Goal: Information Seeking & Learning: Learn about a topic

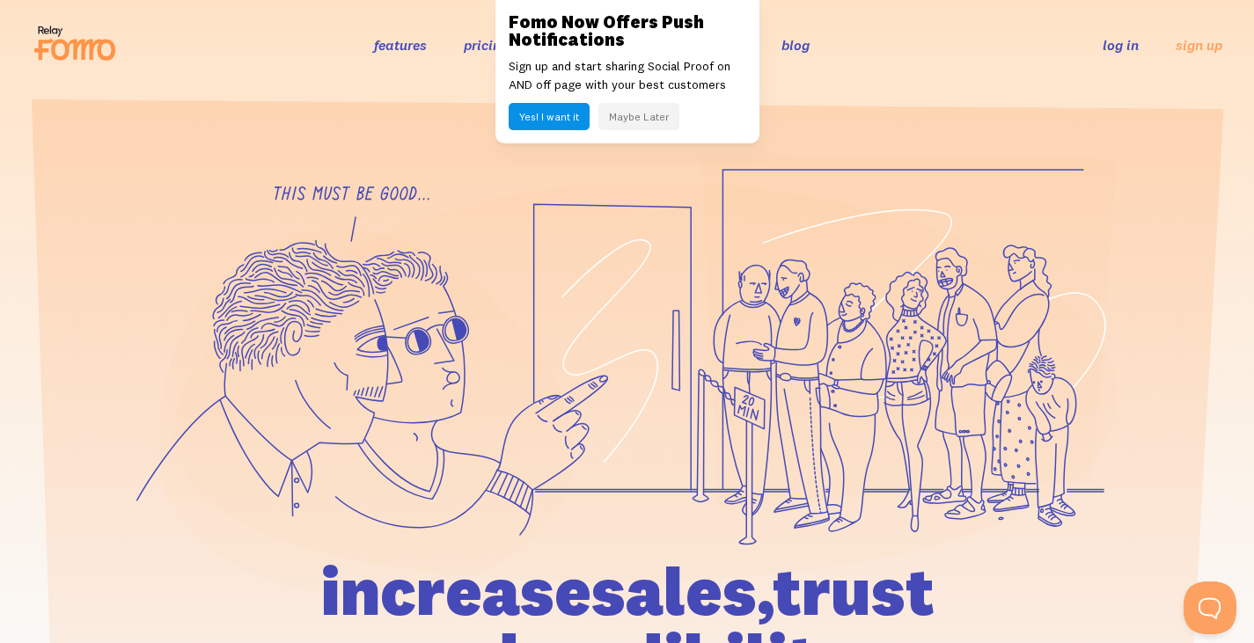
click at [621, 109] on button "Maybe Later" at bounding box center [639, 116] width 81 height 27
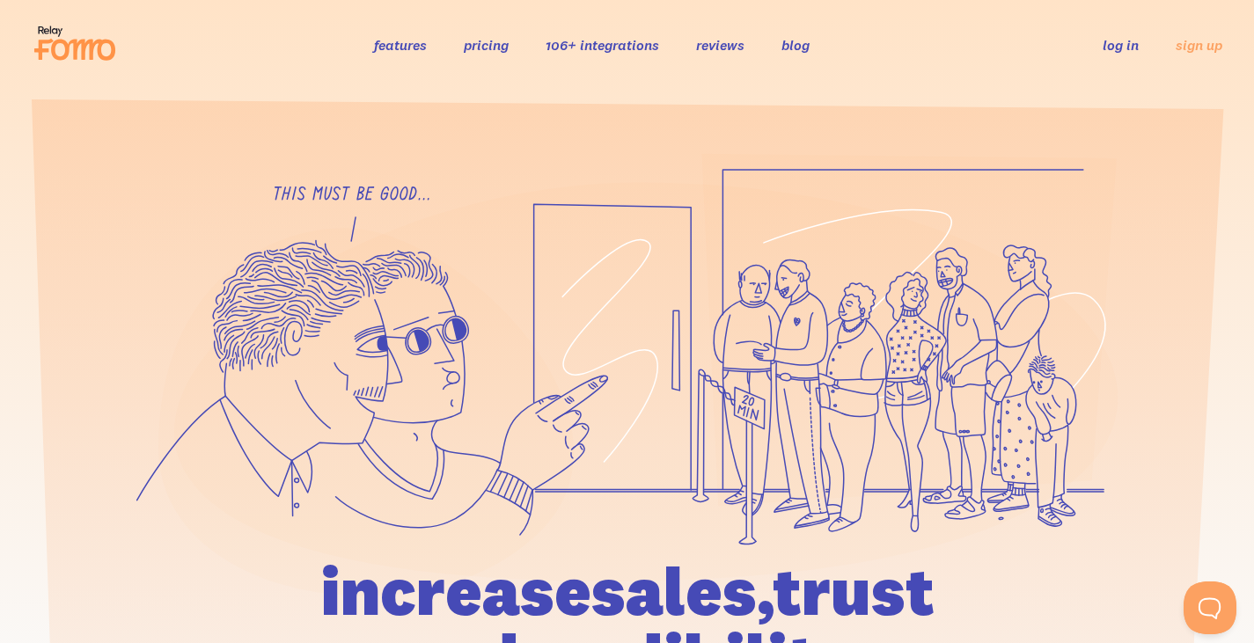
click at [380, 39] on link "features" at bounding box center [400, 45] width 53 height 18
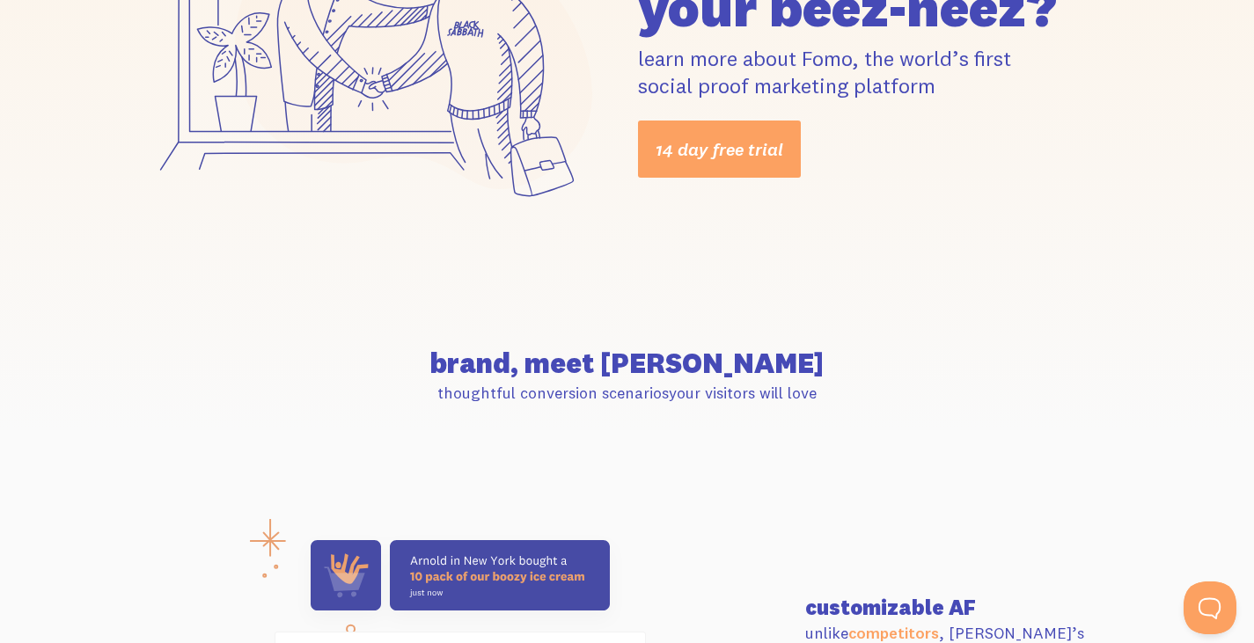
click at [917, 195] on div "how can we help your beez-neez? learn more about Fomo, the world’s first social…" at bounding box center [628, 51] width 1004 height 342
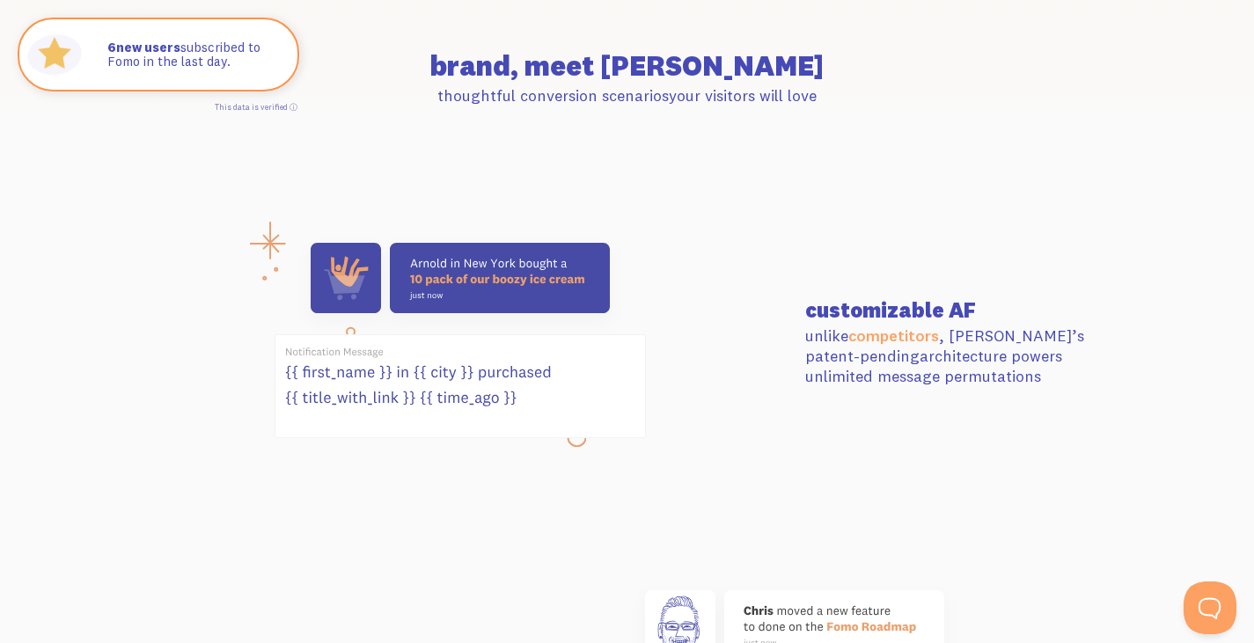
click at [970, 150] on section "brand, meet Fomo thoughtful conversion scenarios your visitors will love" at bounding box center [627, 79] width 1254 height 180
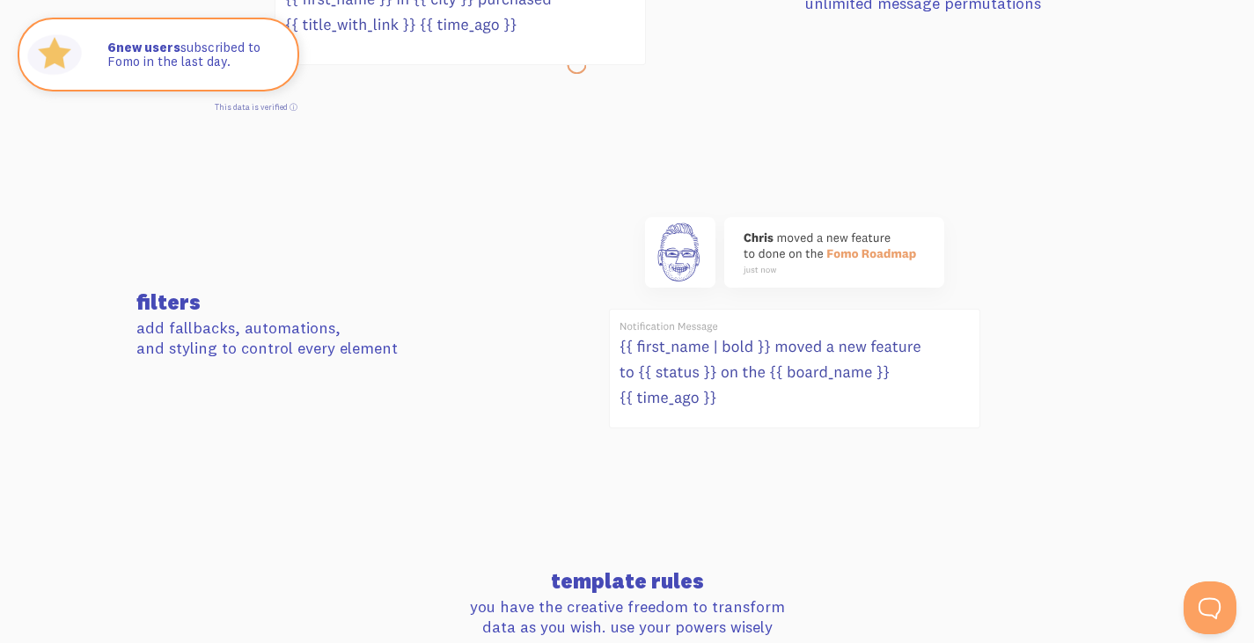
click at [990, 215] on div at bounding box center [794, 325] width 669 height 237
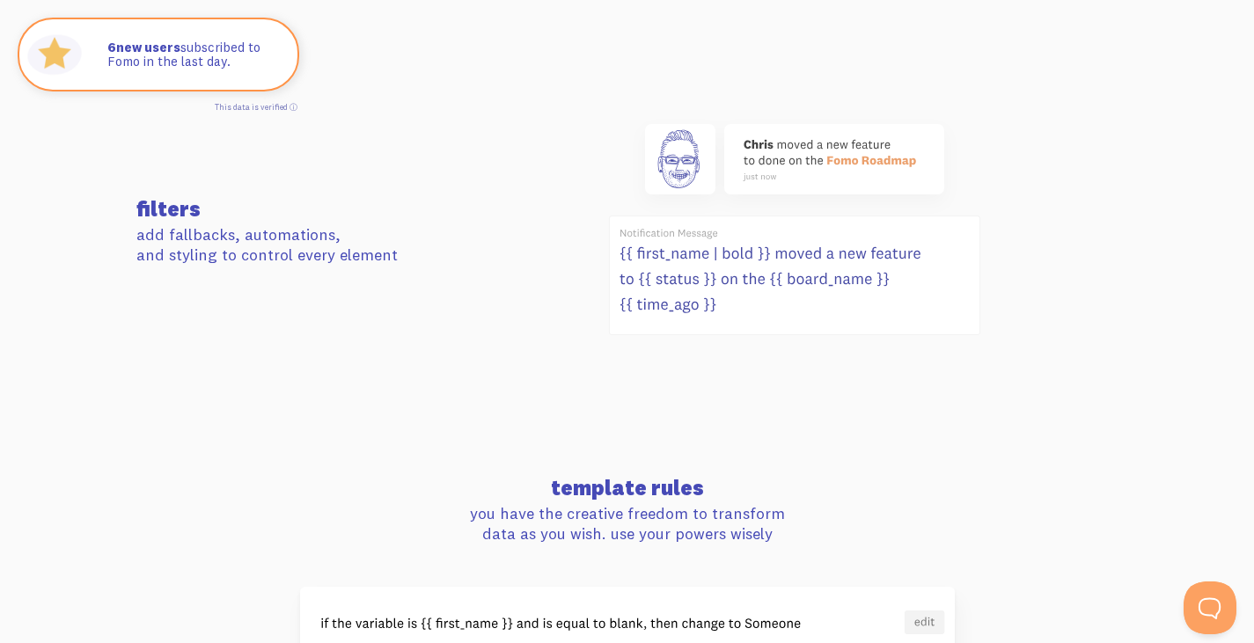
click at [1025, 232] on div at bounding box center [794, 232] width 669 height 237
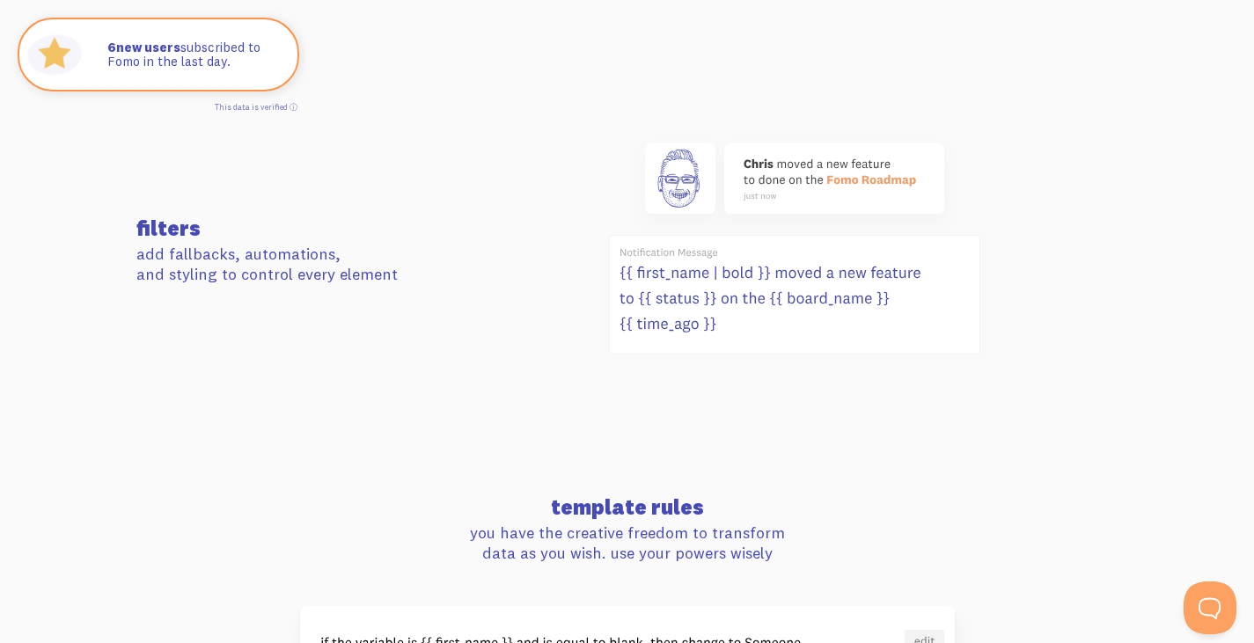
scroll to position [1017, 0]
click at [1040, 123] on section "filters add fallbacks, automations, and styling to control every element" at bounding box center [627, 252] width 1254 height 364
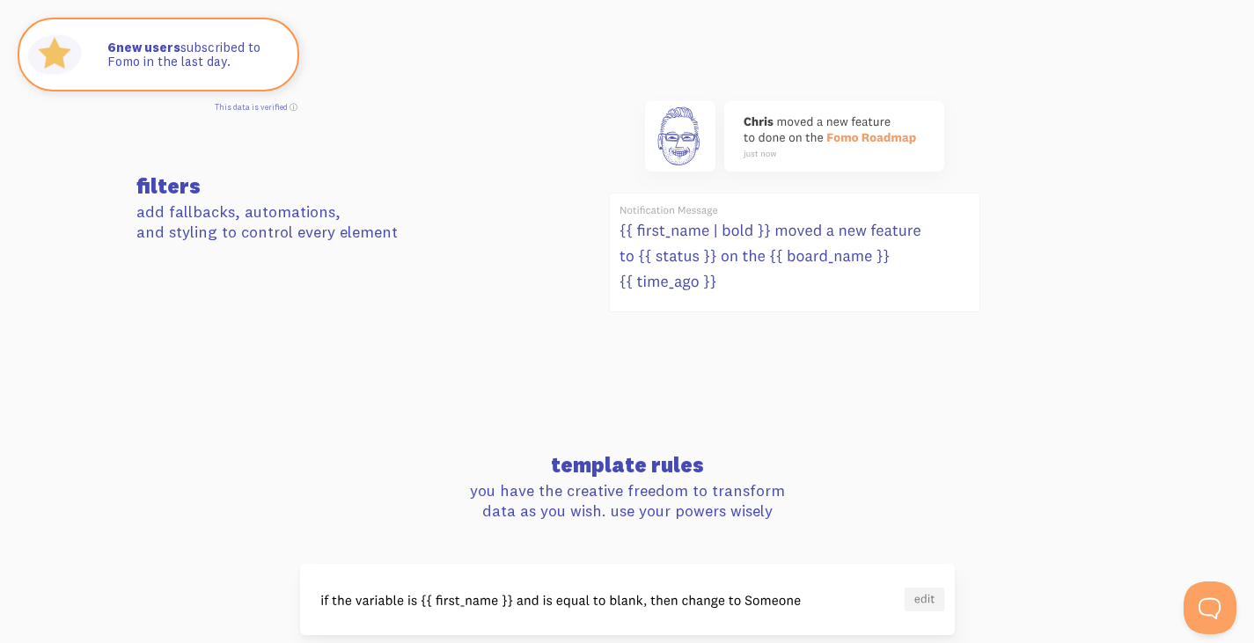
scroll to position [1063, 0]
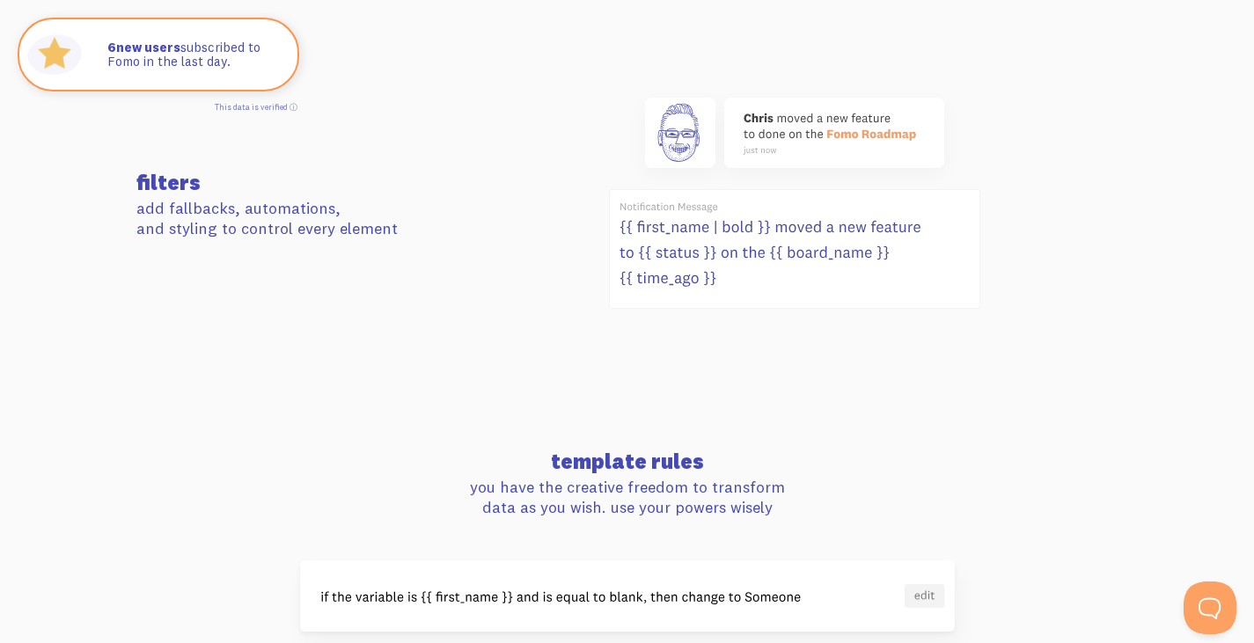
click at [1042, 78] on section "filters add fallbacks, automations, and styling to control every element" at bounding box center [627, 206] width 1254 height 364
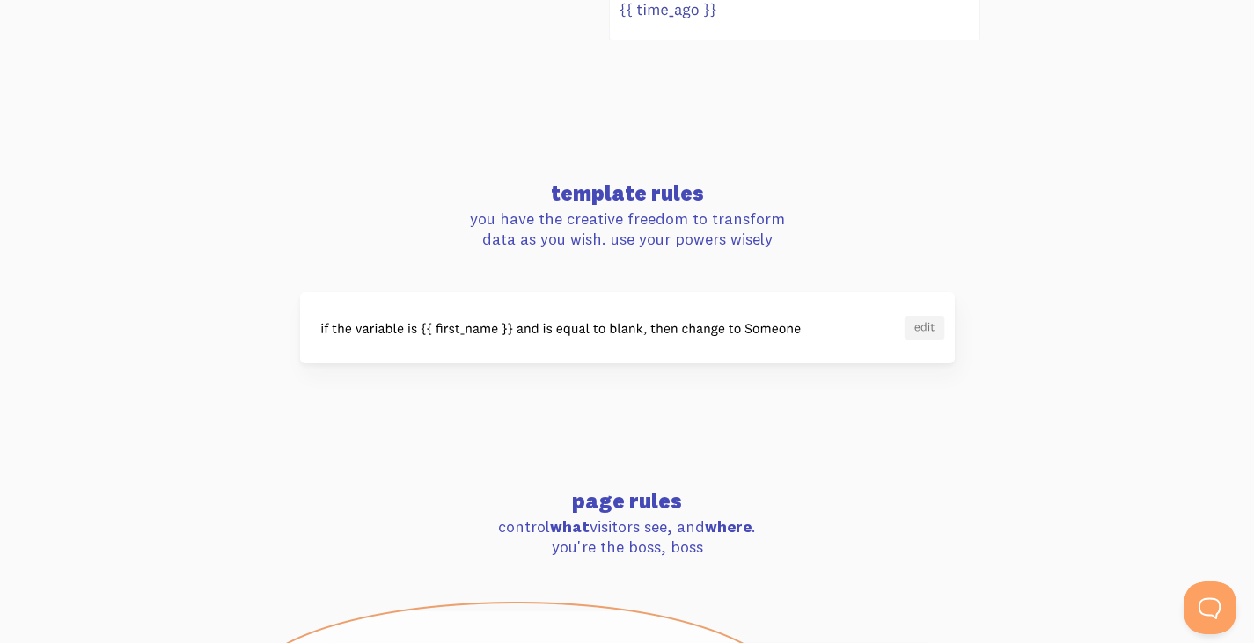
click at [1041, 129] on section "template rules you have the creative freedom to transform data as you wish. use…" at bounding box center [627, 273] width 1254 height 308
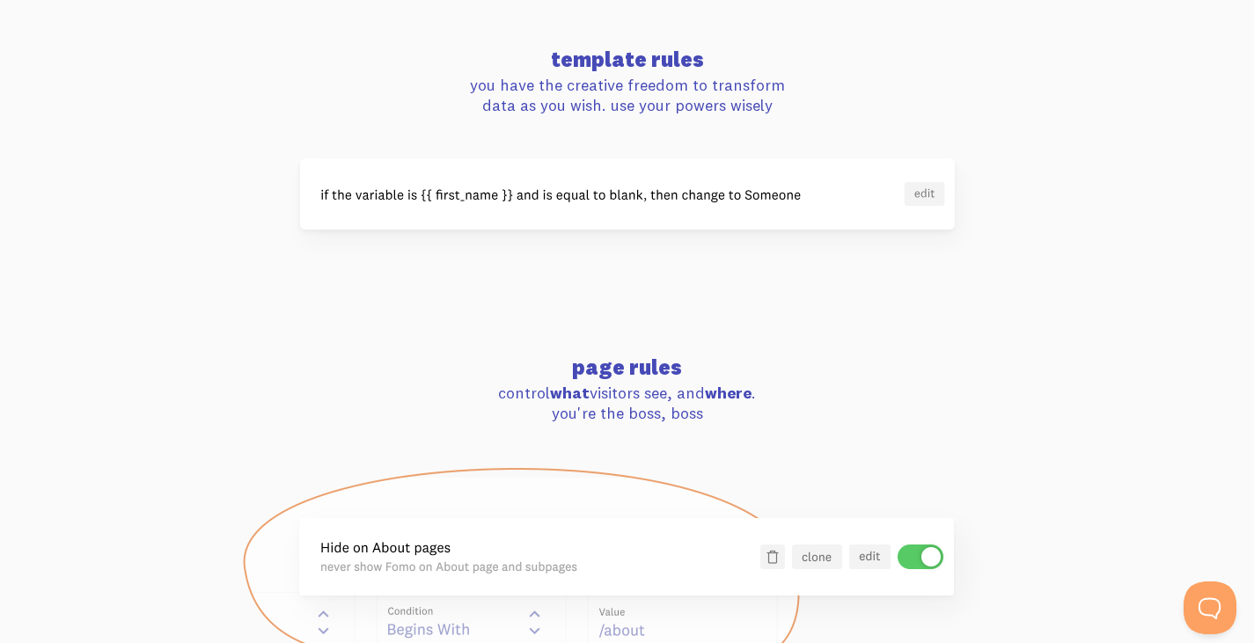
click at [1043, 174] on div at bounding box center [628, 193] width 1004 height 71
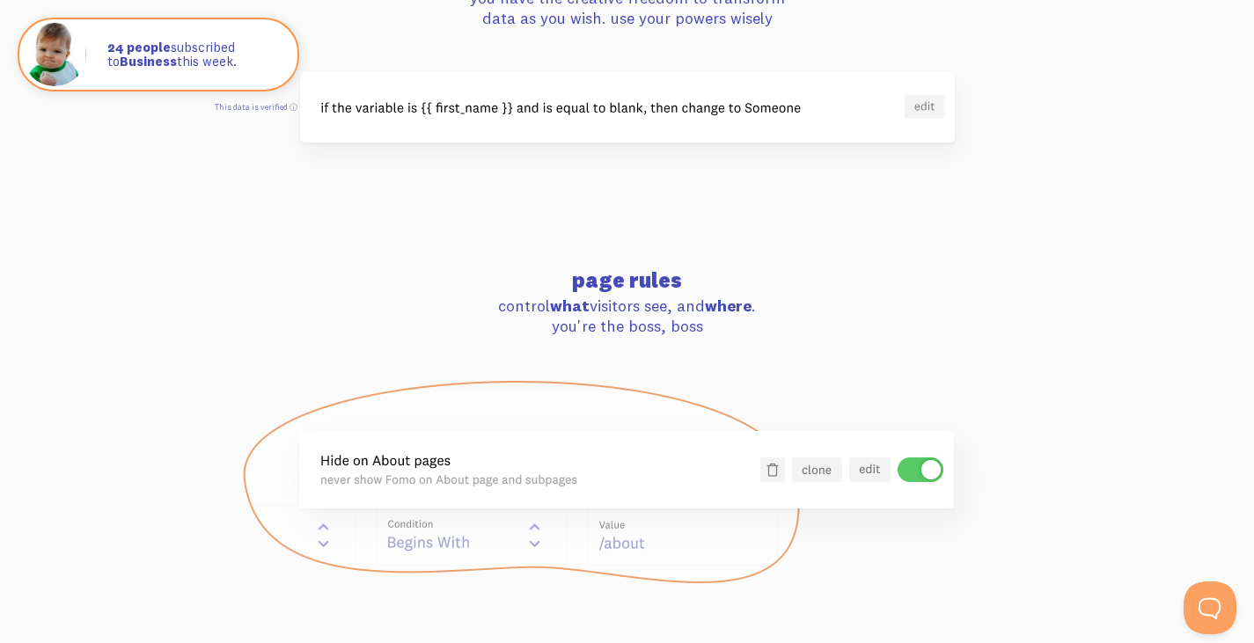
click at [1078, 68] on div "template rules you have the creative freedom to transform data as you wish. use…" at bounding box center [628, 51] width 1004 height 181
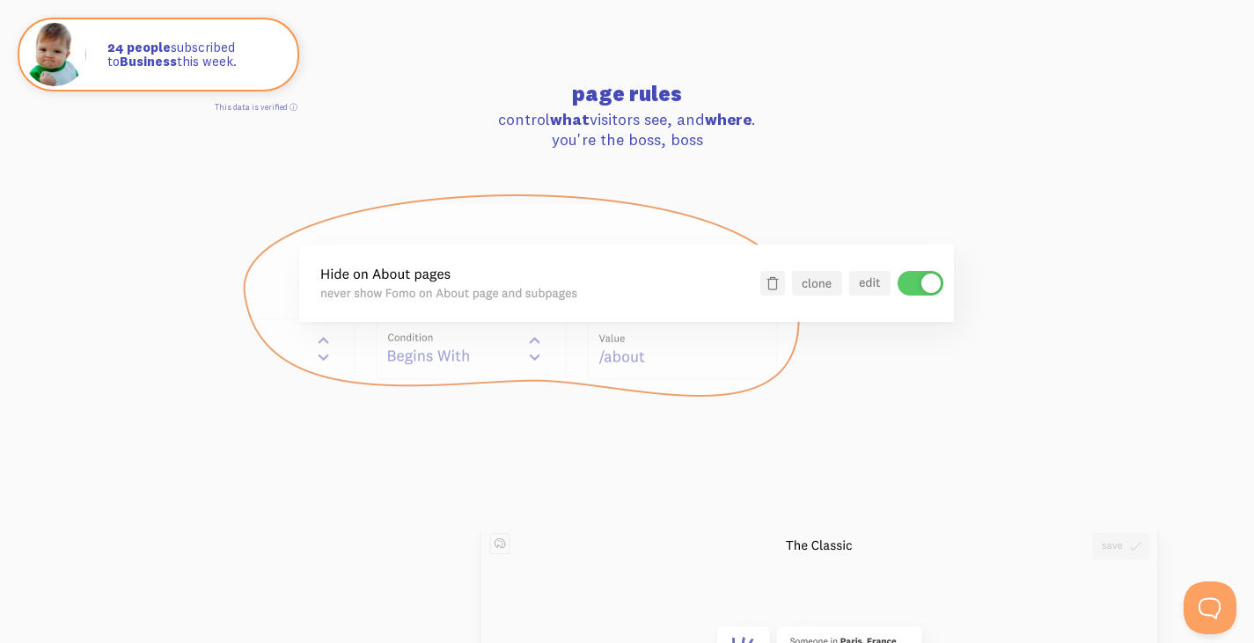
click at [1077, 72] on section "page rules control what visitors see, and where . you're the boss, boss" at bounding box center [627, 240] width 1254 height 443
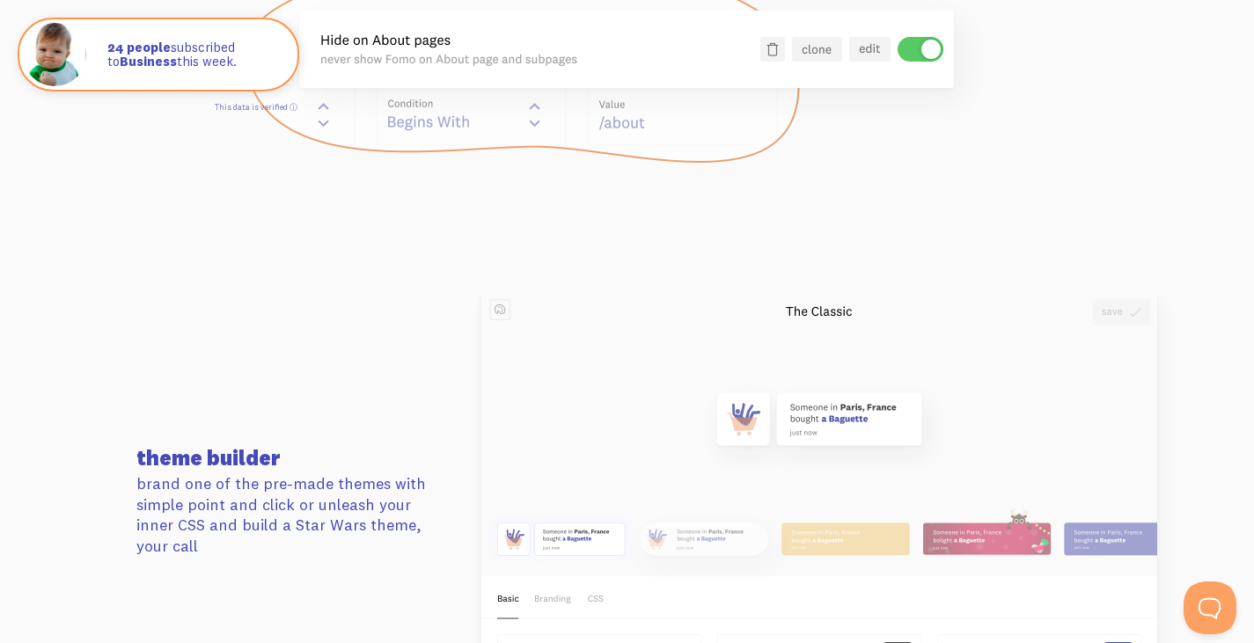
scroll to position [1974, 0]
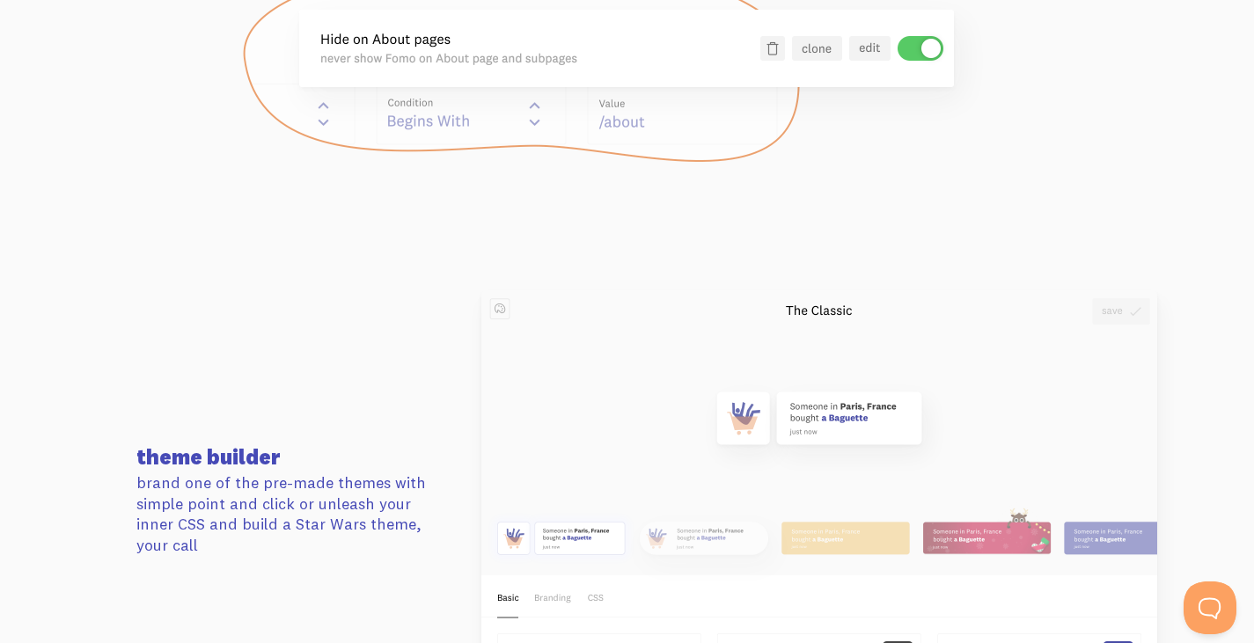
click at [1125, 86] on div at bounding box center [628, 61] width 1004 height 206
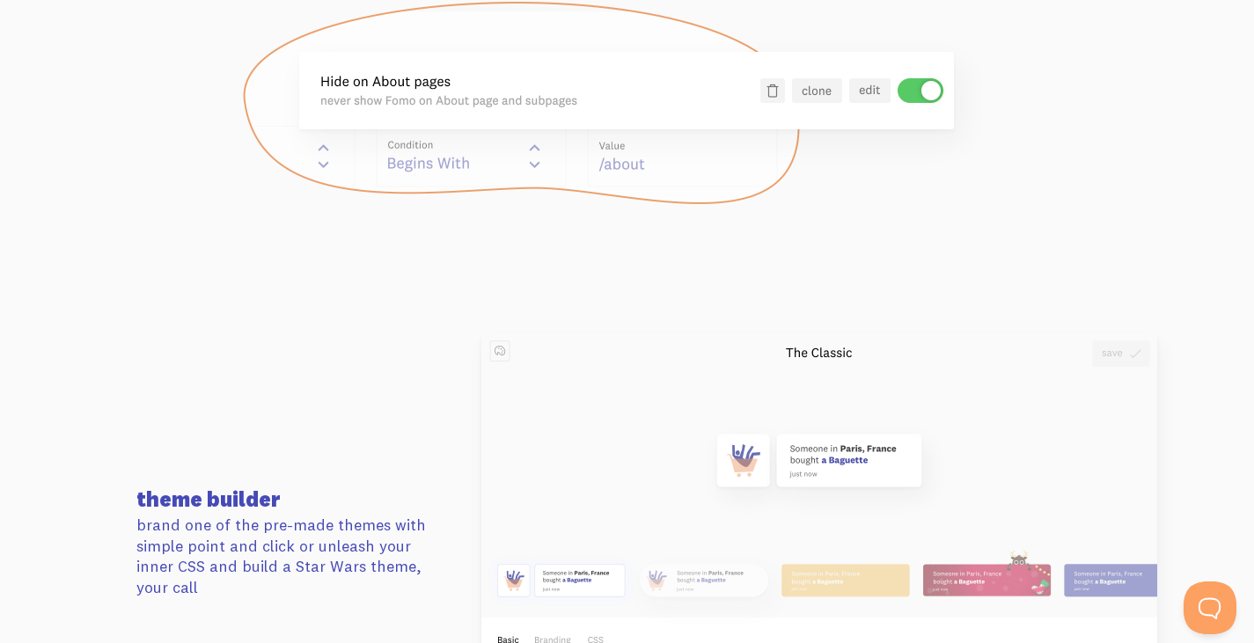
click at [1108, 113] on div at bounding box center [628, 103] width 1004 height 206
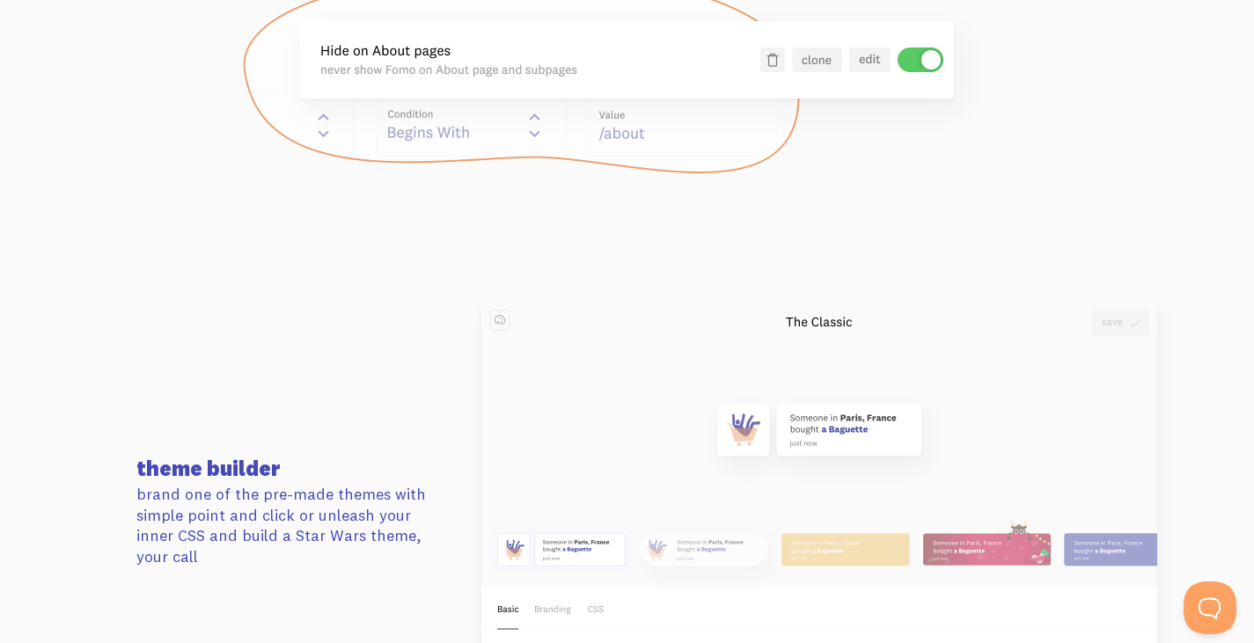
scroll to position [1966, 0]
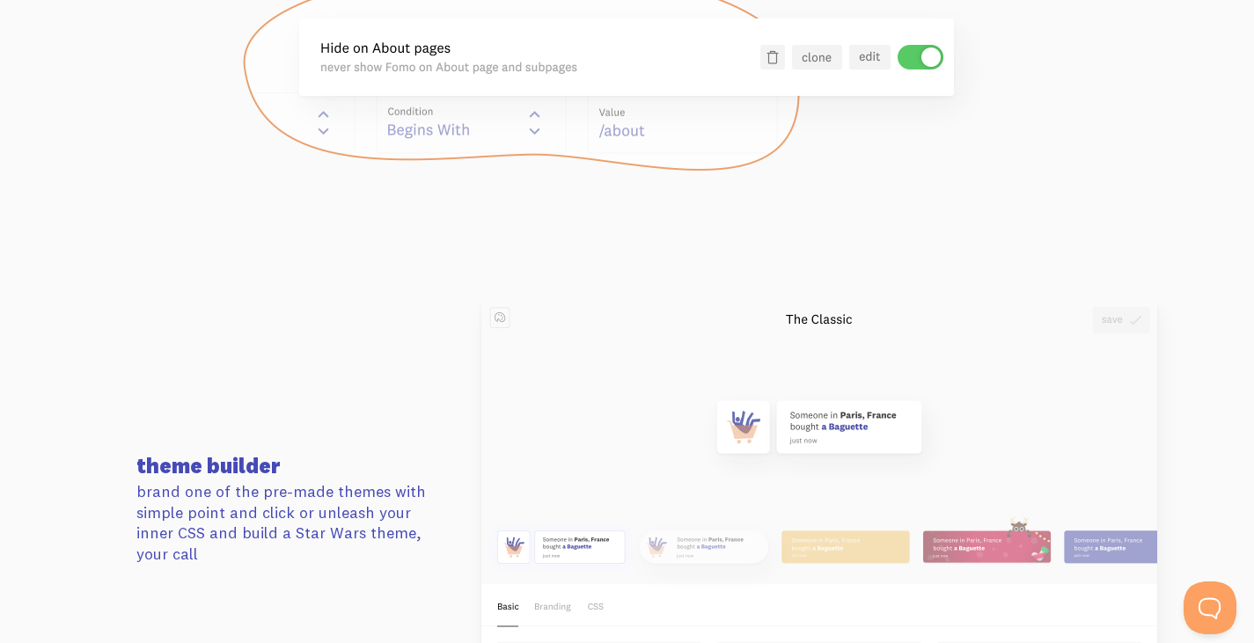
click at [1143, 72] on section "page rules control what visitors see, and where . you're the boss, boss" at bounding box center [627, 14] width 1254 height 443
drag, startPoint x: 570, startPoint y: 109, endPoint x: 1110, endPoint y: 58, distance: 542.9
click at [1110, 58] on div at bounding box center [628, 70] width 1004 height 206
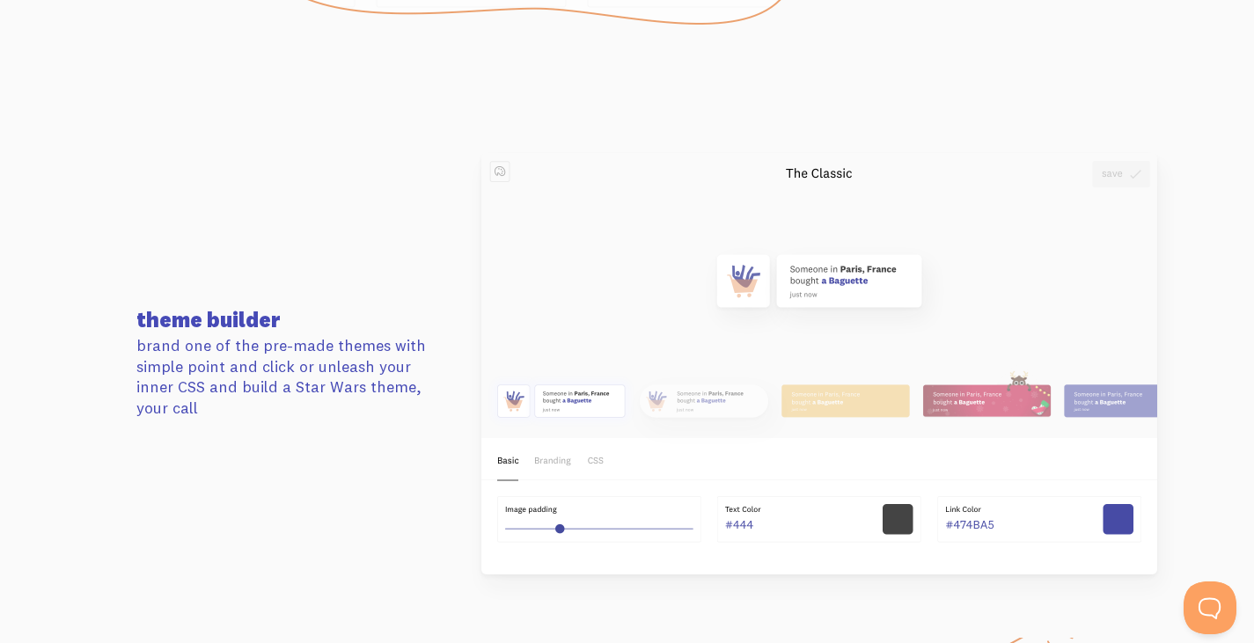
click at [1098, 97] on section "theme builder brand one of the pre-made themes with simple point and click or u…" at bounding box center [627, 364] width 1254 height 548
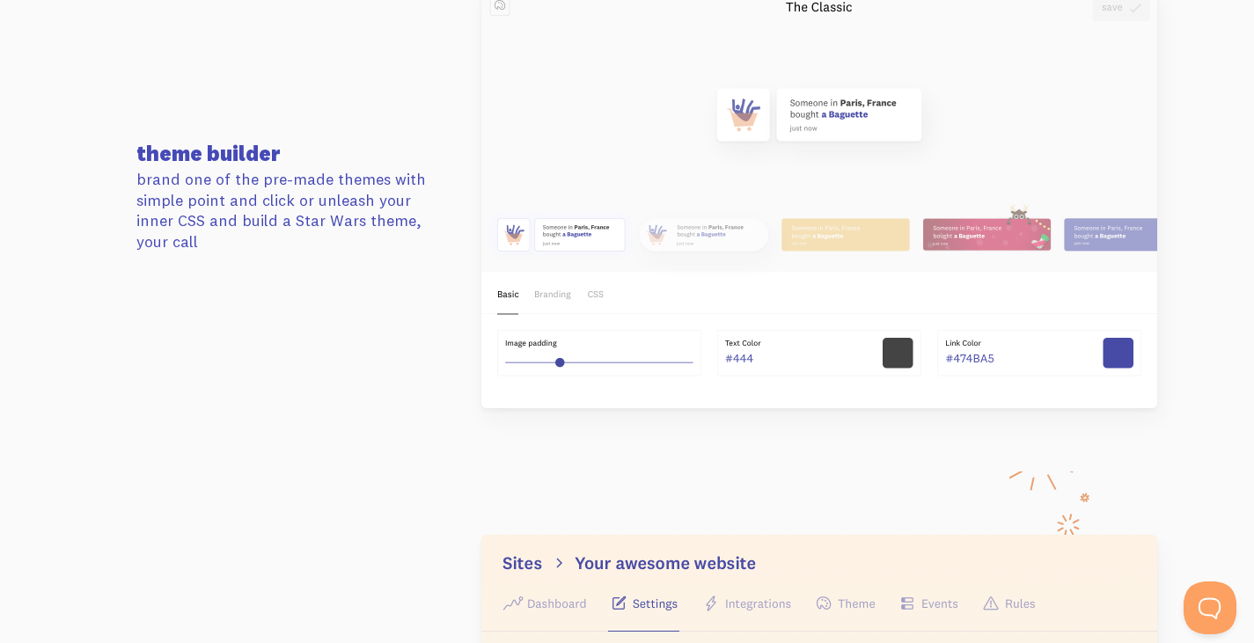
click at [1125, 92] on img at bounding box center [820, 198] width 676 height 422
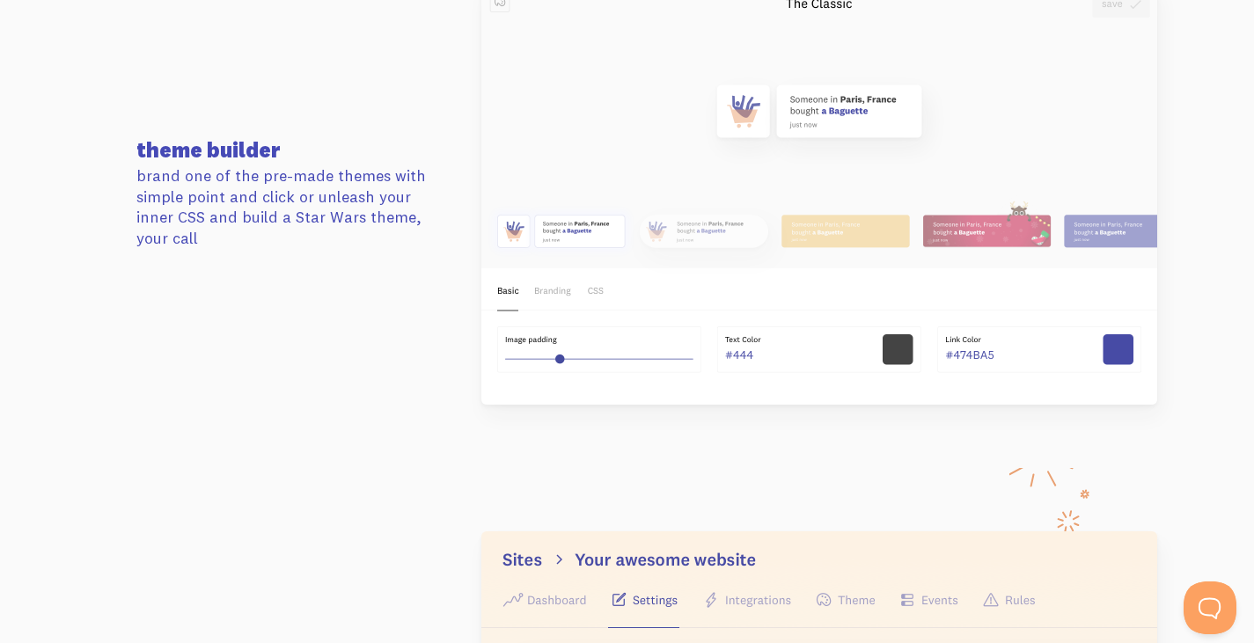
scroll to position [2283, 0]
click at [1115, 77] on img at bounding box center [820, 193] width 676 height 422
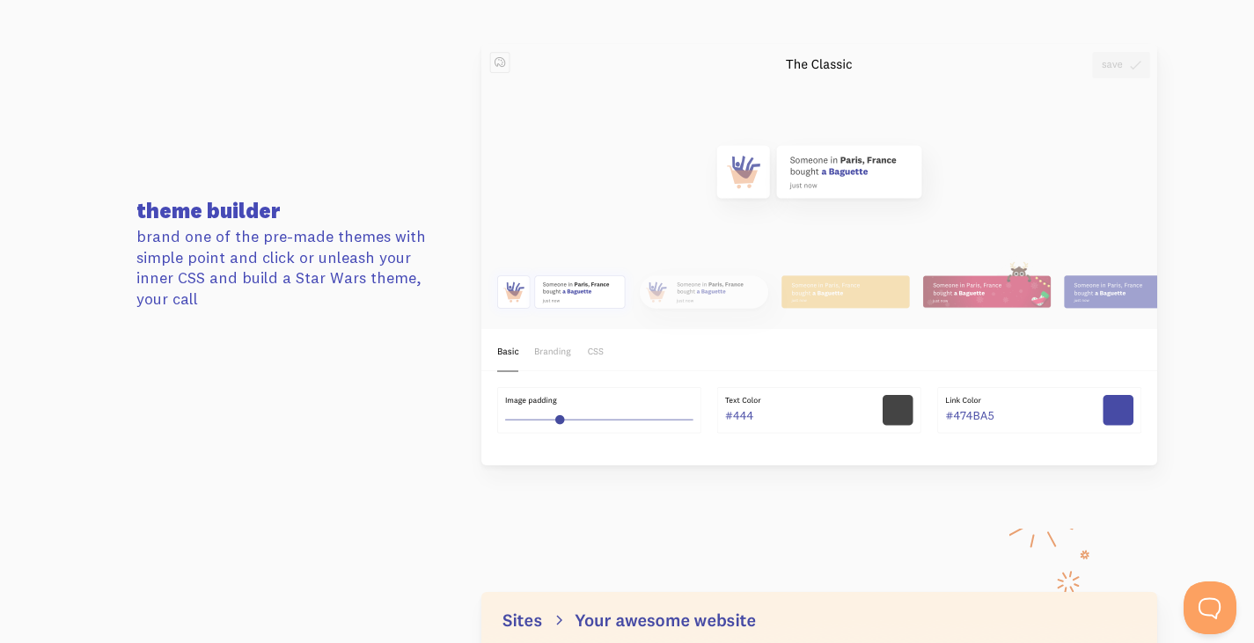
click at [1089, 45] on img at bounding box center [820, 255] width 676 height 422
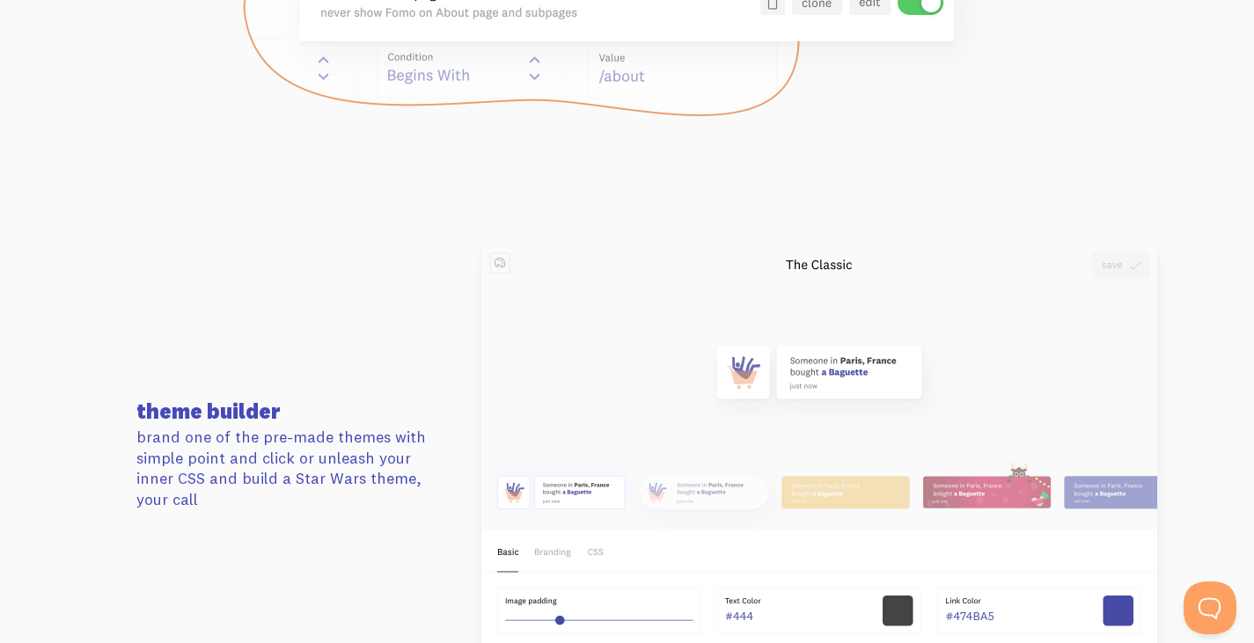
click at [1089, 117] on div at bounding box center [628, 15] width 1004 height 206
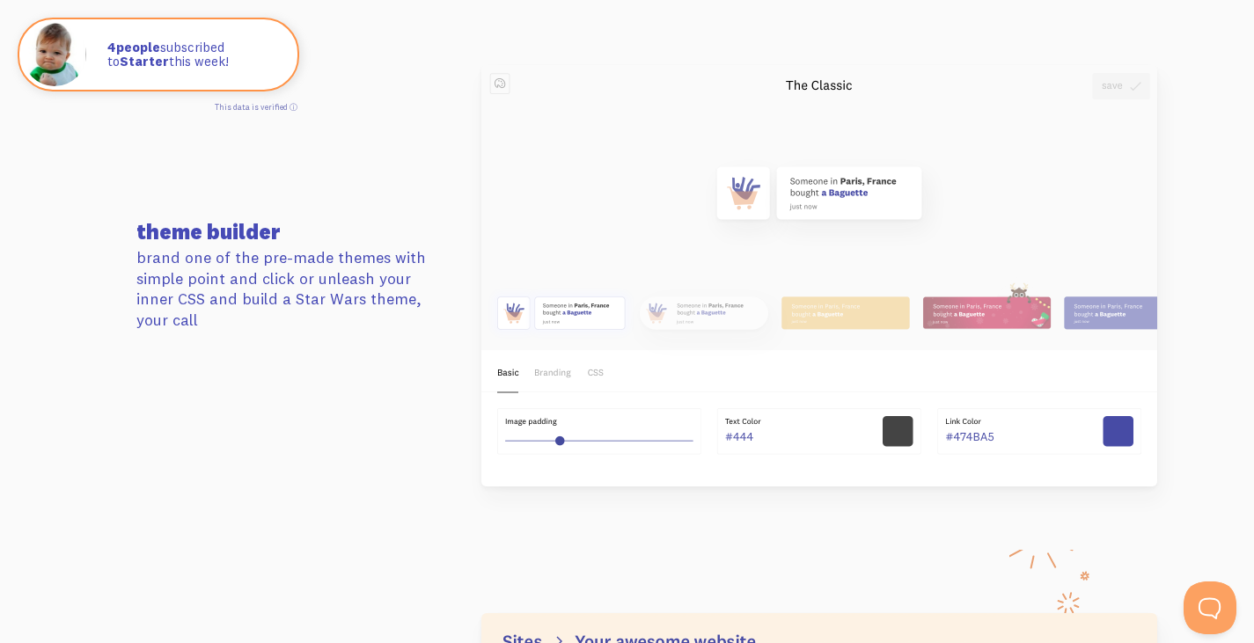
click at [1089, 70] on img at bounding box center [820, 276] width 676 height 422
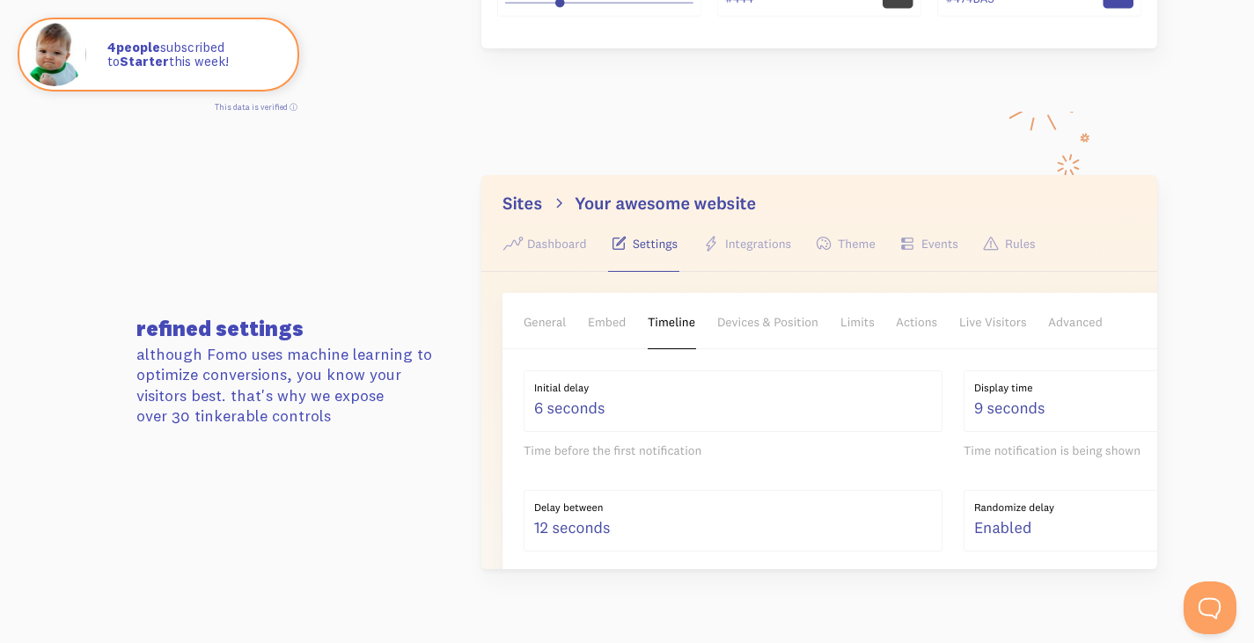
click at [940, 162] on section "refined settings although Fomo uses machine learning to optimize conversions, y…" at bounding box center [627, 372] width 1254 height 521
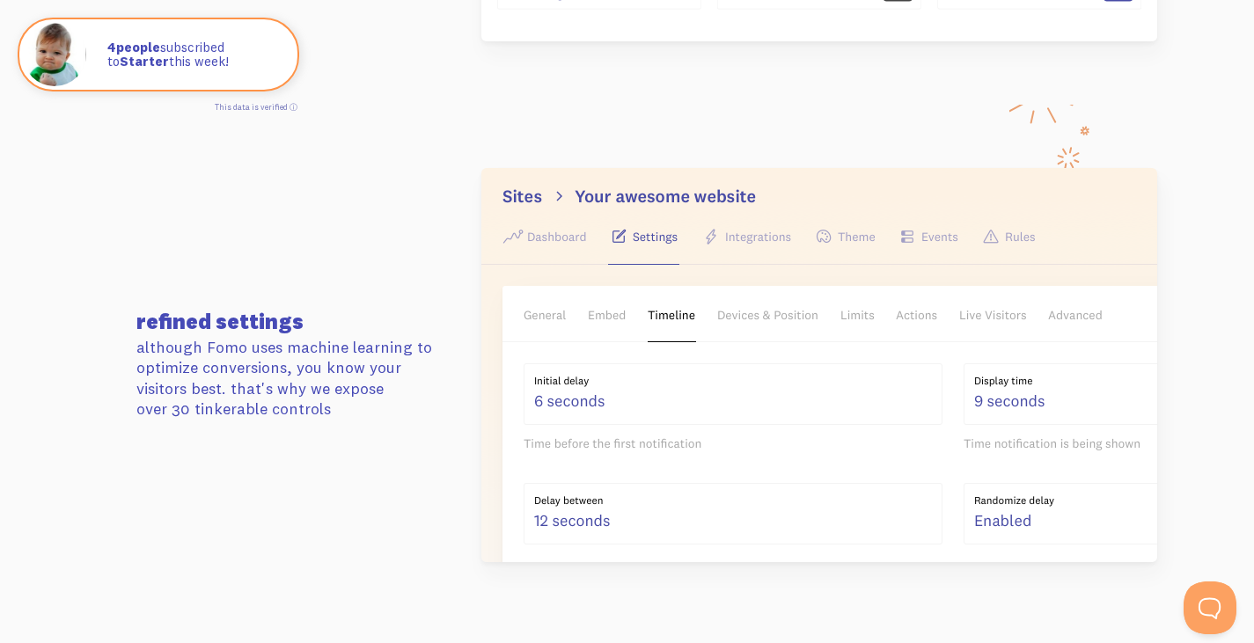
scroll to position [2644, 0]
click at [856, 121] on section "refined settings although Fomo uses machine learning to optimize conversions, y…" at bounding box center [627, 366] width 1254 height 521
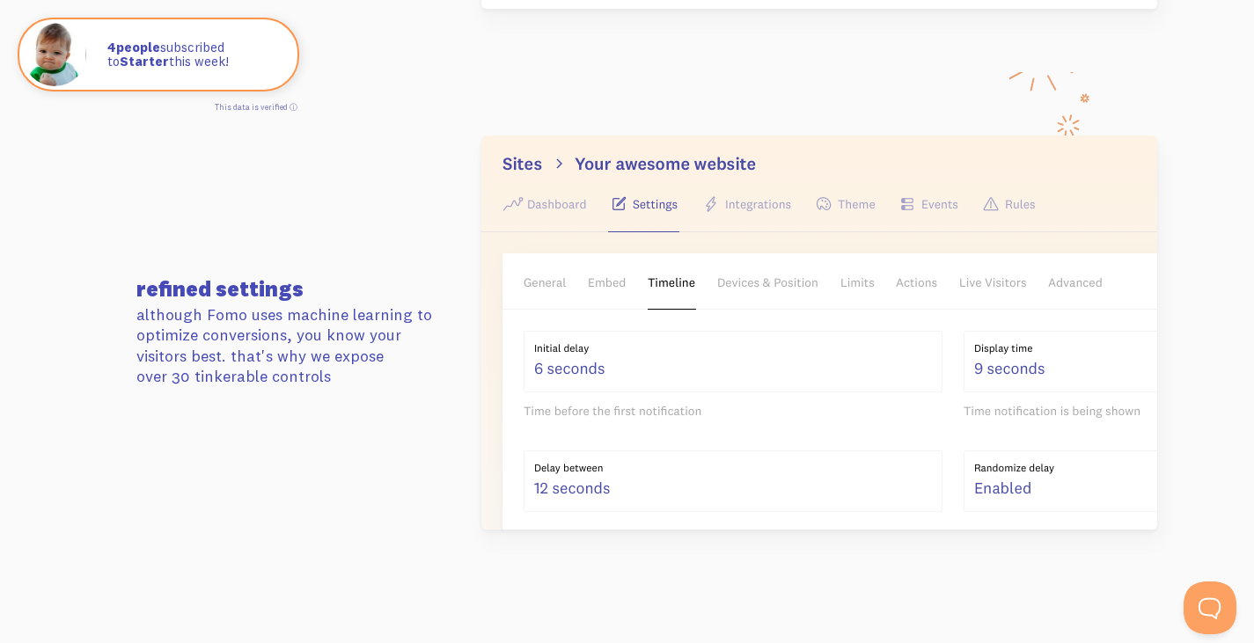
click at [895, 103] on section "refined settings although Fomo uses machine learning to optimize conversions, y…" at bounding box center [627, 332] width 1254 height 521
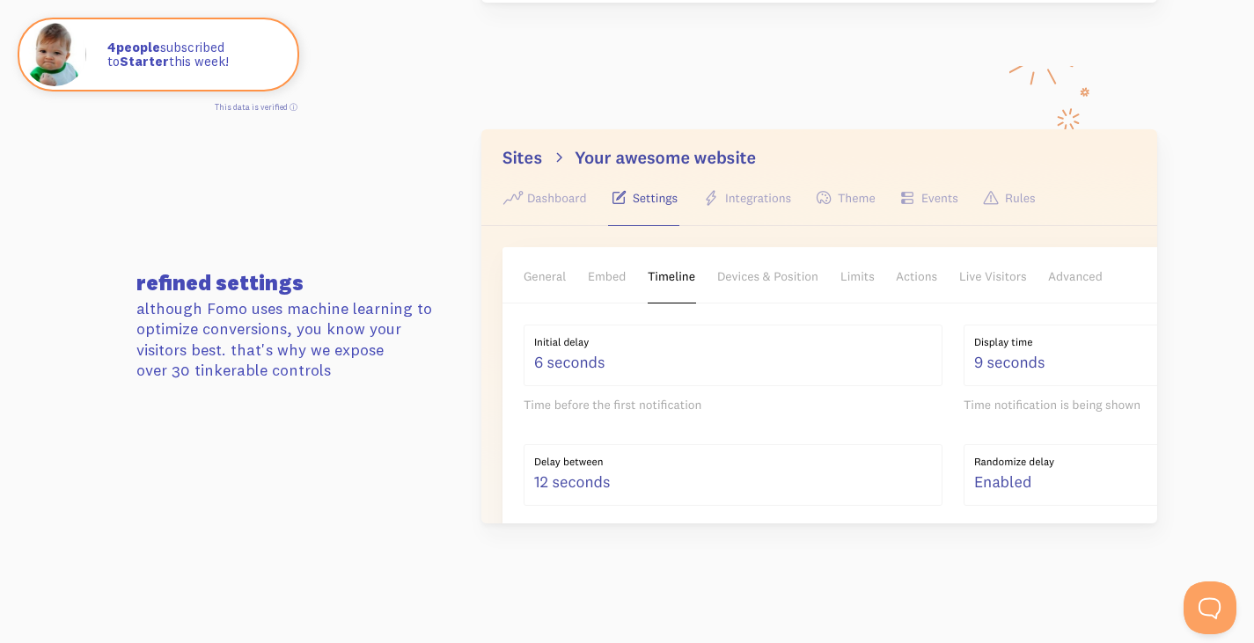
click at [935, 70] on section "refined settings although Fomo uses machine learning to optimize conversions, y…" at bounding box center [627, 326] width 1254 height 521
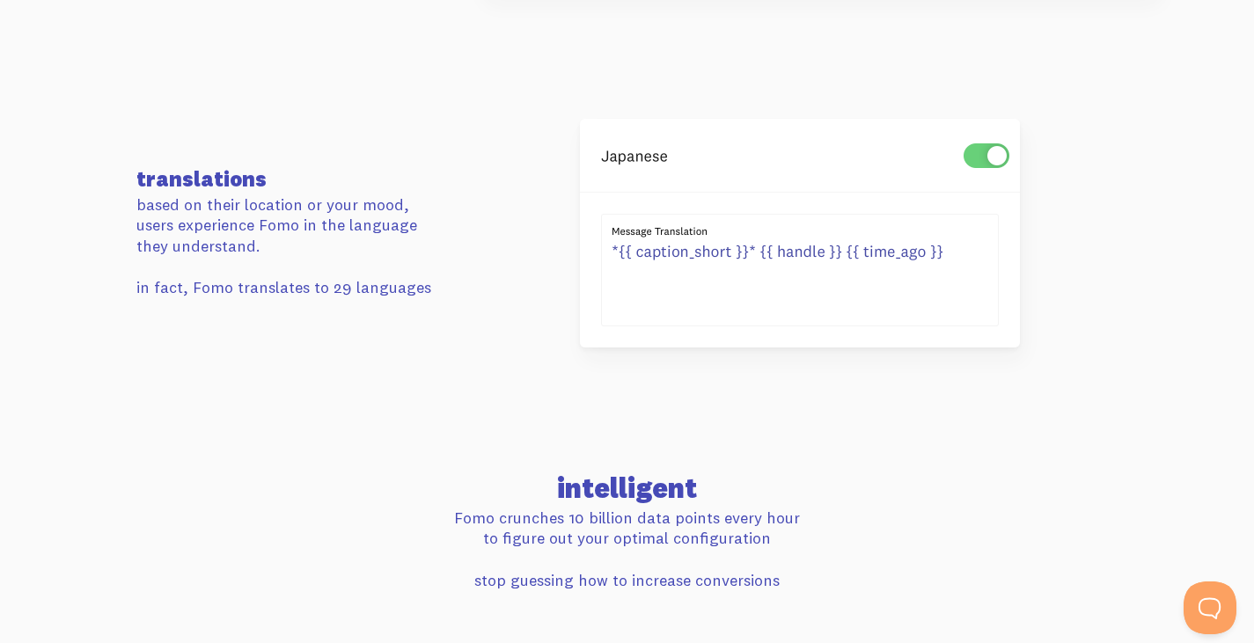
click at [965, 107] on section "translations based on their location or your mood, users experience Fomo in the…" at bounding box center [627, 233] width 1254 height 356
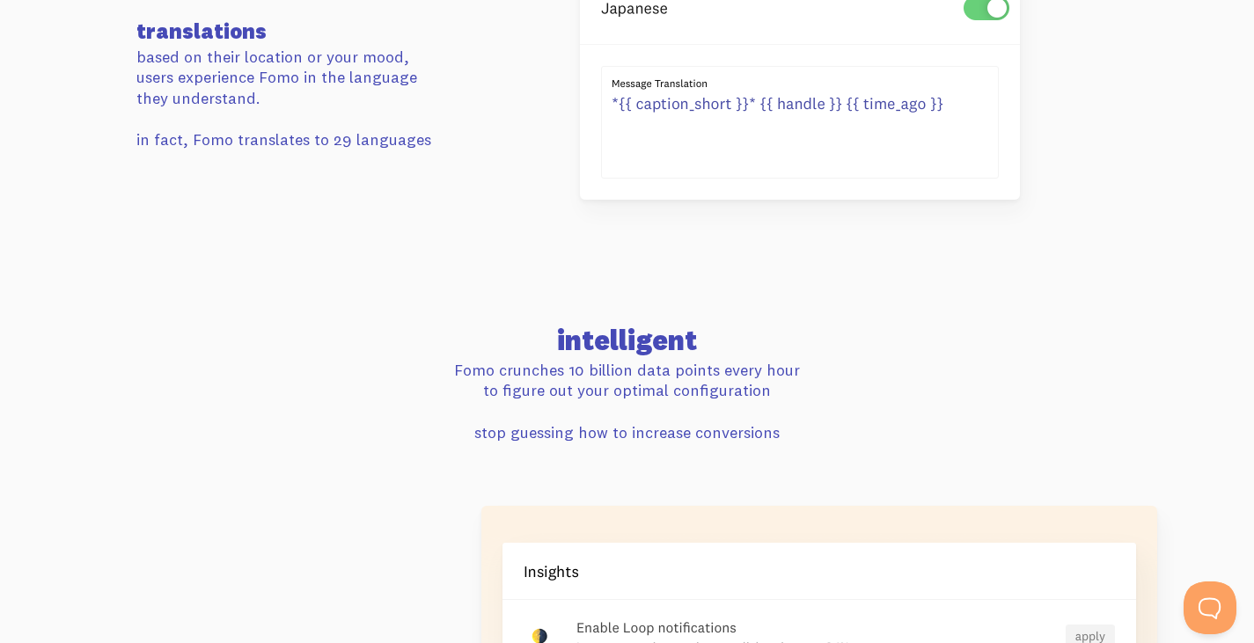
click at [1103, 129] on div at bounding box center [794, 85] width 669 height 229
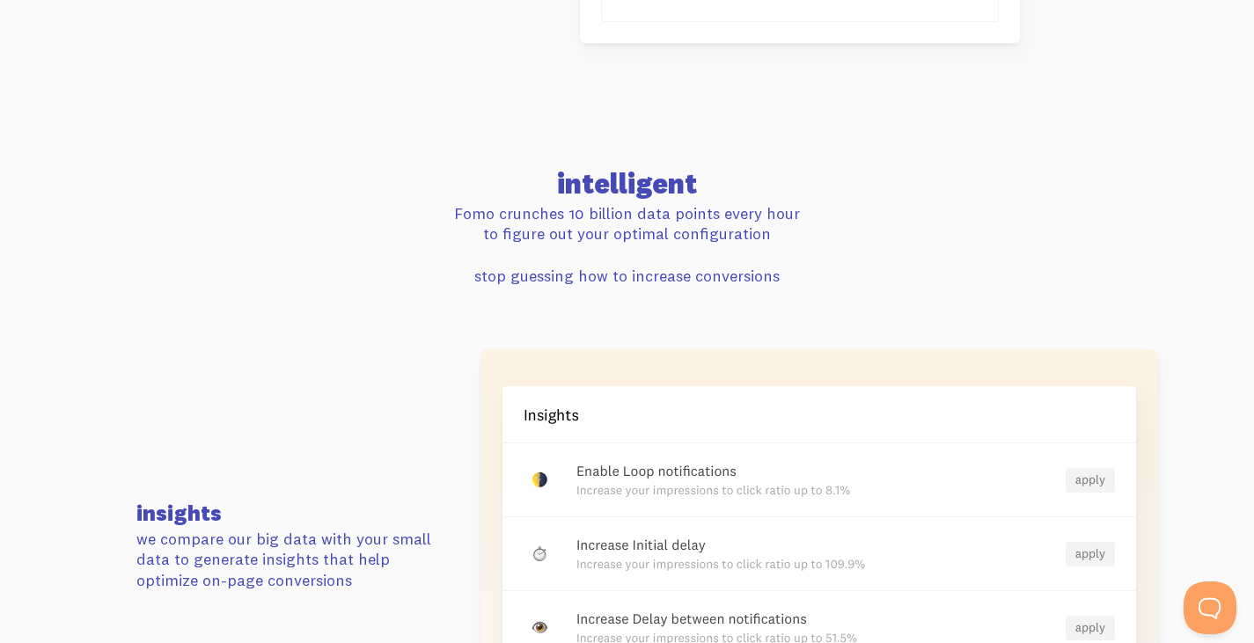
scroll to position [3528, 0]
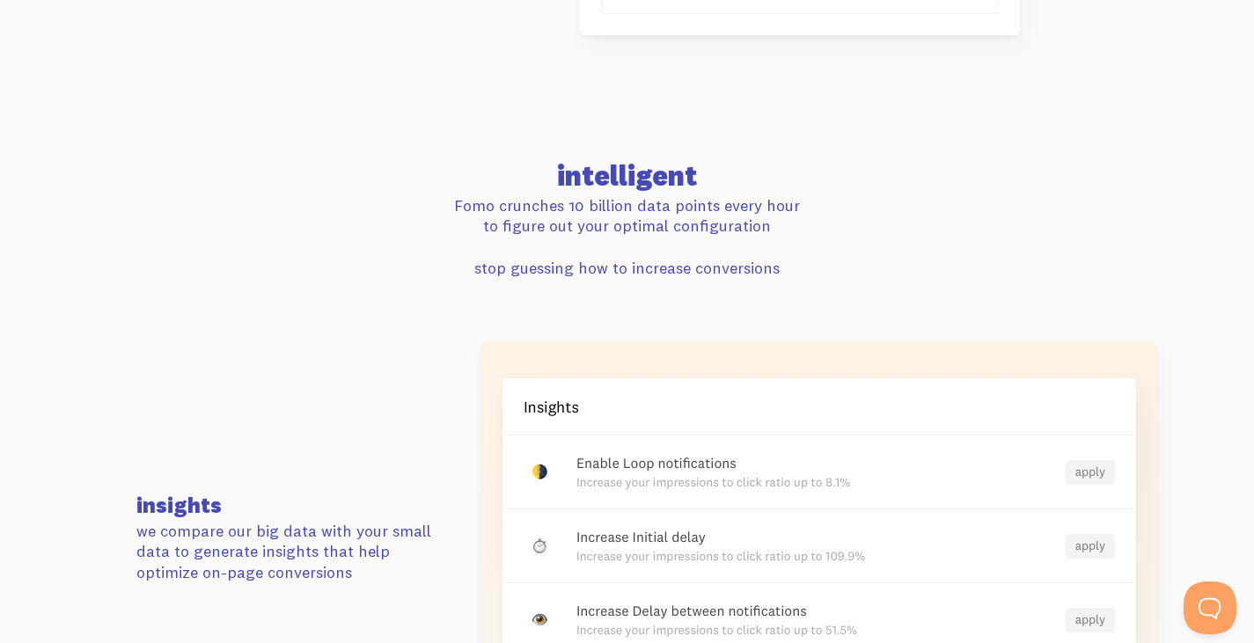
drag, startPoint x: 1073, startPoint y: 156, endPoint x: 834, endPoint y: 129, distance: 241.0
click at [834, 129] on section "intelligent Fomo crunches 10 billion data points every hour to figure out your …" at bounding box center [627, 189] width 1254 height 180
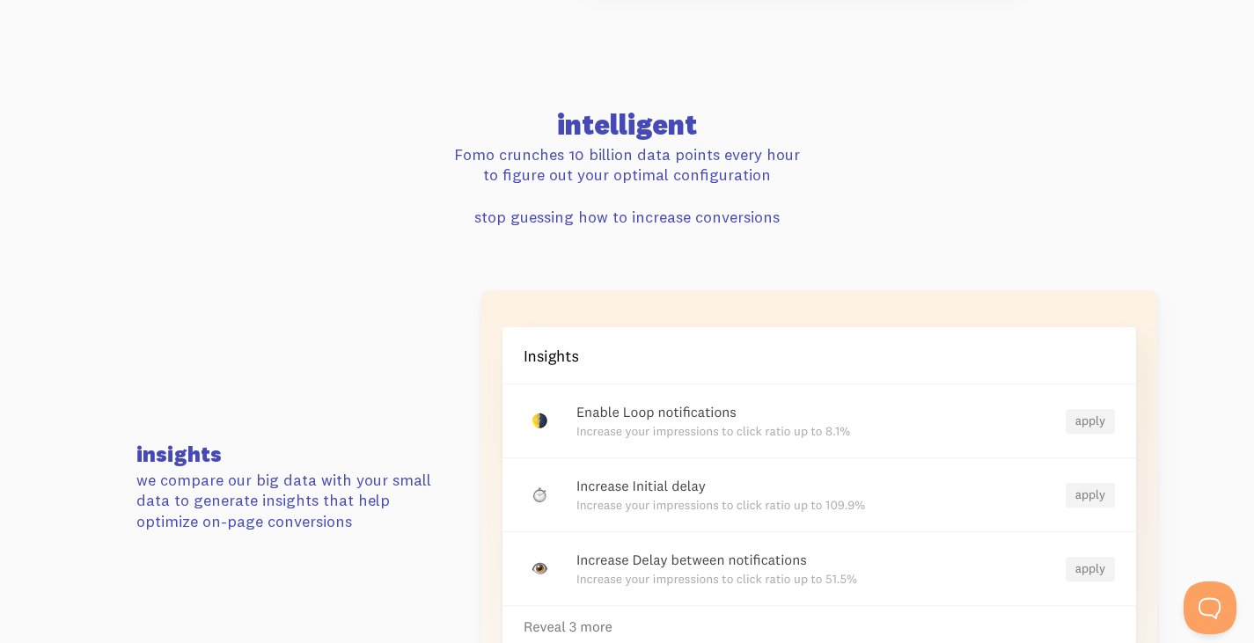
click at [842, 120] on h2 "intelligent" at bounding box center [627, 125] width 982 height 28
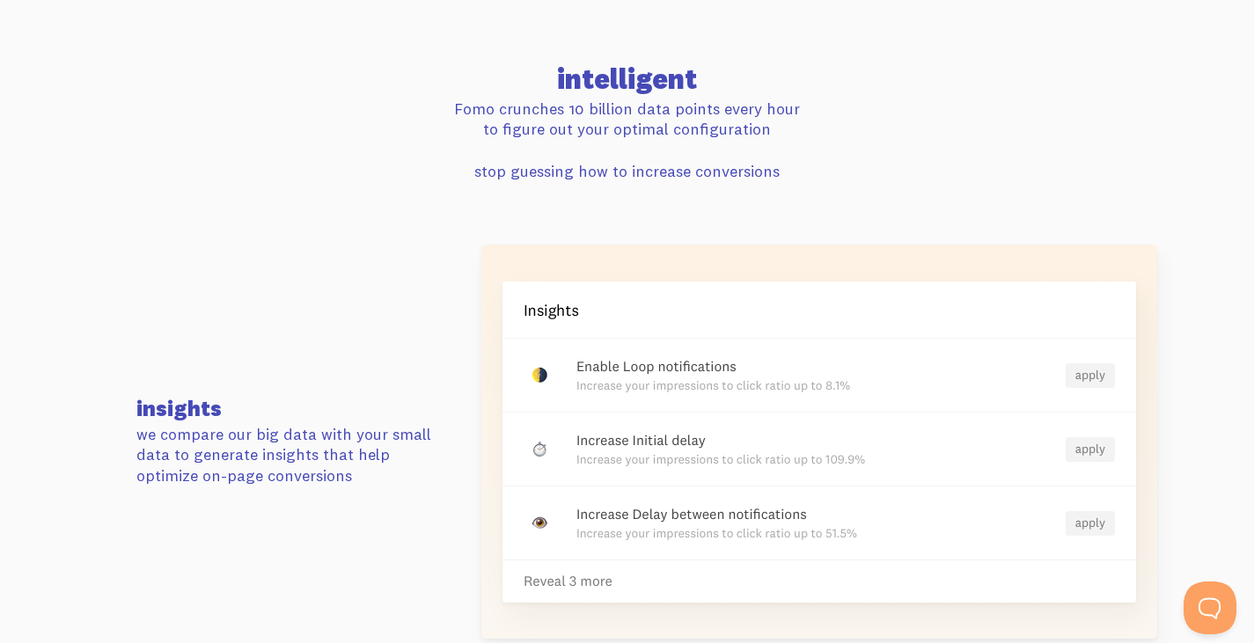
click at [877, 113] on p "Fomo crunches 10 billion data points every hour to figure out your optimal conf…" at bounding box center [627, 119] width 982 height 41
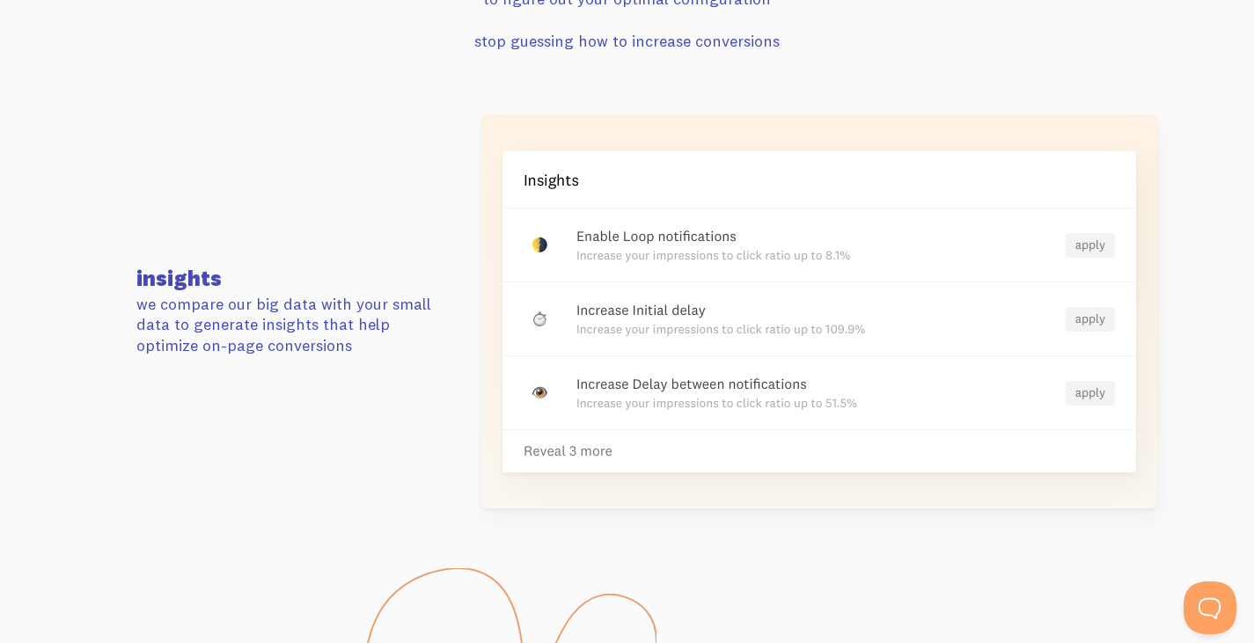
click at [929, 49] on p "stop guessing how to increase conversions" at bounding box center [627, 41] width 982 height 20
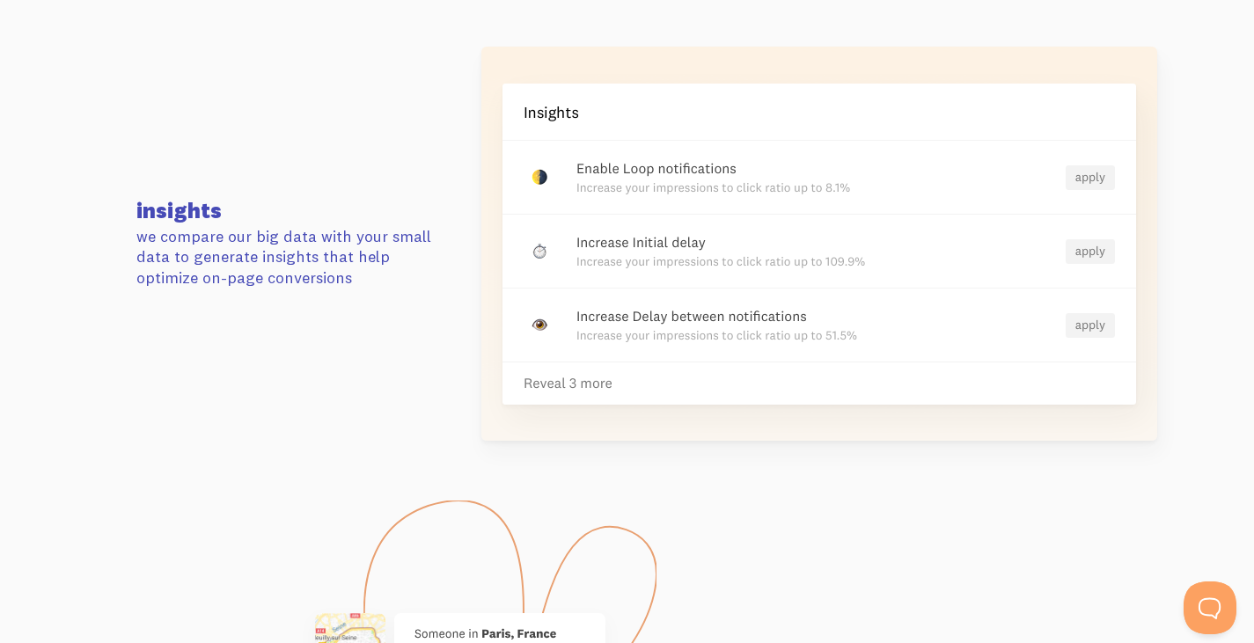
click at [925, 63] on img at bounding box center [820, 244] width 676 height 394
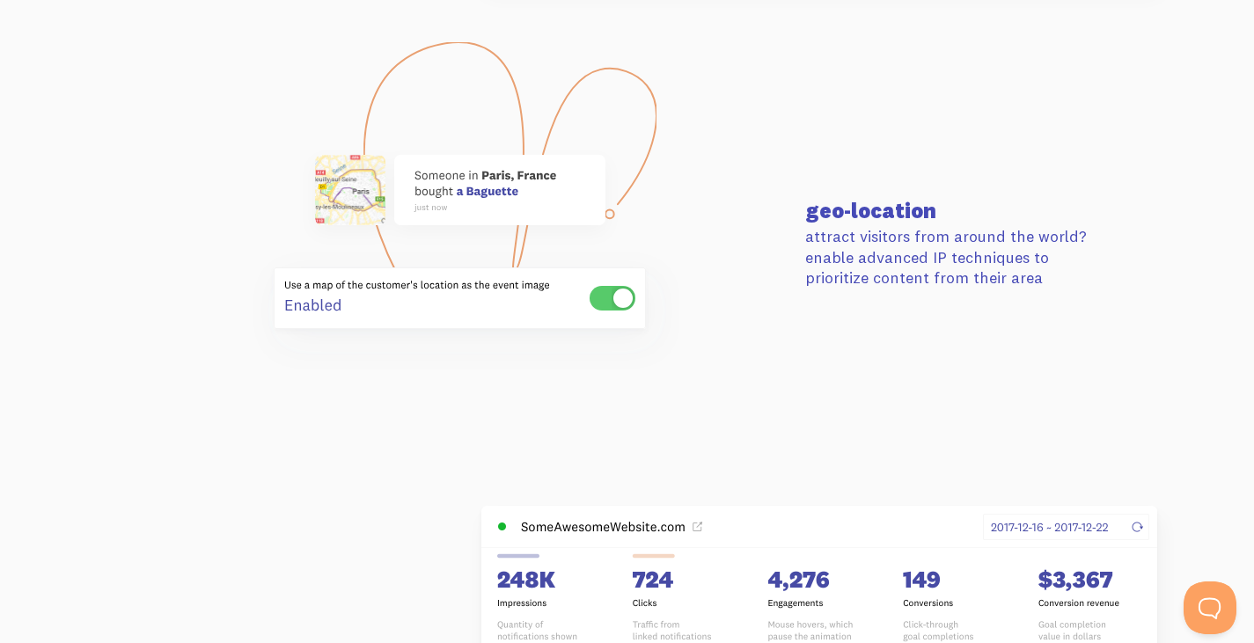
click at [920, 109] on div "geo-location attract visitors from around the world? enable advanced IP techniq…" at bounding box center [628, 244] width 1004 height 270
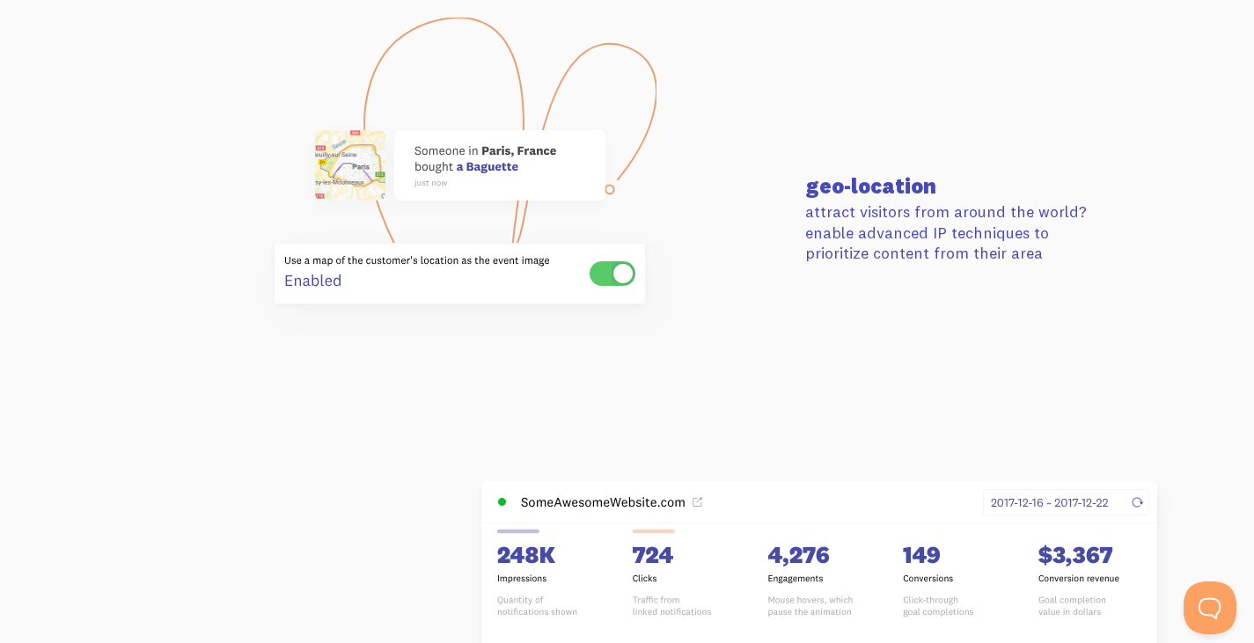
click at [950, 121] on div "geo-location attract visitors from around the world? enable advanced IP techniq…" at bounding box center [628, 220] width 1004 height 270
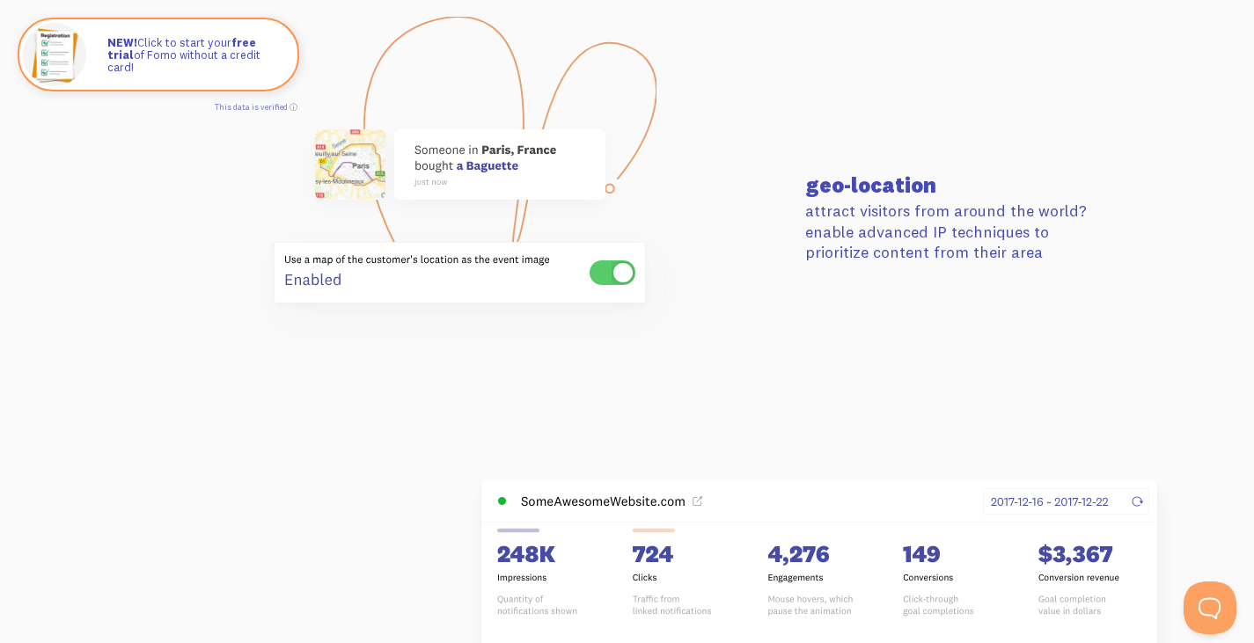
scroll to position [4314, 0]
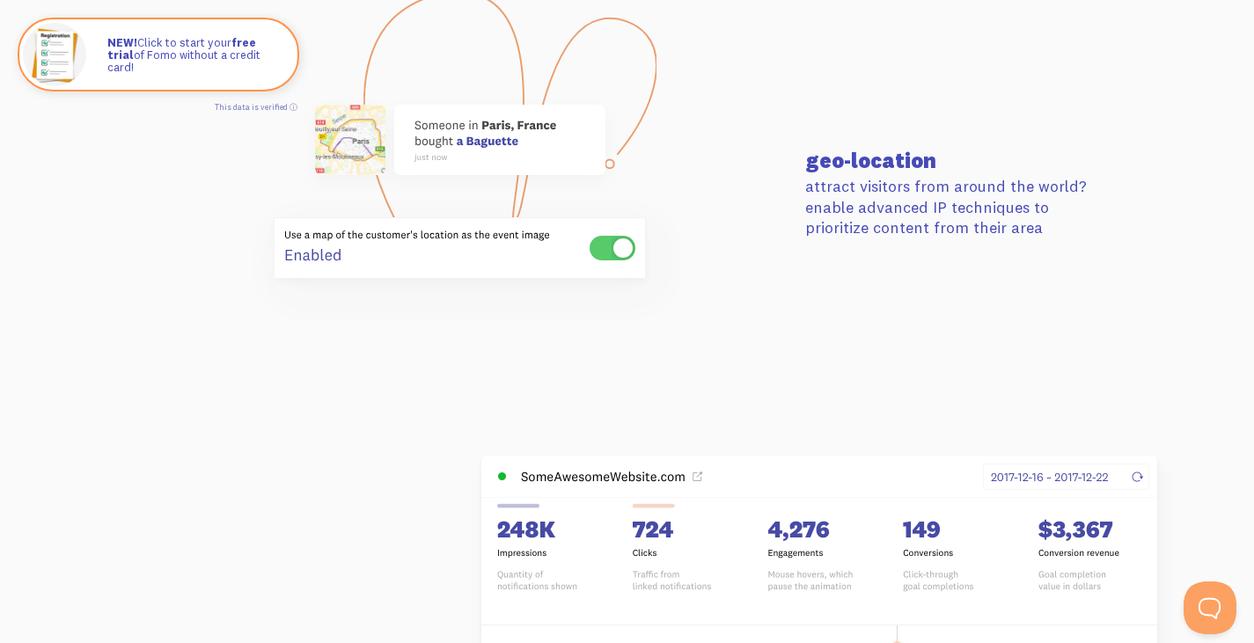
drag, startPoint x: 783, startPoint y: 88, endPoint x: 805, endPoint y: 131, distance: 48.4
click at [805, 131] on div "geo-location attract visitors from around the world? enable advanced IP techniq…" at bounding box center [628, 194] width 1004 height 270
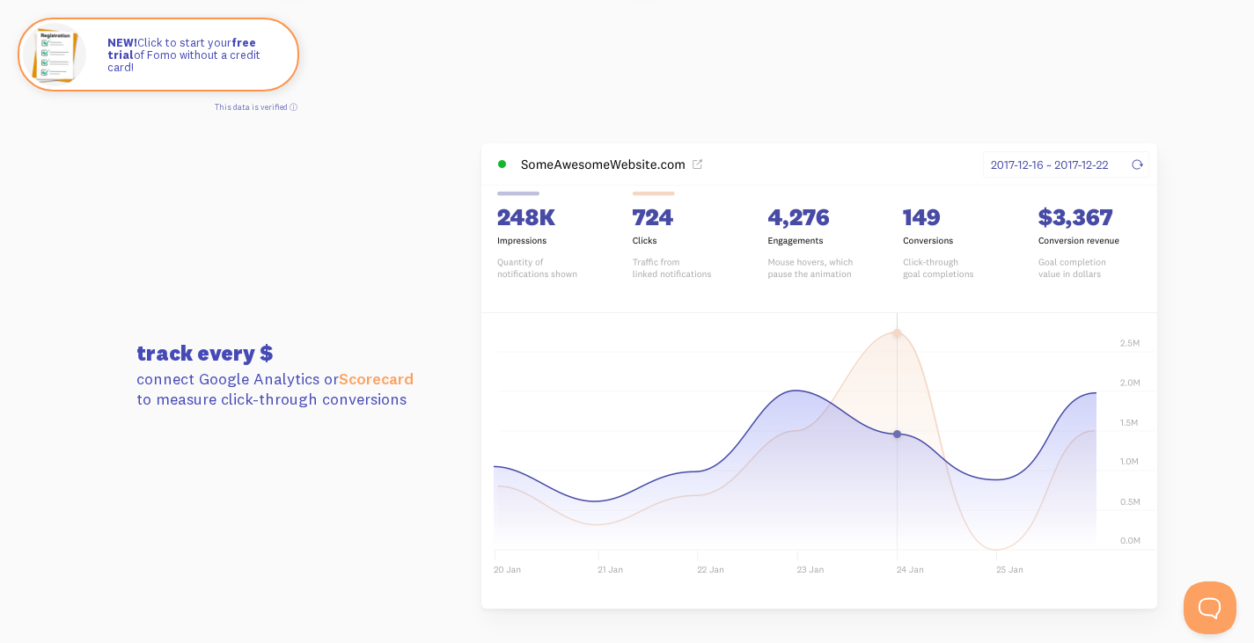
click at [800, 142] on section "track every $ connect Google Analytics or Scorecard to measure click-through co…" at bounding box center [627, 376] width 1254 height 592
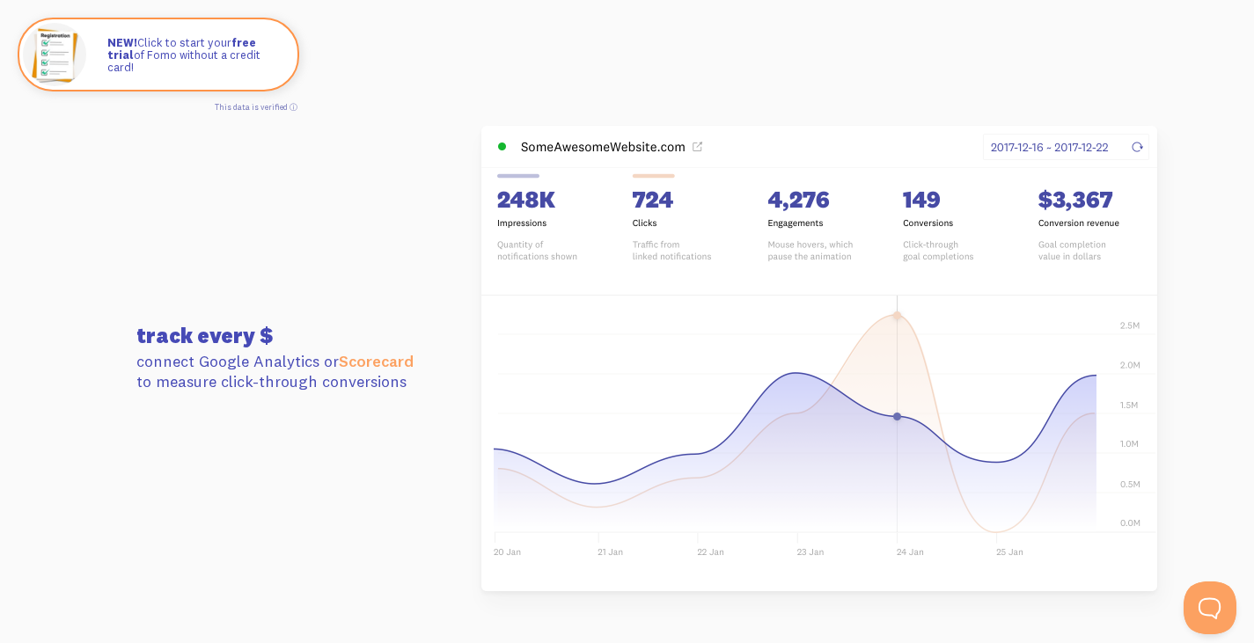
click at [822, 77] on section "track every $ connect Google Analytics or Scorecard to measure click-through co…" at bounding box center [627, 359] width 1254 height 592
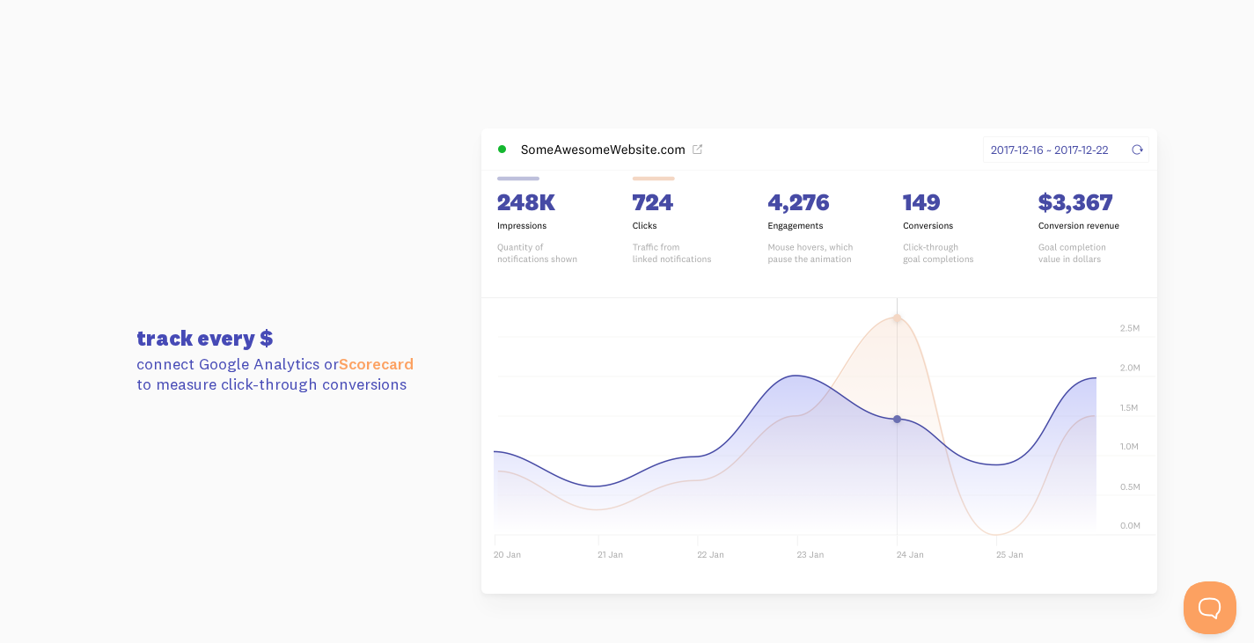
click at [712, 73] on section "track every $ connect Google Analytics or Scorecard to measure click-through co…" at bounding box center [627, 361] width 1254 height 592
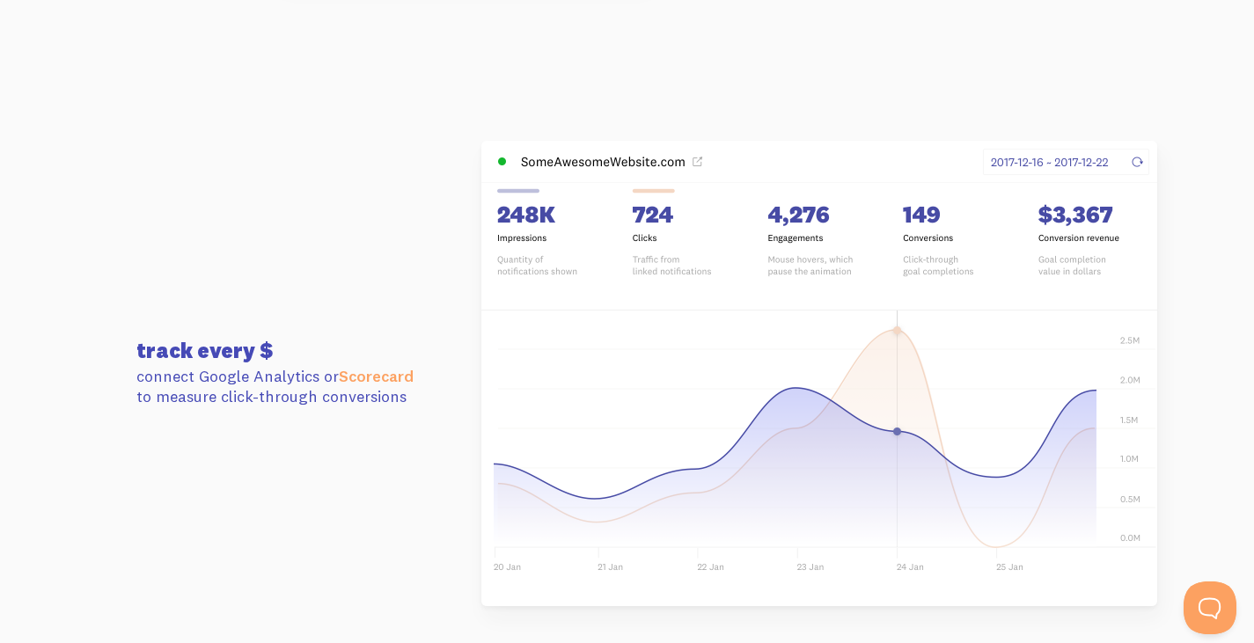
scroll to position [4646, 0]
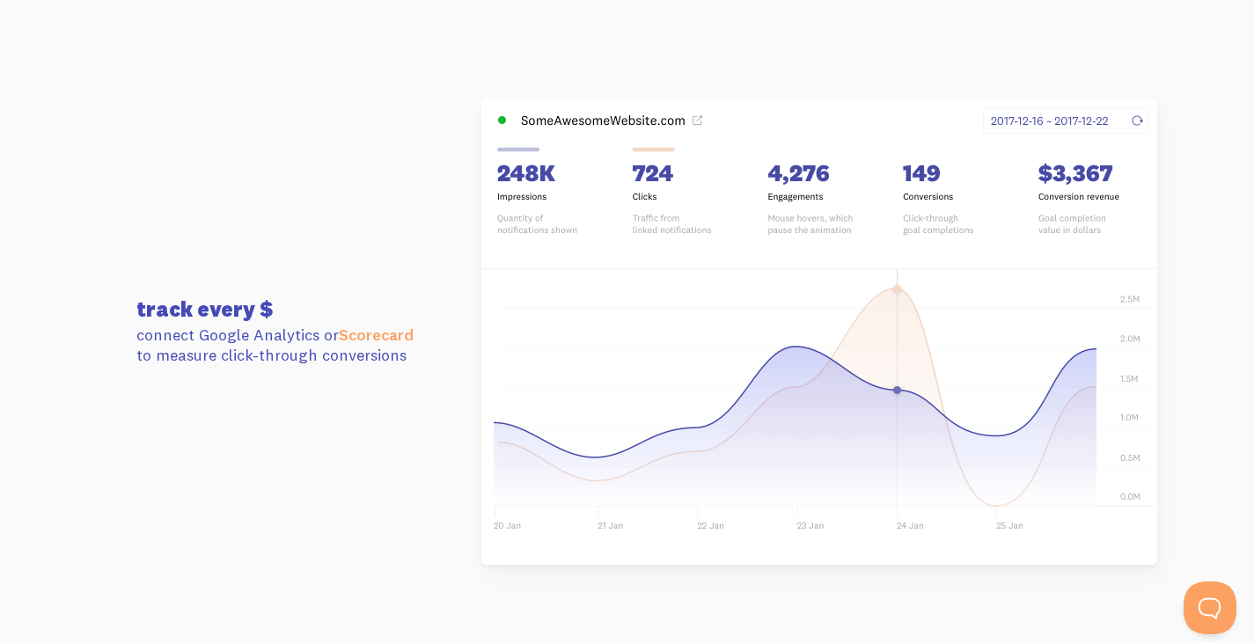
click at [744, 56] on section "track every $ connect Google Analytics or Scorecard to measure click-through co…" at bounding box center [627, 332] width 1254 height 592
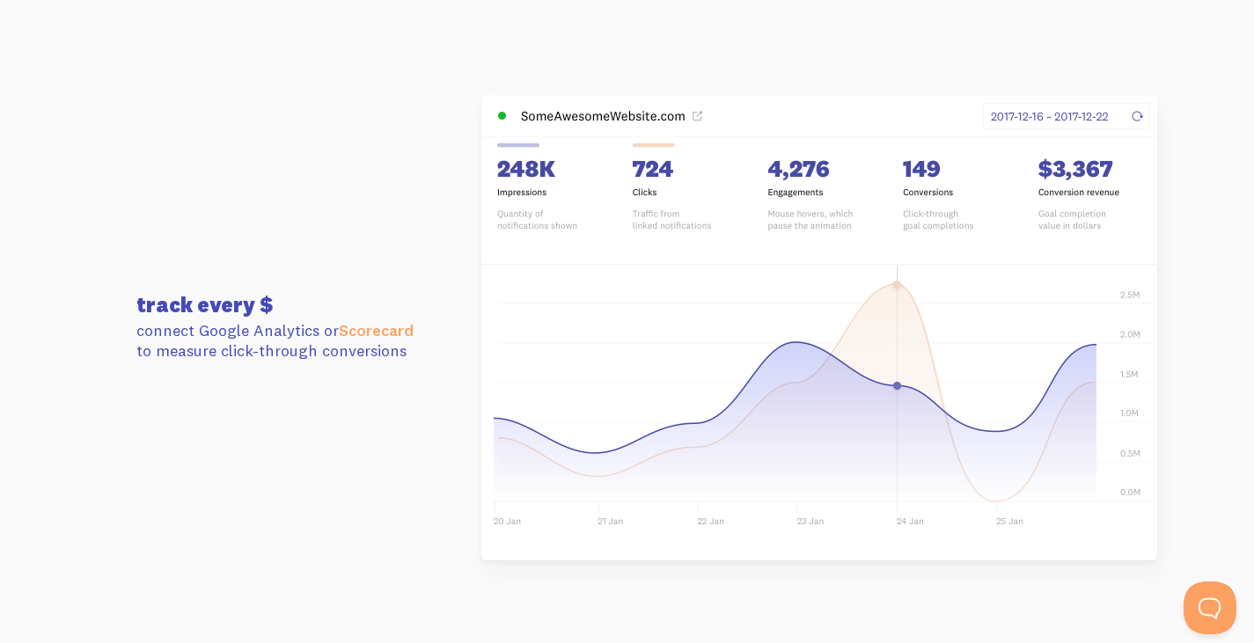
click at [748, 64] on section "track every $ connect Google Analytics or Scorecard to measure click-through co…" at bounding box center [627, 328] width 1254 height 592
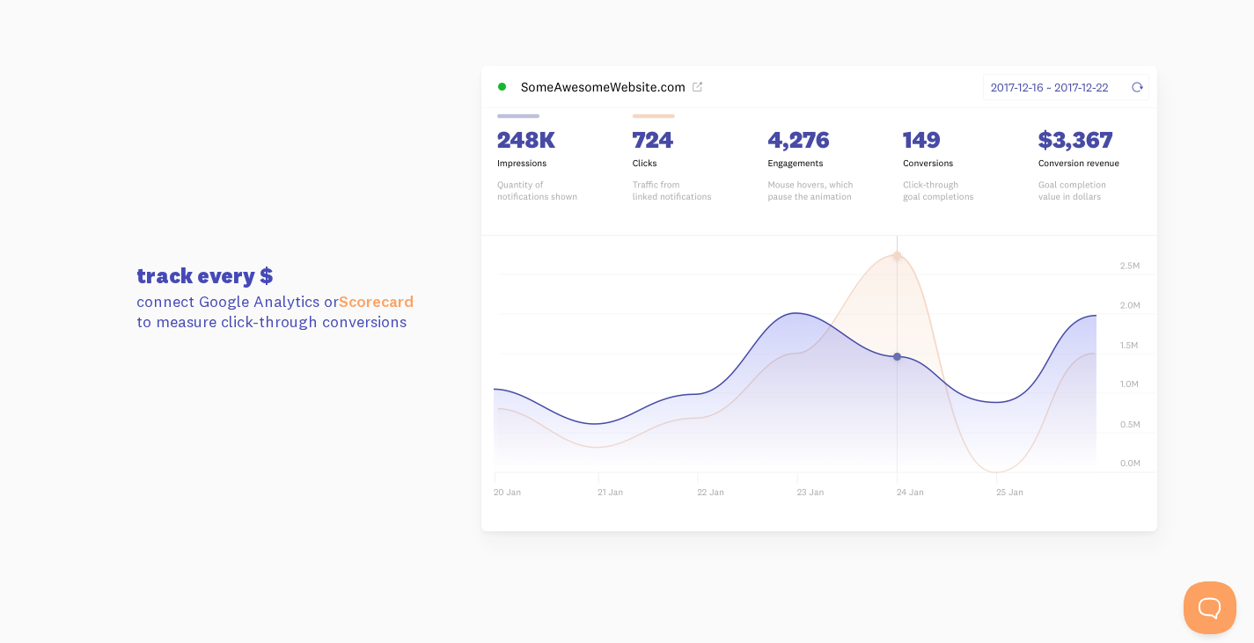
click at [744, 62] on section "track every $ connect Google Analytics or Scorecard to measure click-through co…" at bounding box center [627, 299] width 1254 height 592
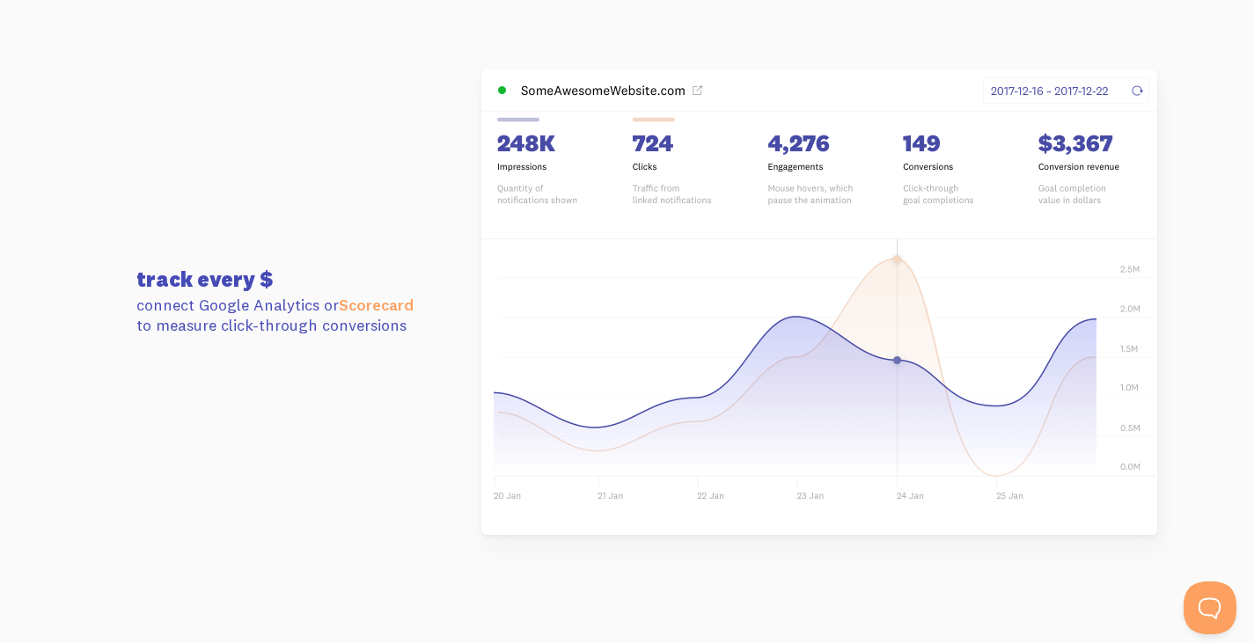
click at [773, 75] on img at bounding box center [820, 303] width 676 height 466
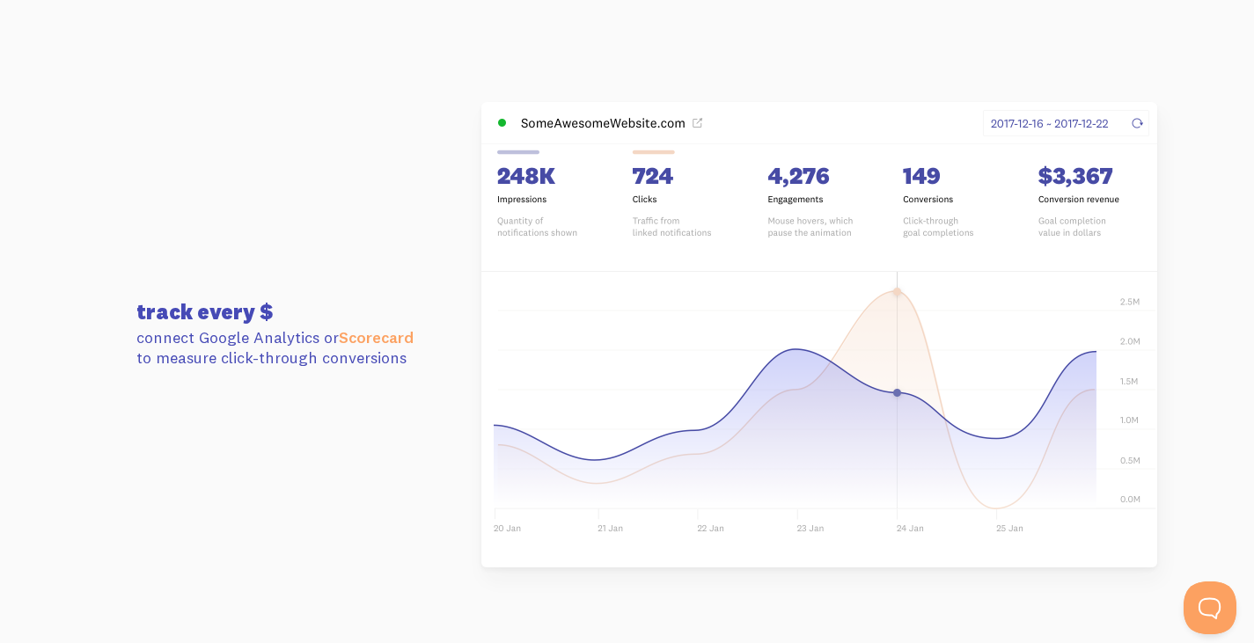
click at [780, 94] on section "track every $ connect Google Analytics or Scorecard to measure click-through co…" at bounding box center [627, 335] width 1254 height 592
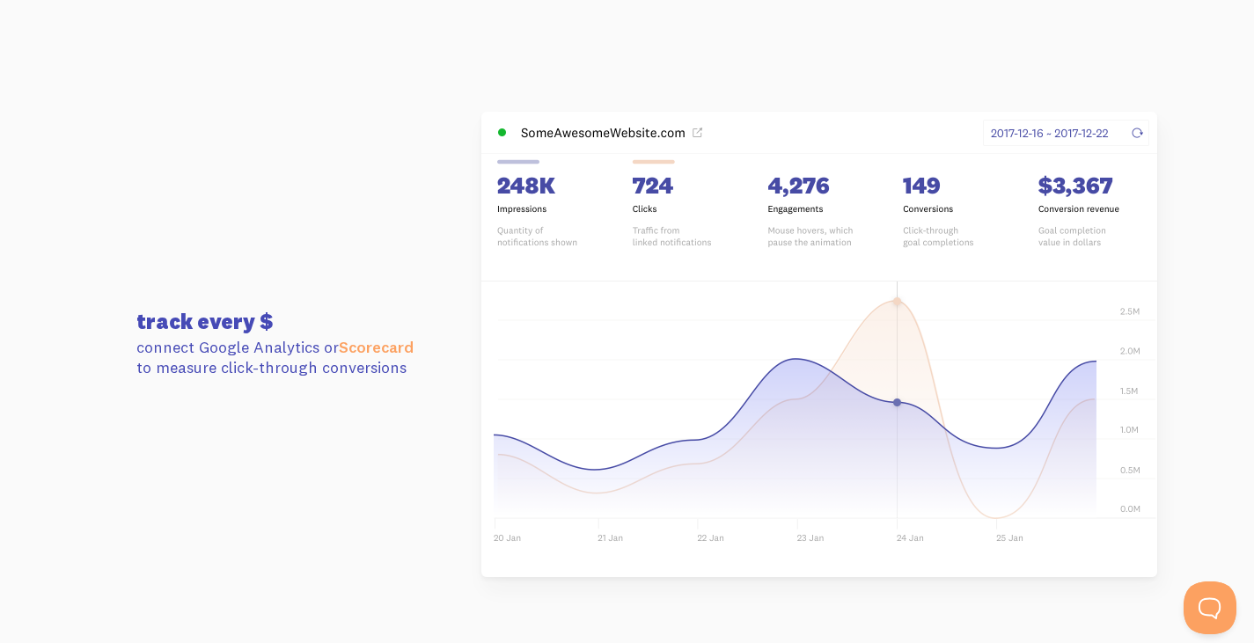
scroll to position [4677, 0]
click at [797, 99] on section "track every $ connect Google Analytics or Scorecard to measure click-through co…" at bounding box center [627, 344] width 1254 height 592
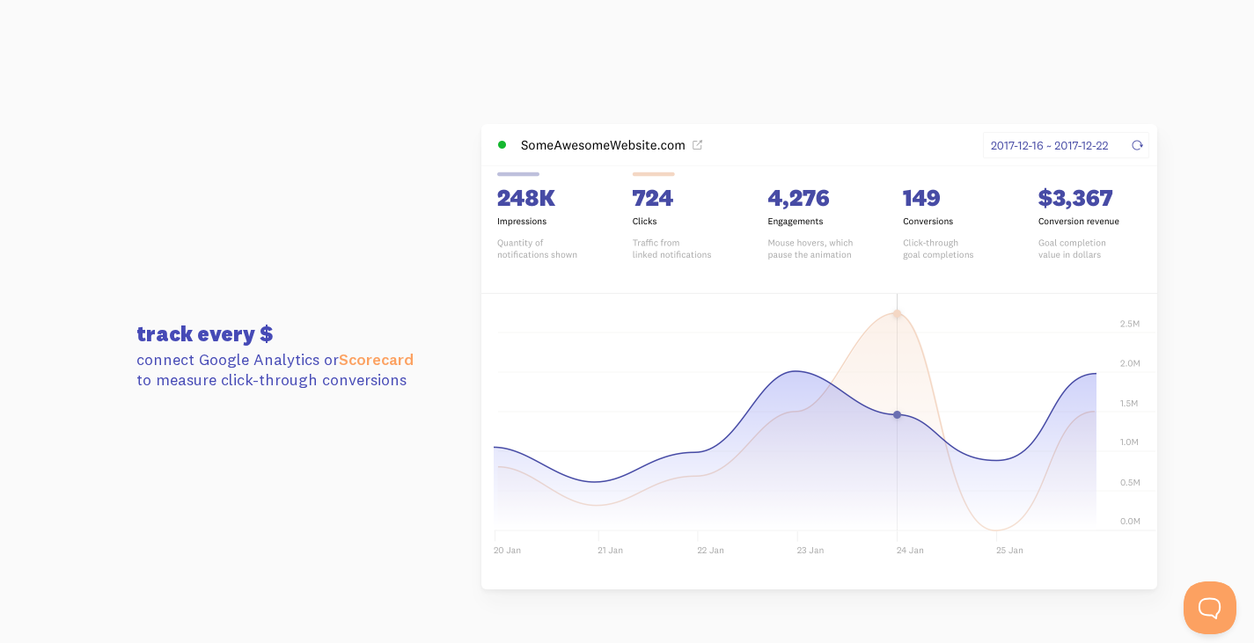
click at [808, 107] on section "track every $ connect Google Analytics or Scorecard to measure click-through co…" at bounding box center [627, 357] width 1254 height 592
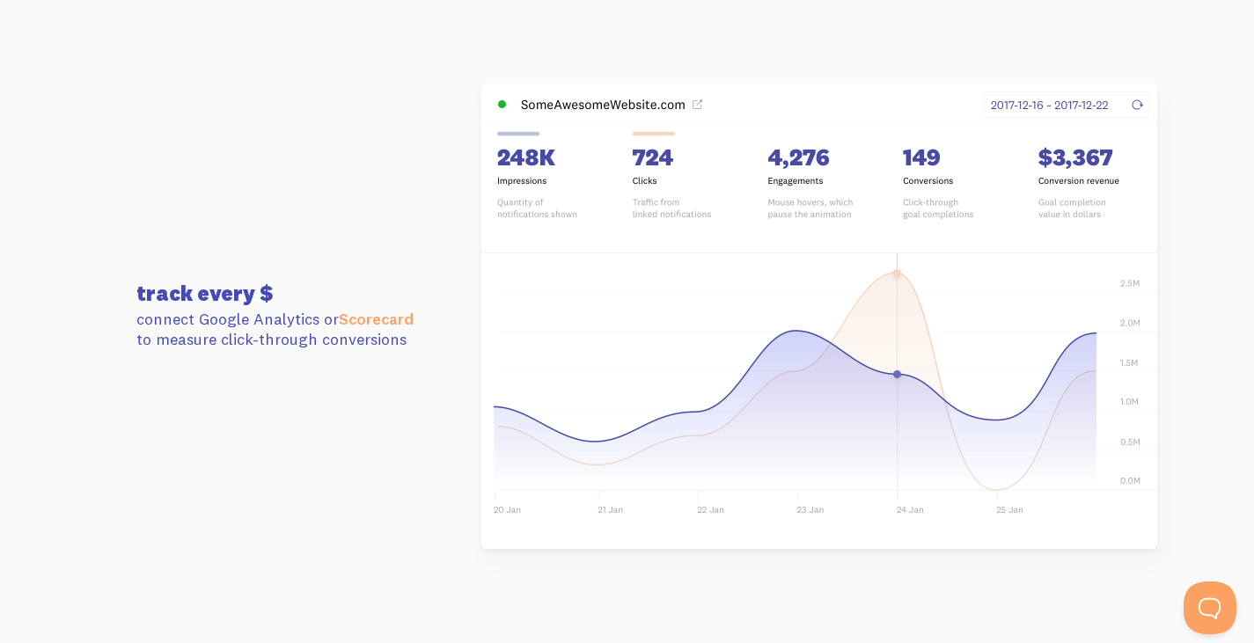
click at [807, 84] on img at bounding box center [820, 317] width 676 height 466
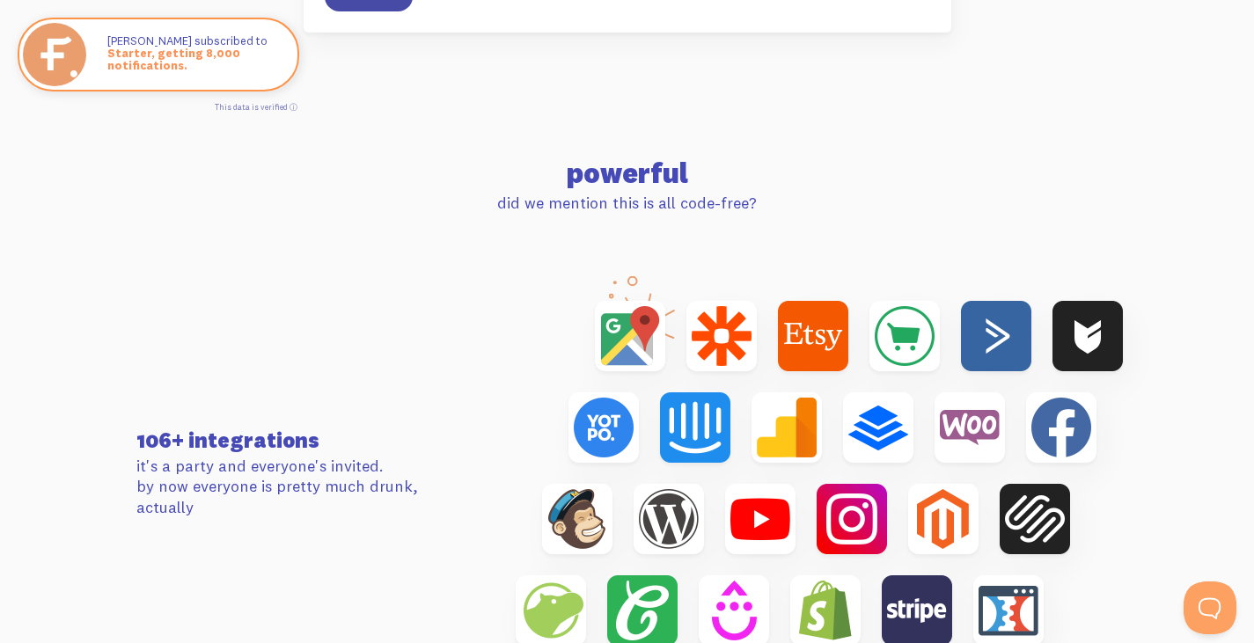
click at [787, 135] on section "powerful did we mention this is all code-free?" at bounding box center [627, 154] width 1254 height 117
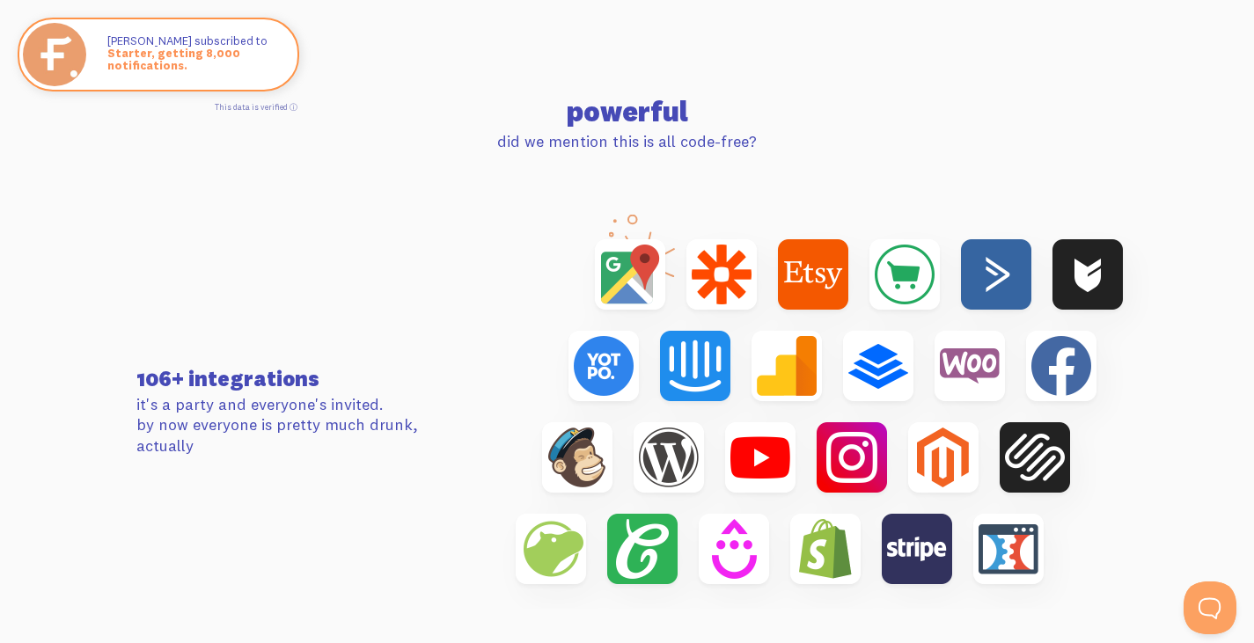
click at [808, 96] on section "powerful did we mention this is all code-free?" at bounding box center [627, 92] width 1254 height 117
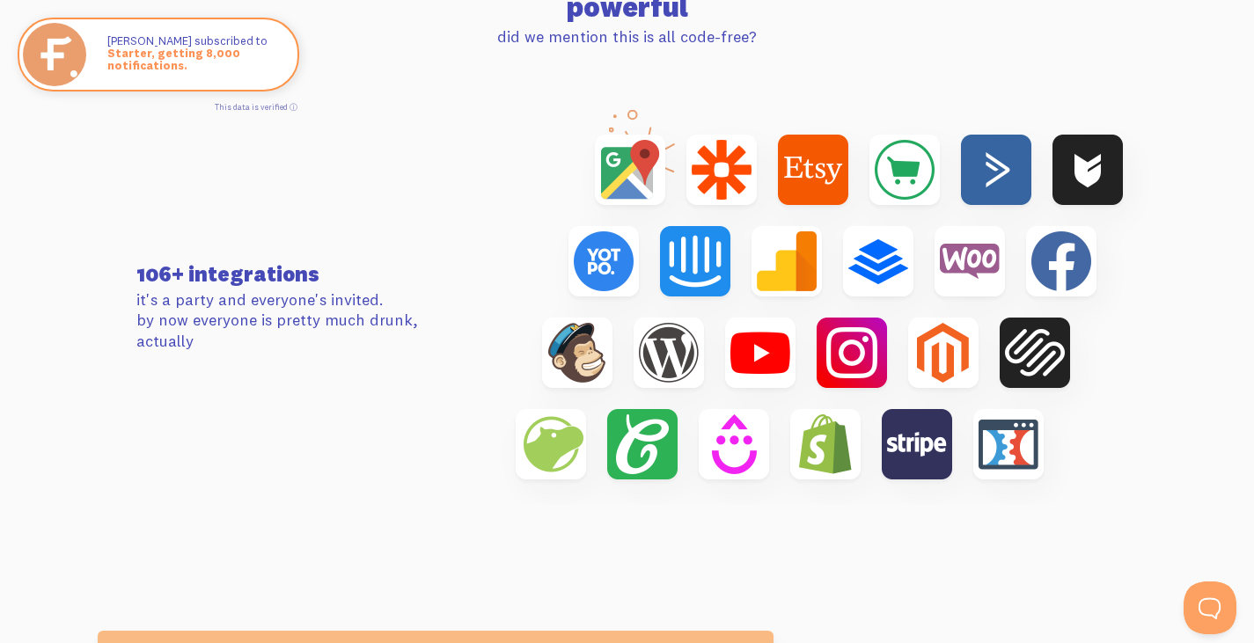
click at [834, 58] on section "106+ integrations it's a party and everyone's invited. by now everyone is prett…" at bounding box center [627, 307] width 1254 height 521
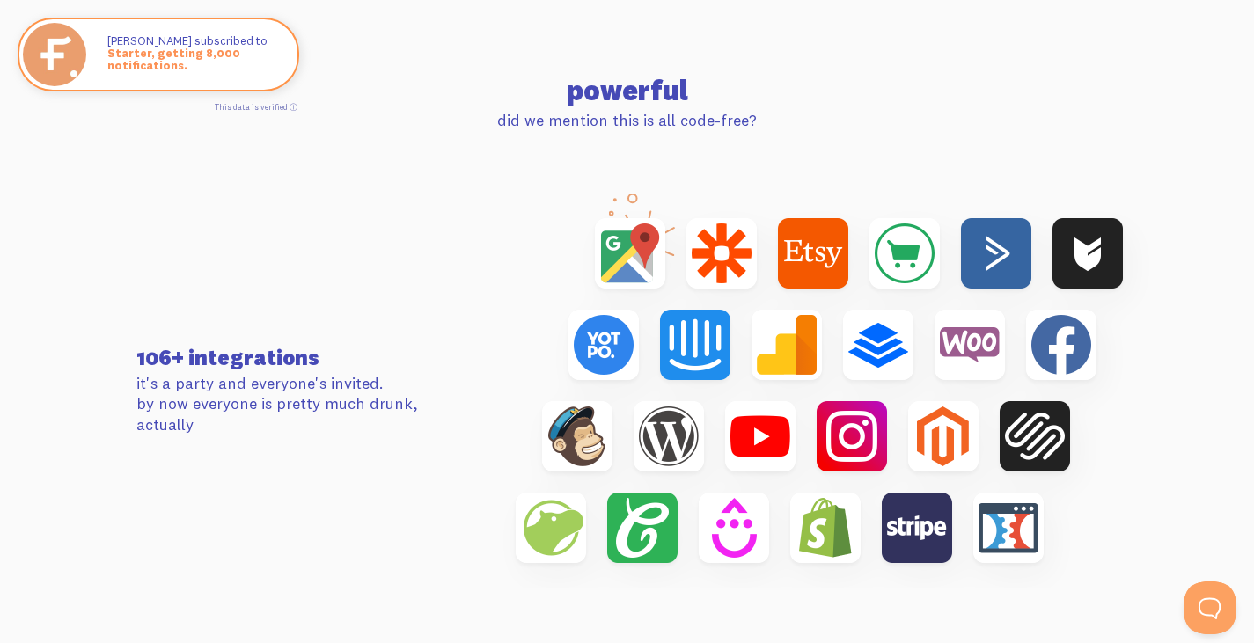
drag, startPoint x: 887, startPoint y: 69, endPoint x: 905, endPoint y: 91, distance: 28.2
click at [905, 91] on section "powerful did we mention this is all code-free?" at bounding box center [627, 71] width 1254 height 117
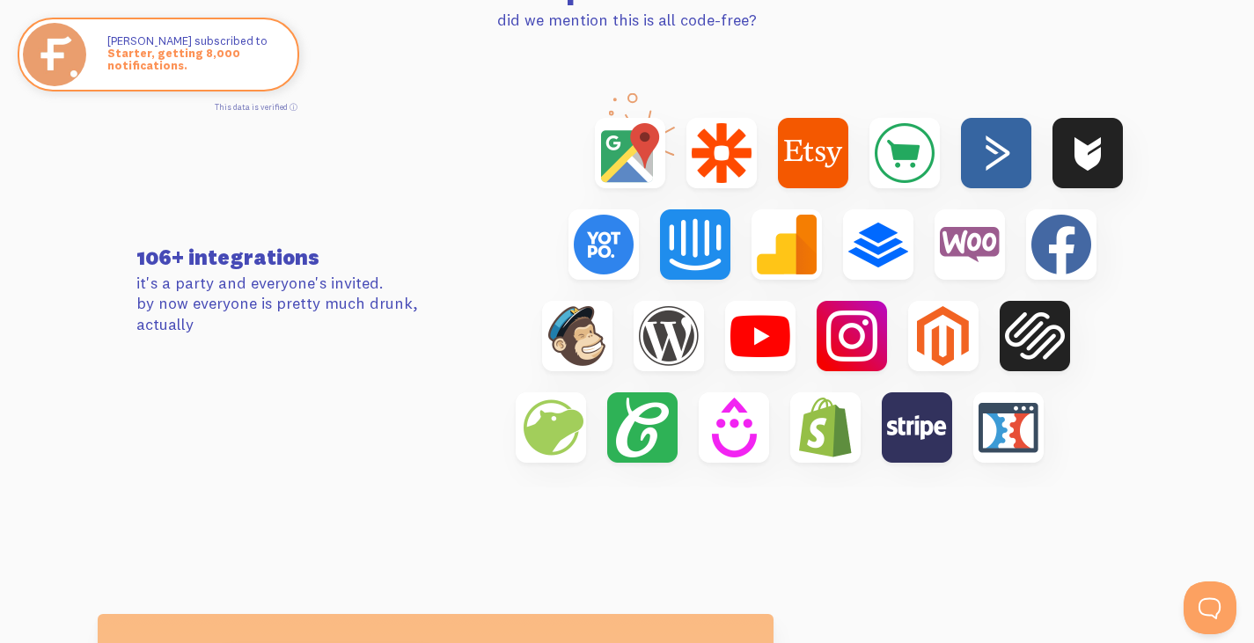
scroll to position [5674, 0]
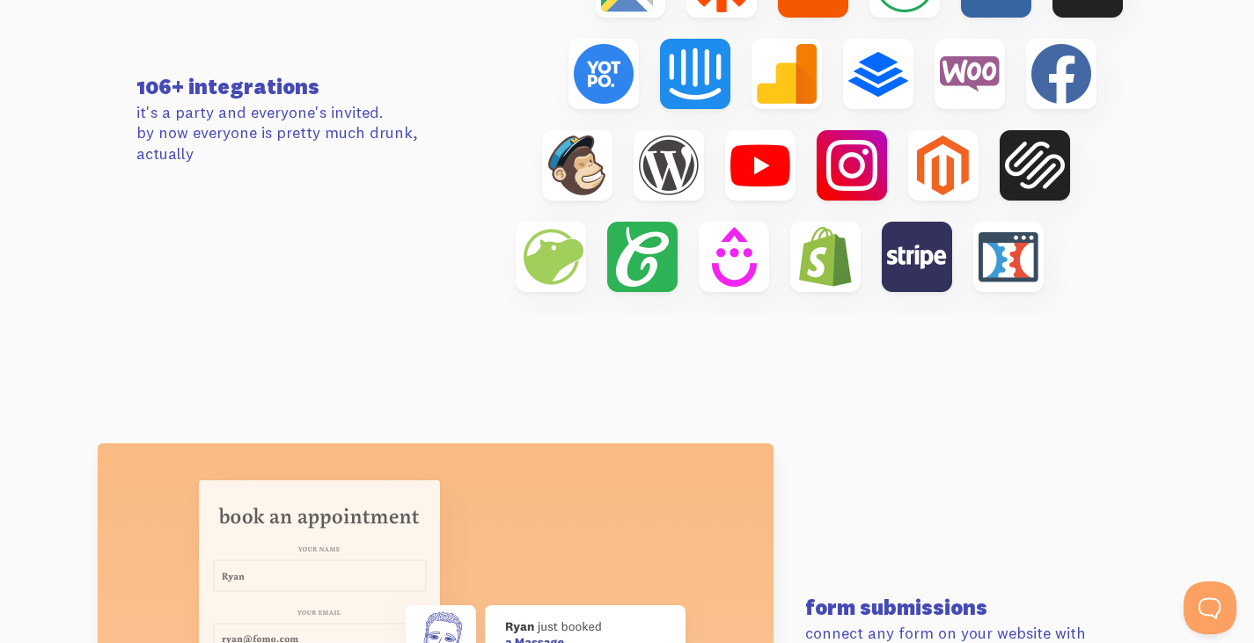
drag, startPoint x: 855, startPoint y: 108, endPoint x: 763, endPoint y: 313, distance: 223.8
click at [763, 313] on img at bounding box center [820, 120] width 676 height 394
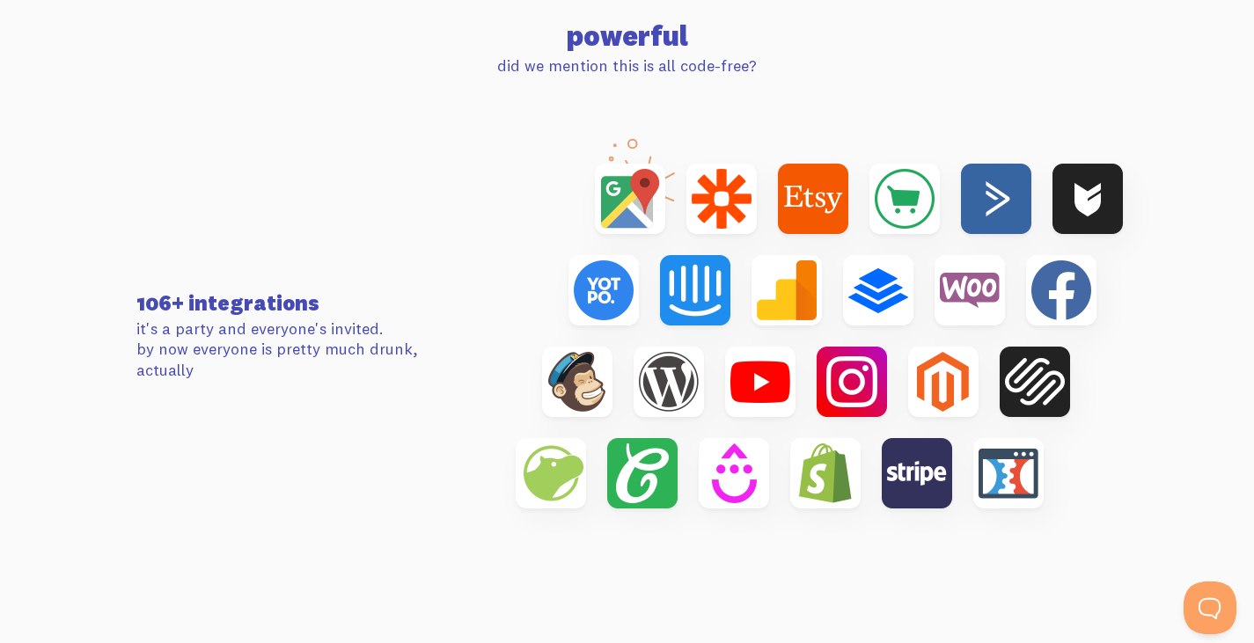
click at [798, 117] on section "106+ integrations it's a party and everyone's invited. by now everyone is prett…" at bounding box center [627, 336] width 1254 height 521
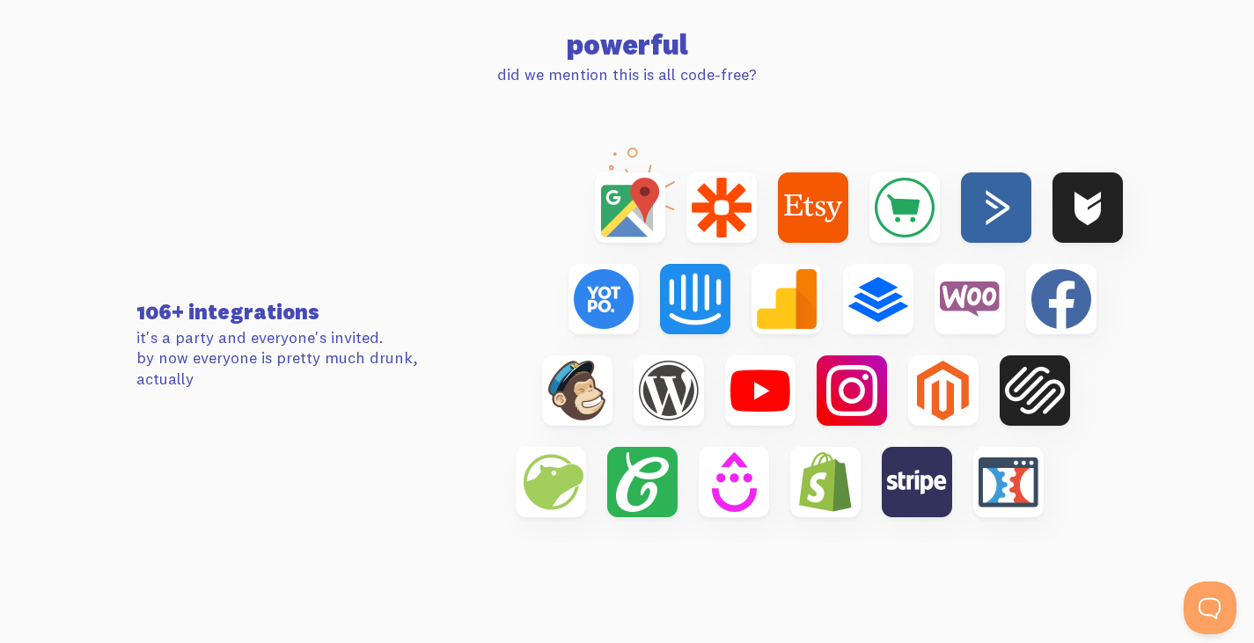
click at [840, 85] on section "106+ integrations it's a party and everyone's invited. by now everyone is prett…" at bounding box center [627, 345] width 1254 height 521
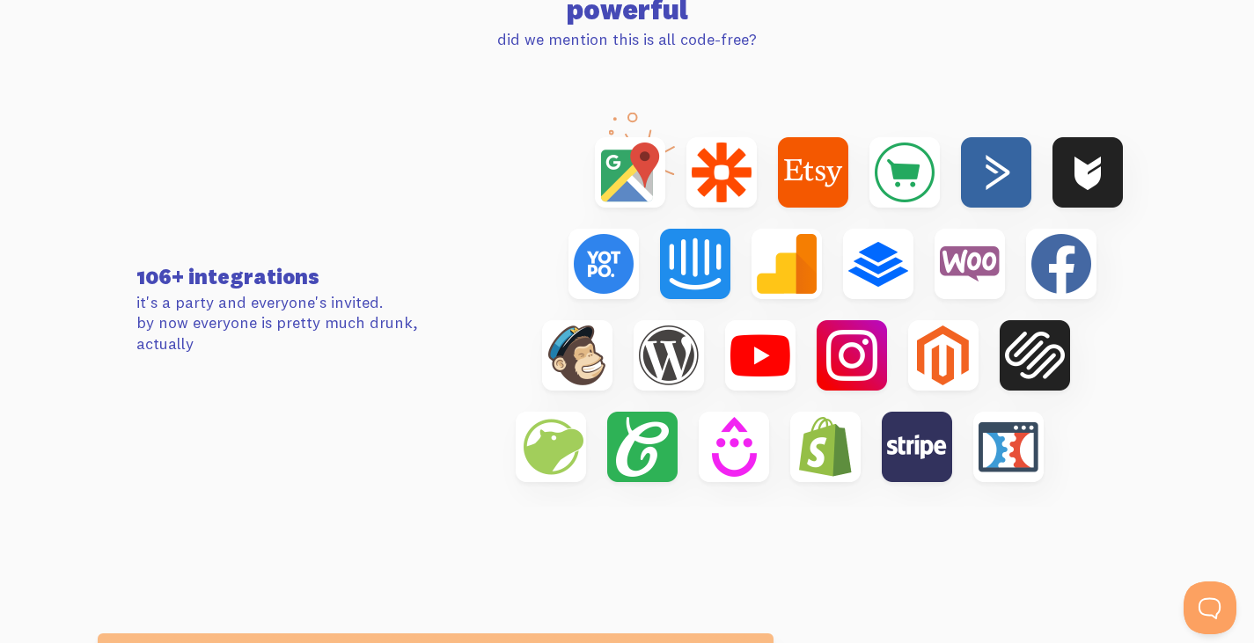
click at [908, 63] on section "106+ integrations it's a party and everyone's invited. by now everyone is prett…" at bounding box center [627, 309] width 1254 height 521
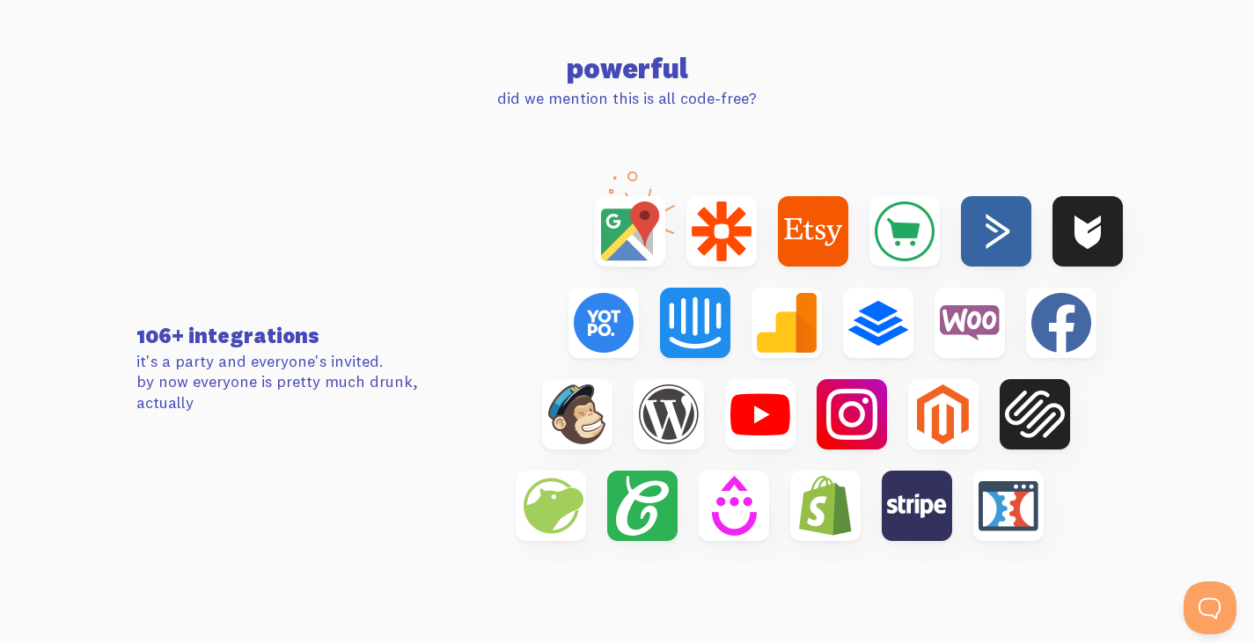
scroll to position [5622, 0]
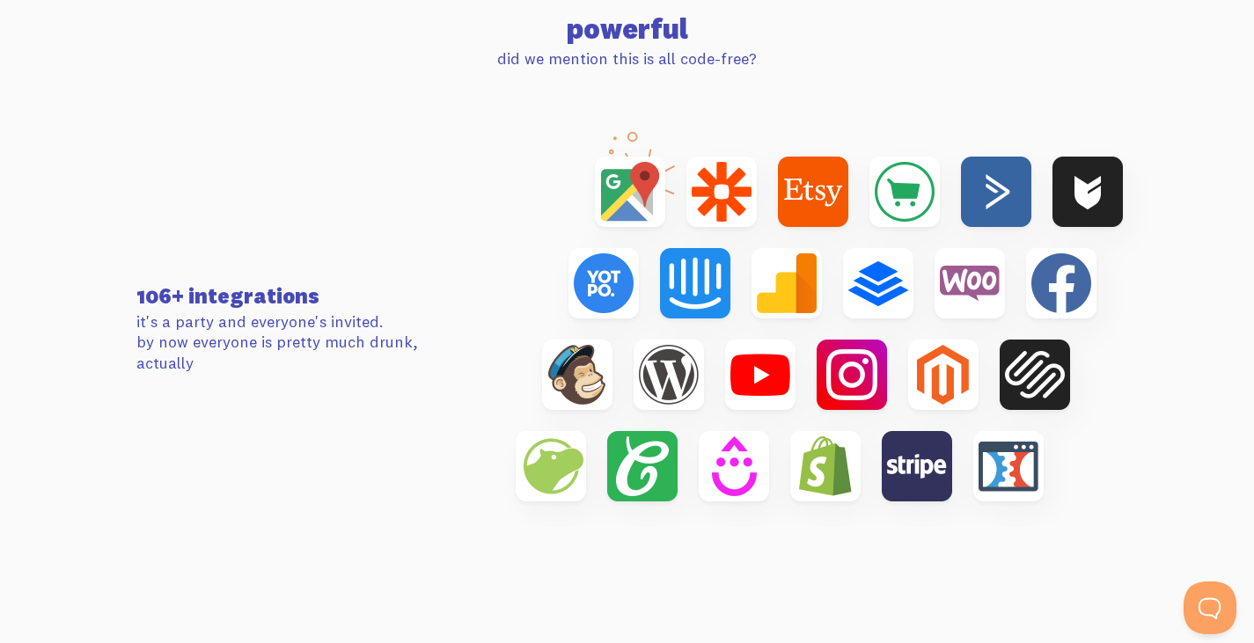
drag, startPoint x: 890, startPoint y: 80, endPoint x: 827, endPoint y: 78, distance: 63.4
click at [827, 78] on section "106+ integrations it's a party and everyone's invited. by now everyone is prett…" at bounding box center [627, 329] width 1254 height 521
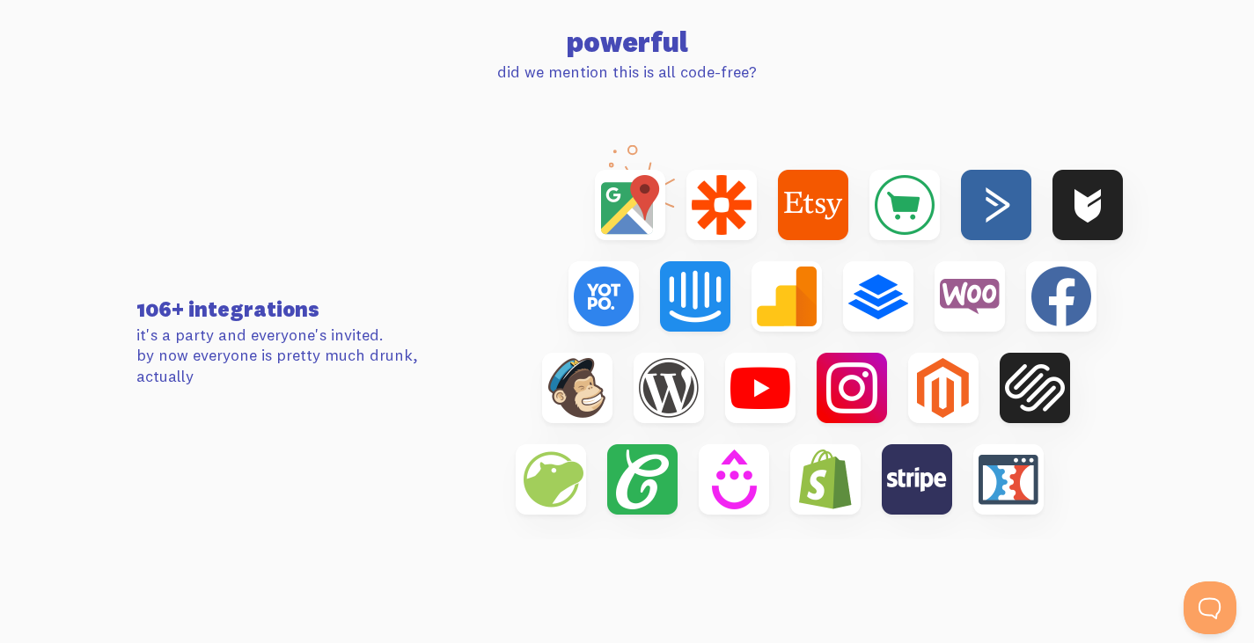
click at [836, 74] on p "did we mention this is all code-free?" at bounding box center [627, 72] width 982 height 20
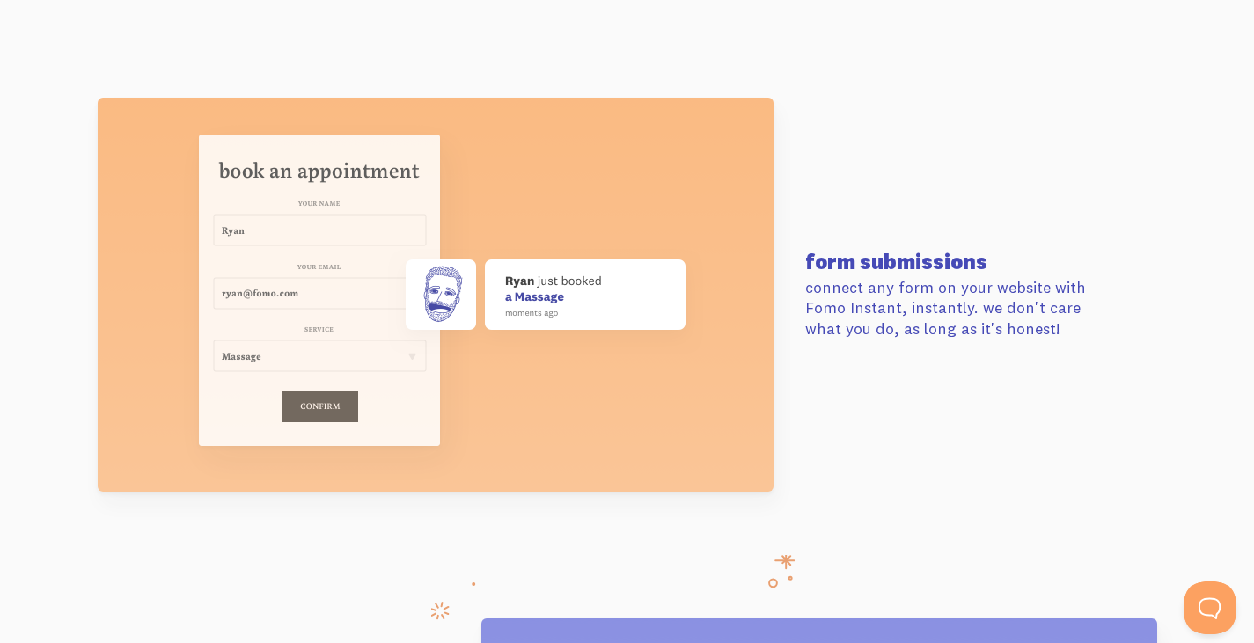
click at [859, 99] on div "form submissions connect any form on your website with Fomo Instant, instantly.…" at bounding box center [628, 295] width 1004 height 394
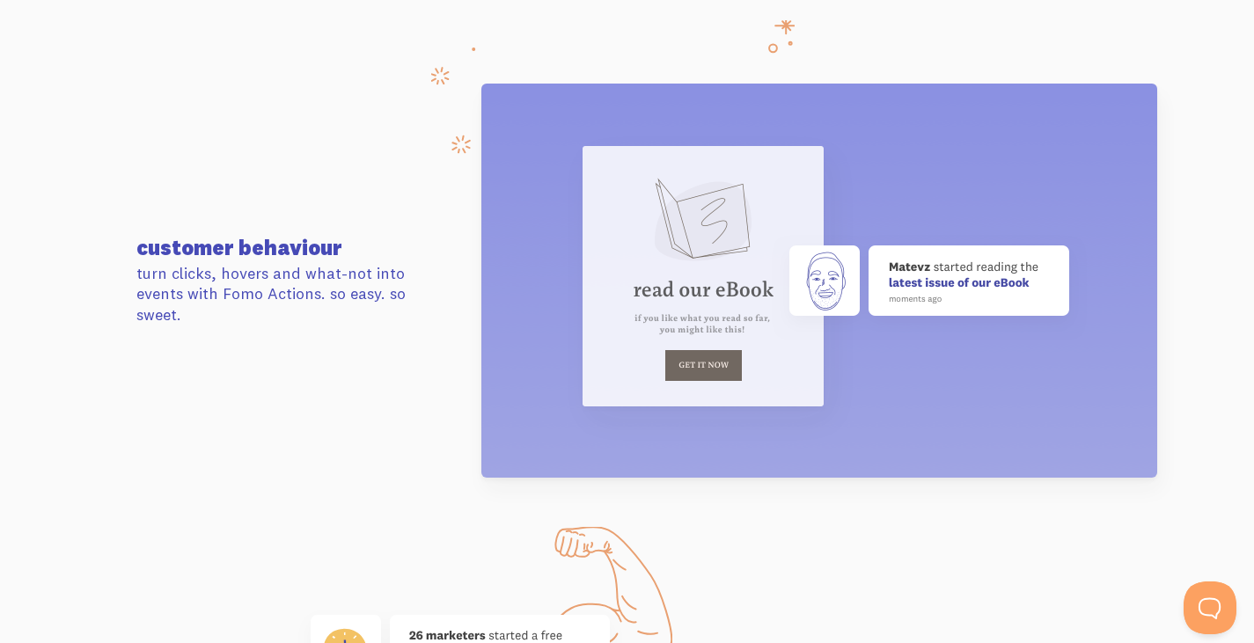
drag, startPoint x: 909, startPoint y: 50, endPoint x: 556, endPoint y: 135, distance: 363.0
click at [556, 135] on section "customer behaviour turn clicks, hovers and what-not into events with Fomo Actio…" at bounding box center [627, 280] width 1254 height 521
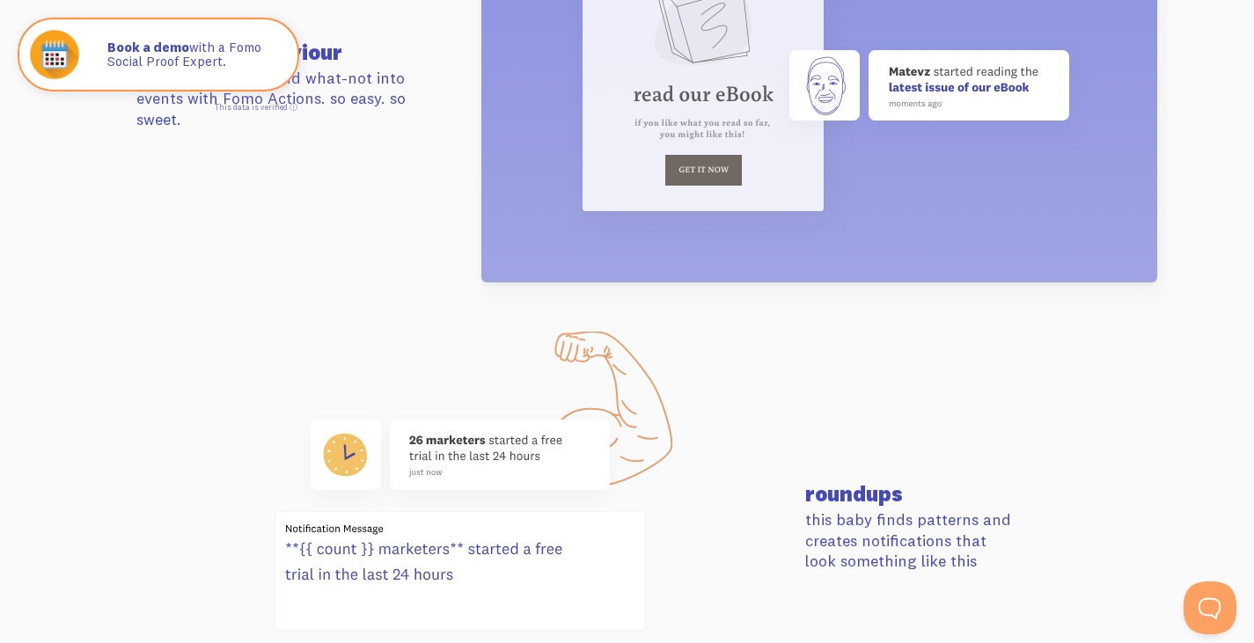
click at [547, 111] on img at bounding box center [820, 85] width 676 height 394
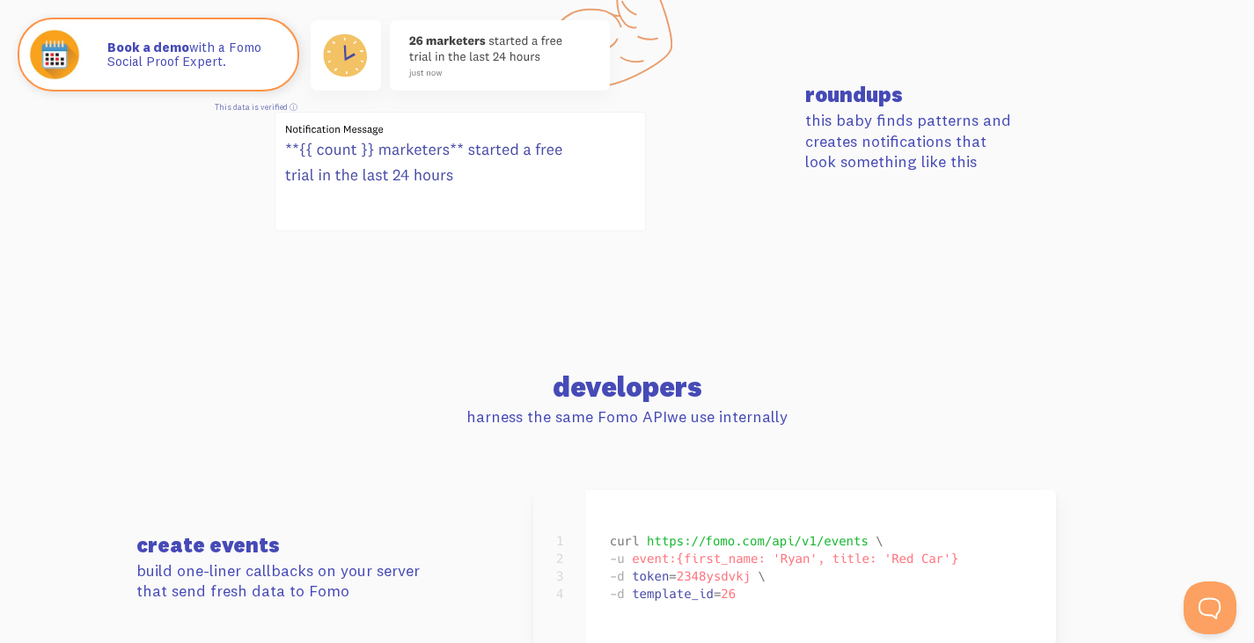
click at [760, 81] on div at bounding box center [460, 128] width 669 height 237
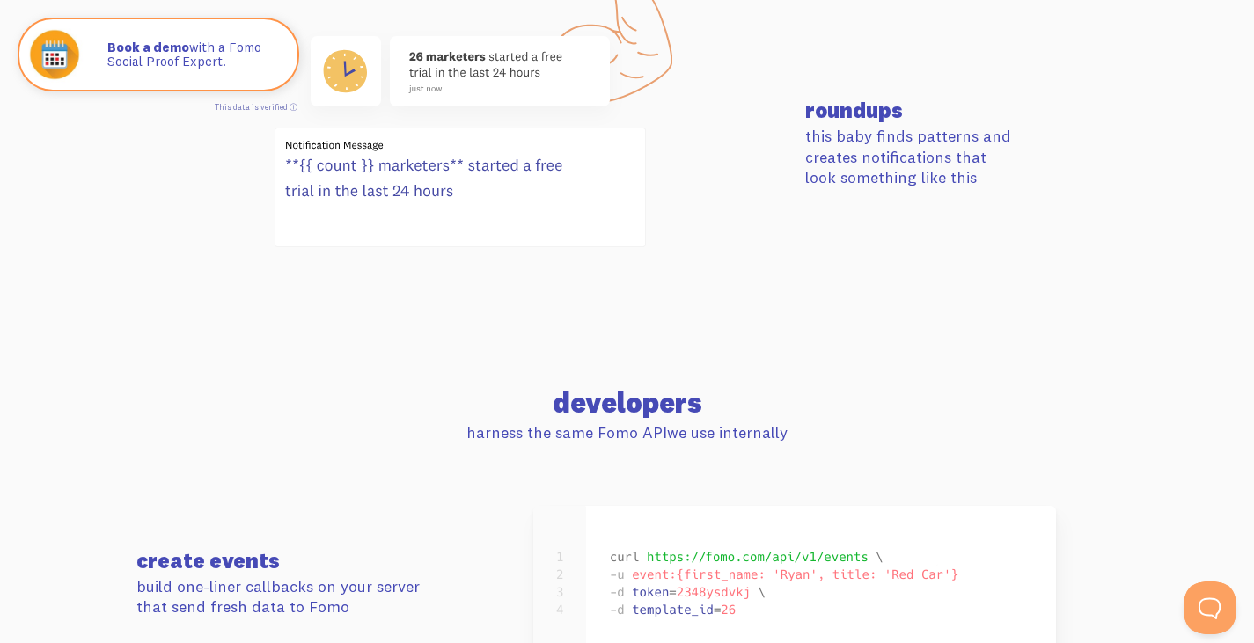
click at [789, 89] on div at bounding box center [460, 144] width 669 height 237
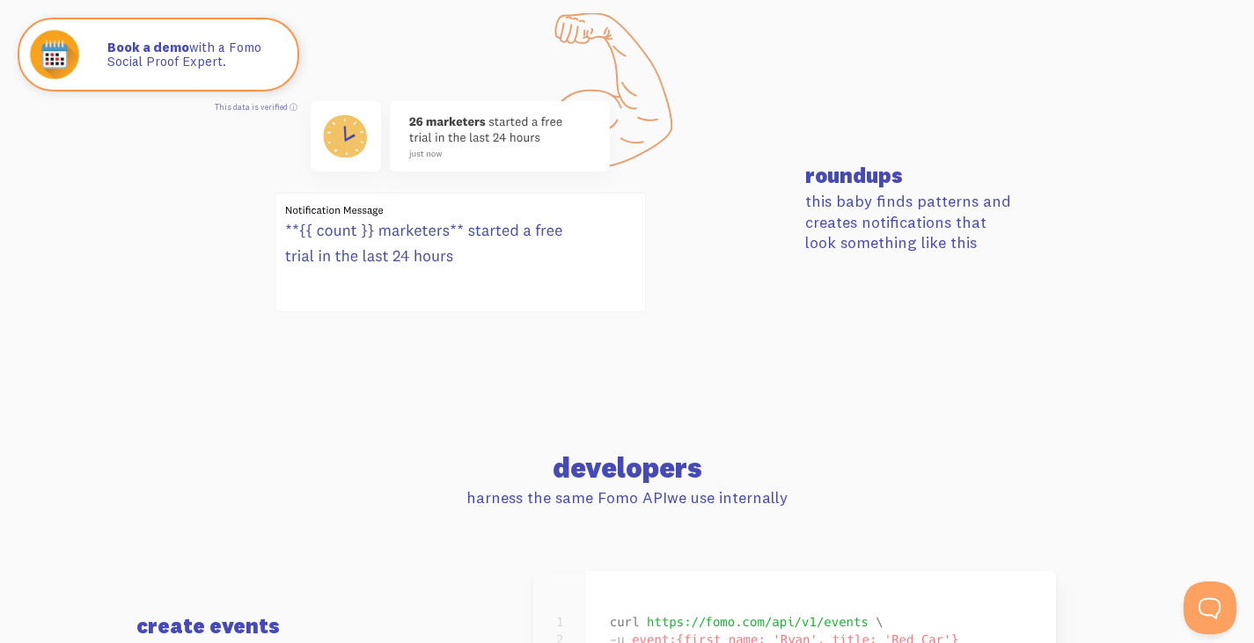
scroll to position [7228, 0]
click at [799, 99] on div "roundups this baby finds patterns and creates notifications that look something…" at bounding box center [628, 208] width 1004 height 237
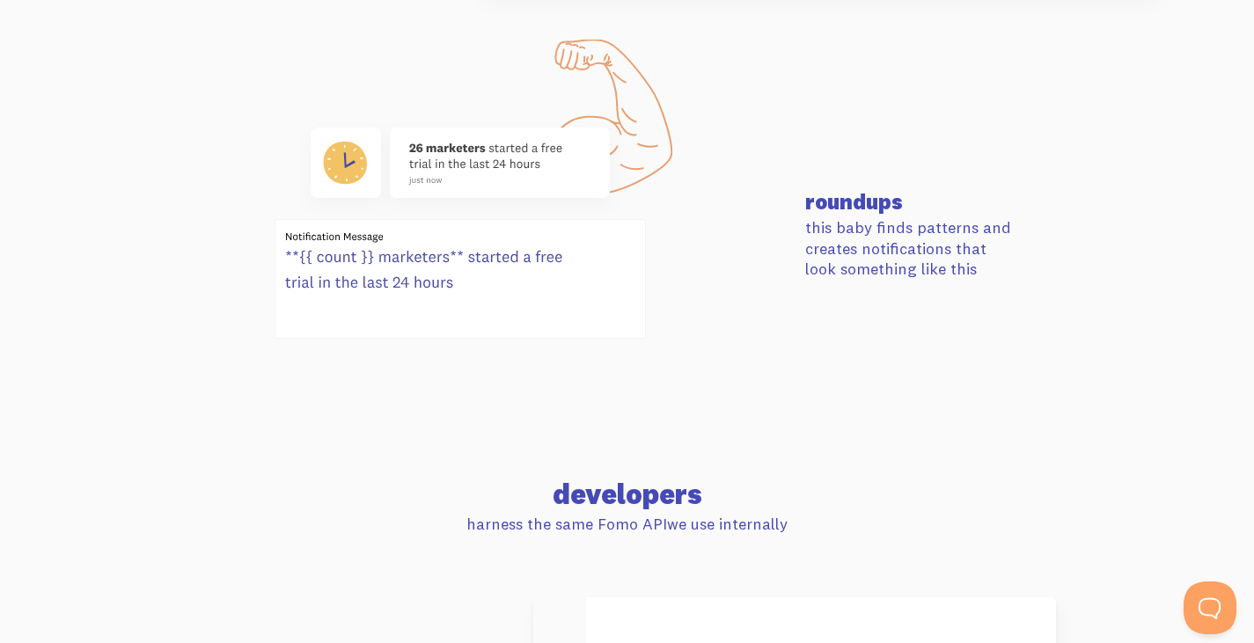
scroll to position [7202, 0]
click at [799, 99] on section "roundups this baby finds patterns and creates notifications that look something…" at bounding box center [627, 235] width 1254 height 364
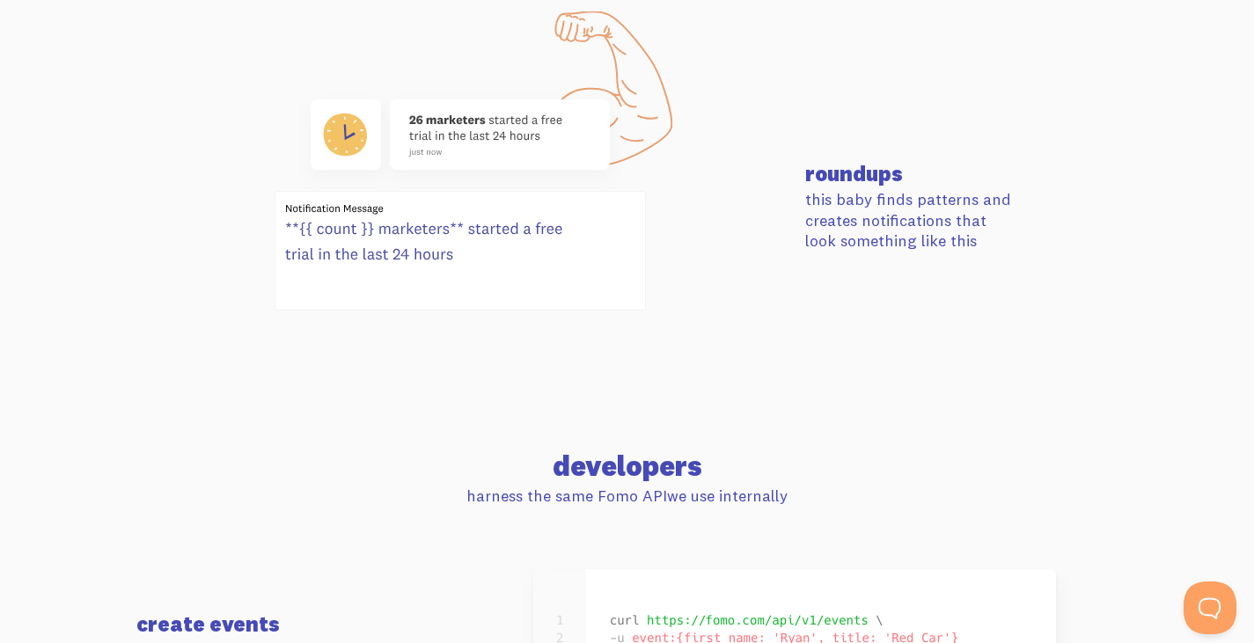
scroll to position [7230, 0]
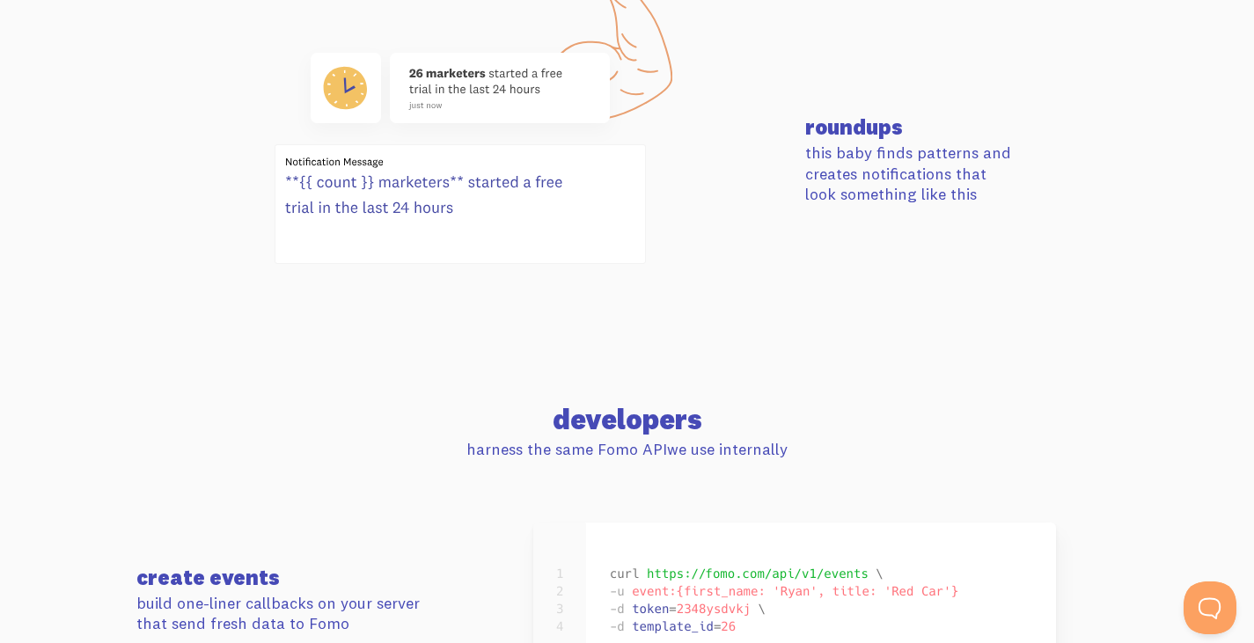
click at [778, 65] on div at bounding box center [460, 160] width 669 height 237
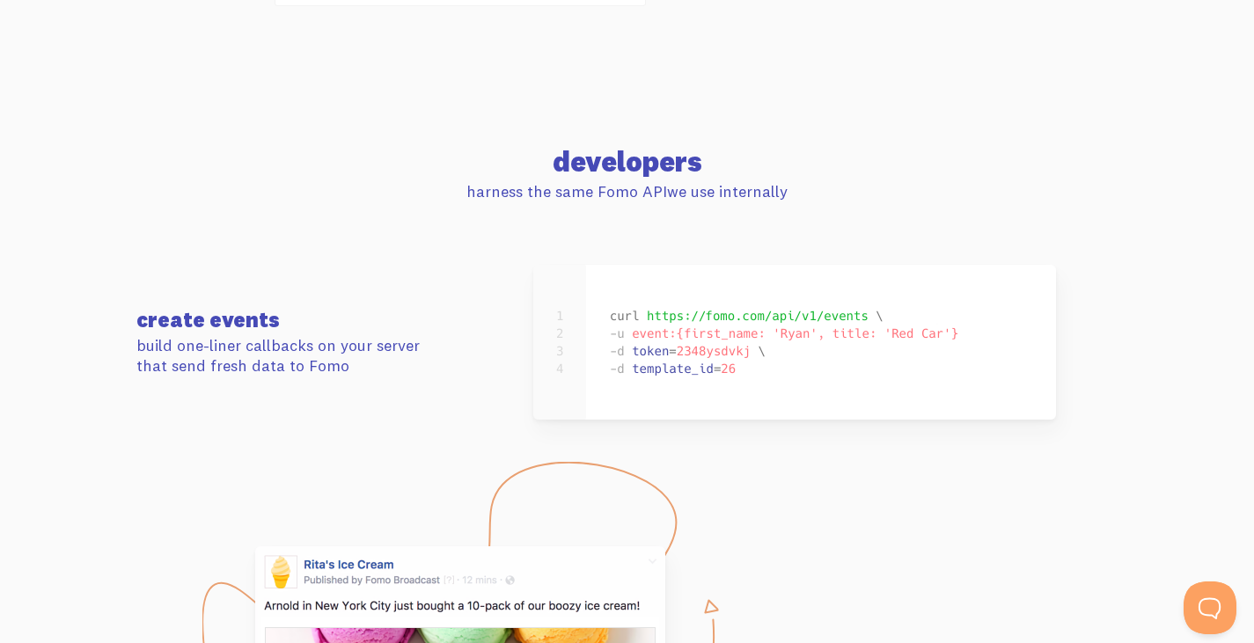
click at [754, 166] on h2 "developers" at bounding box center [627, 162] width 982 height 28
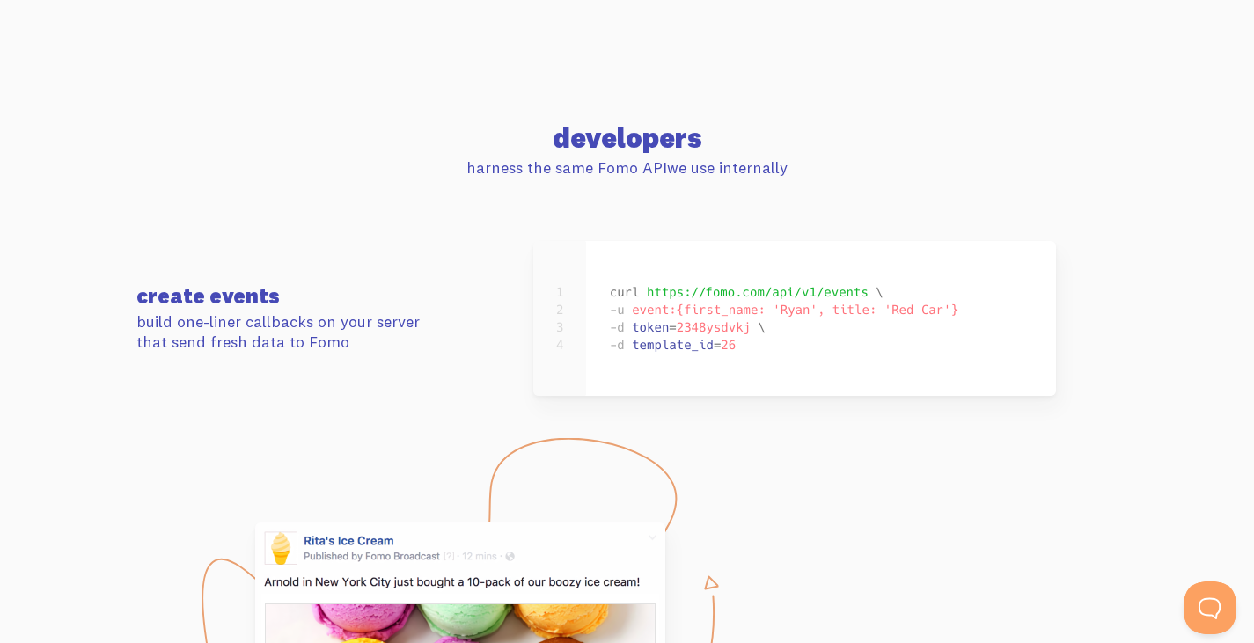
click at [805, 107] on section "developers harness the same Fomo API we use internally" at bounding box center [627, 151] width 1254 height 180
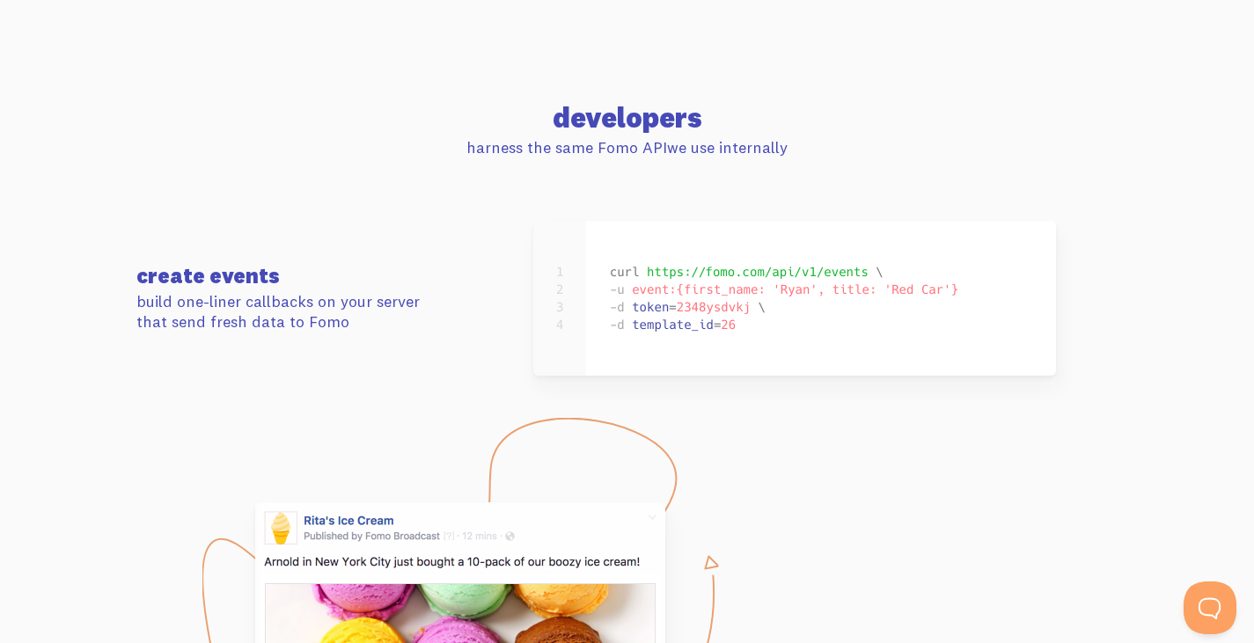
click at [810, 110] on h2 "developers" at bounding box center [627, 118] width 982 height 28
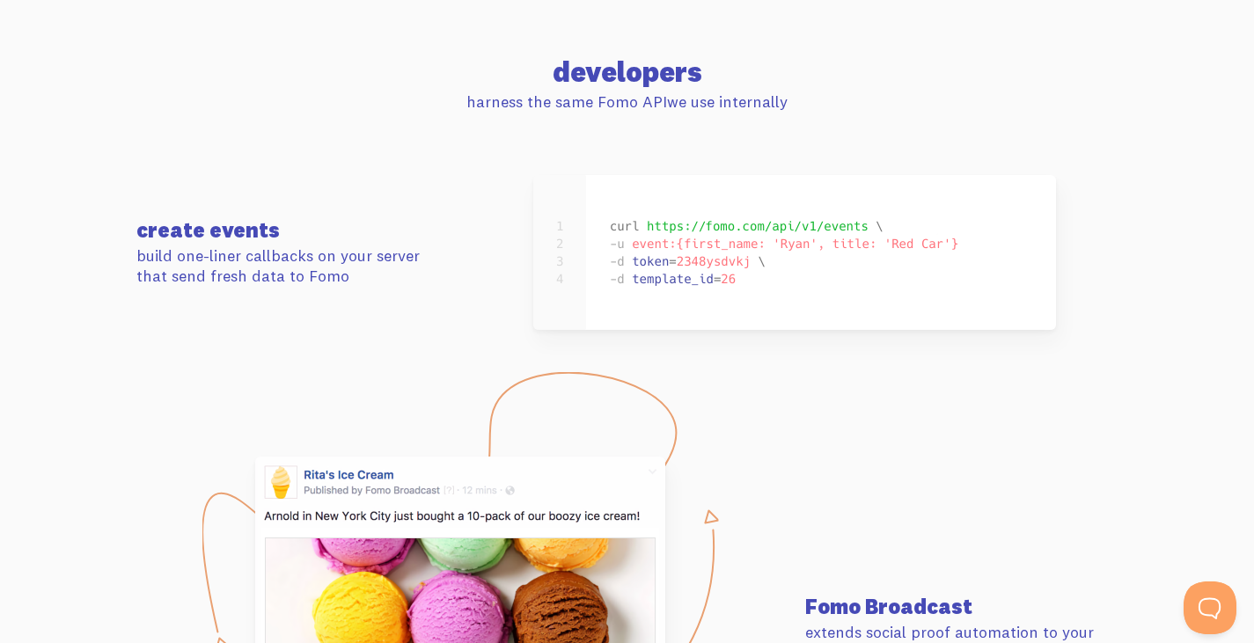
scroll to position [7624, 0]
click at [885, 82] on h2 "developers" at bounding box center [627, 71] width 982 height 28
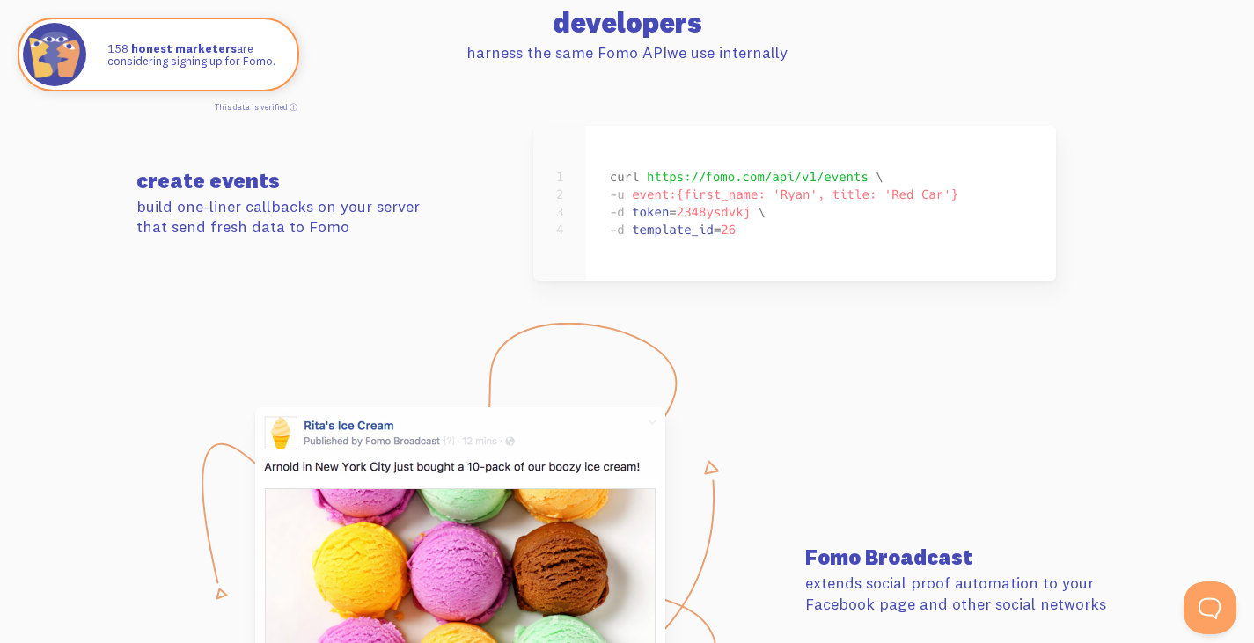
click at [814, 70] on section "developers harness the same Fomo API we use internally" at bounding box center [627, 35] width 1254 height 180
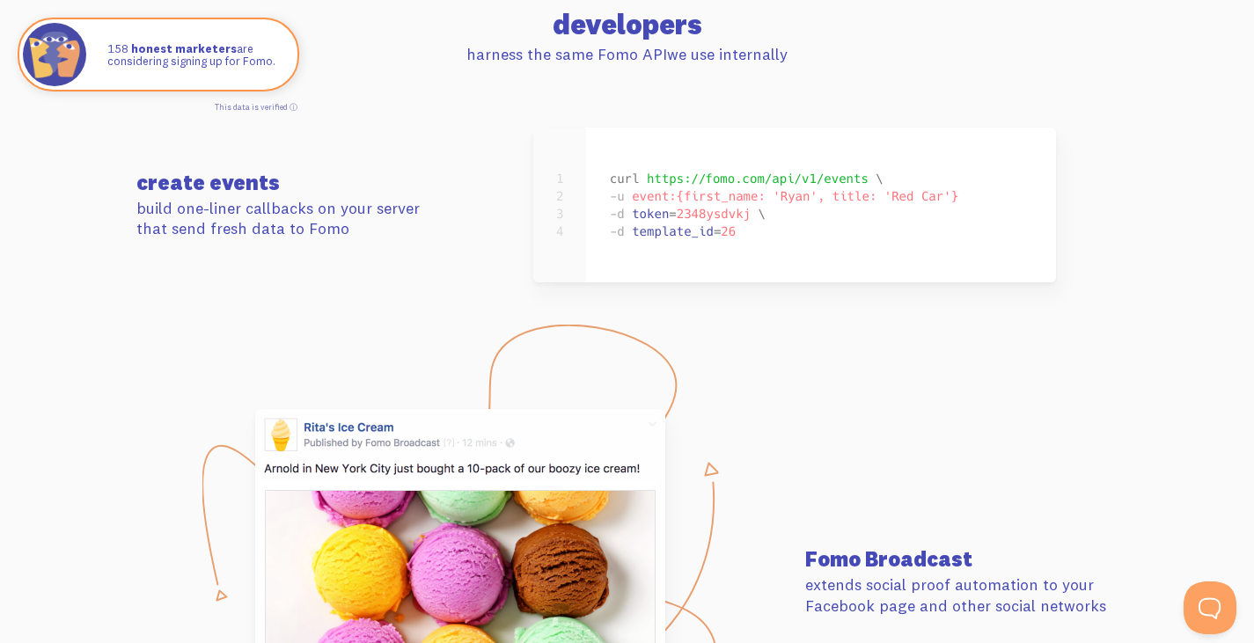
click at [821, 90] on section "developers harness the same Fomo API we use internally" at bounding box center [627, 37] width 1254 height 180
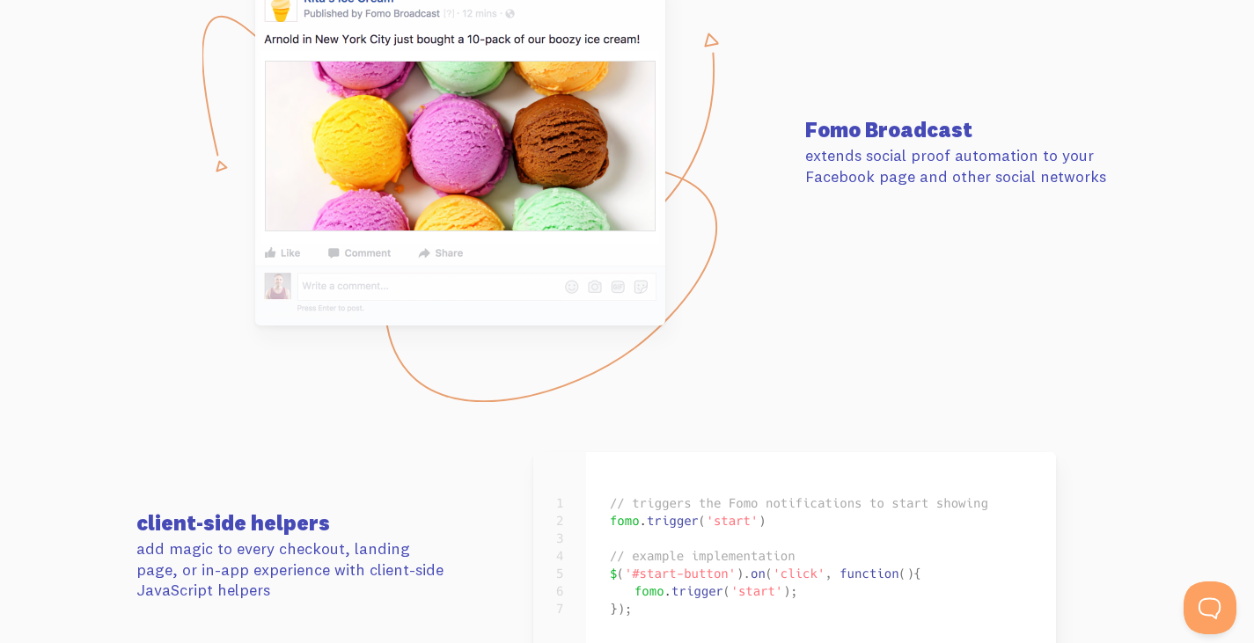
click at [826, 99] on div "Fomo Broadcast extends social proof automation to your Facebook page and other …" at bounding box center [628, 153] width 1004 height 346
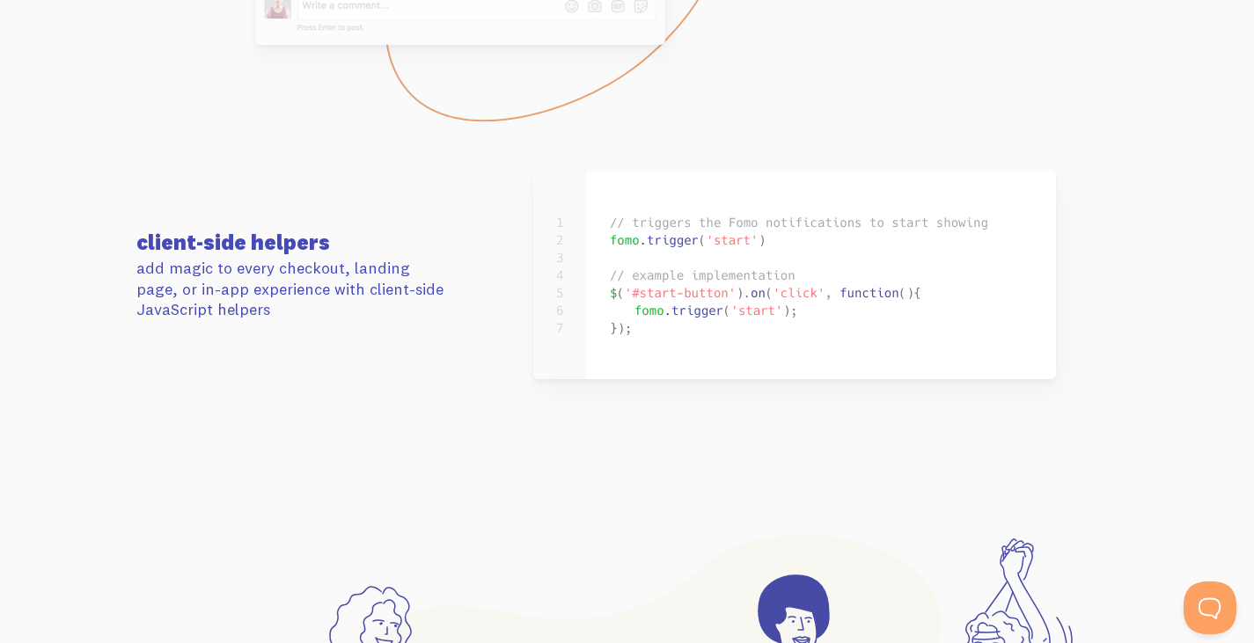
scroll to position [8382, 0]
click at [819, 163] on section "client-side helpers add magic to every checkout, landing page, or in-app experi…" at bounding box center [627, 274] width 1254 height 335
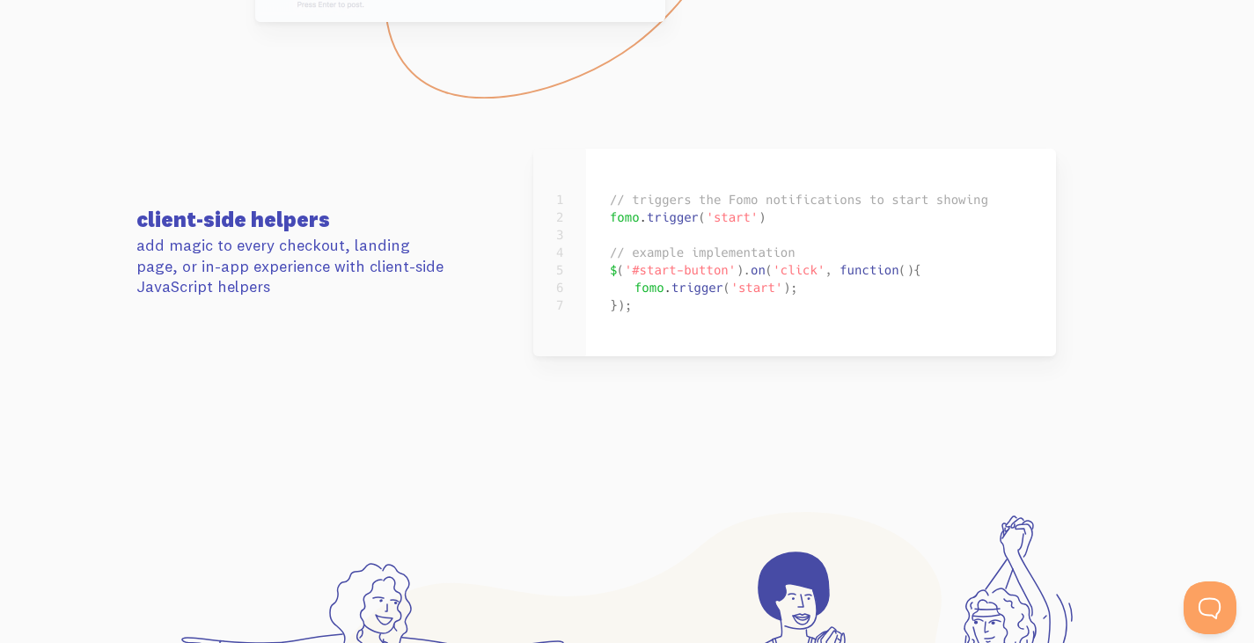
click at [813, 120] on section "client-side helpers add magic to every checkout, landing page, or in-app experi…" at bounding box center [627, 252] width 1254 height 335
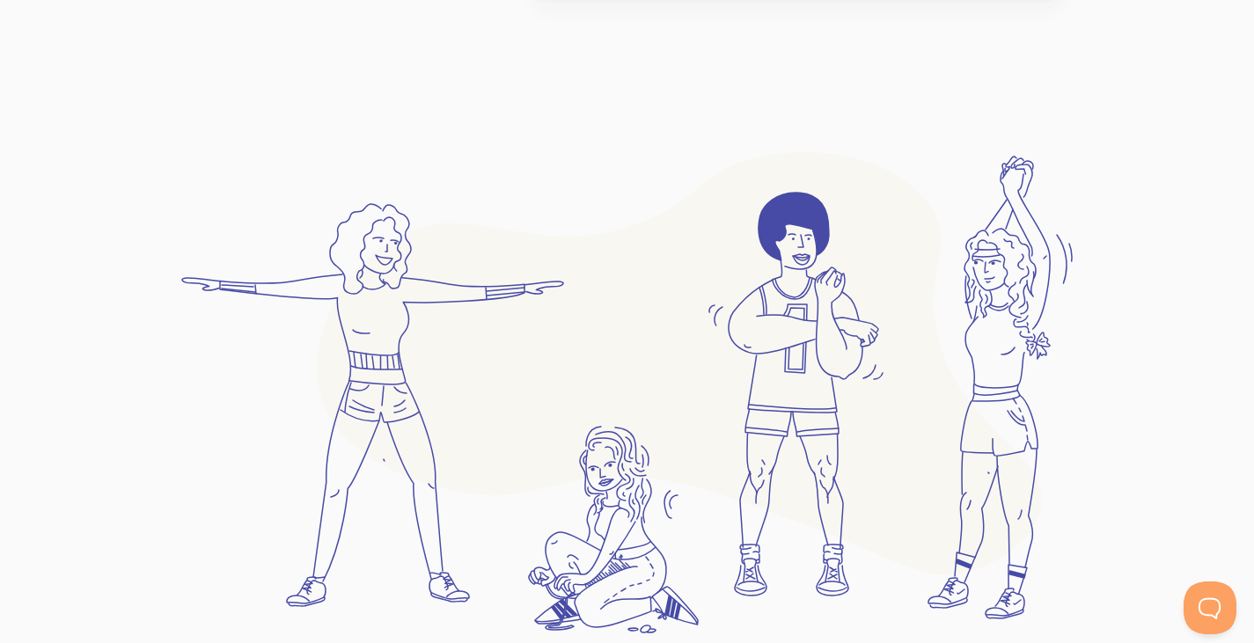
click at [816, 188] on img at bounding box center [627, 393] width 892 height 540
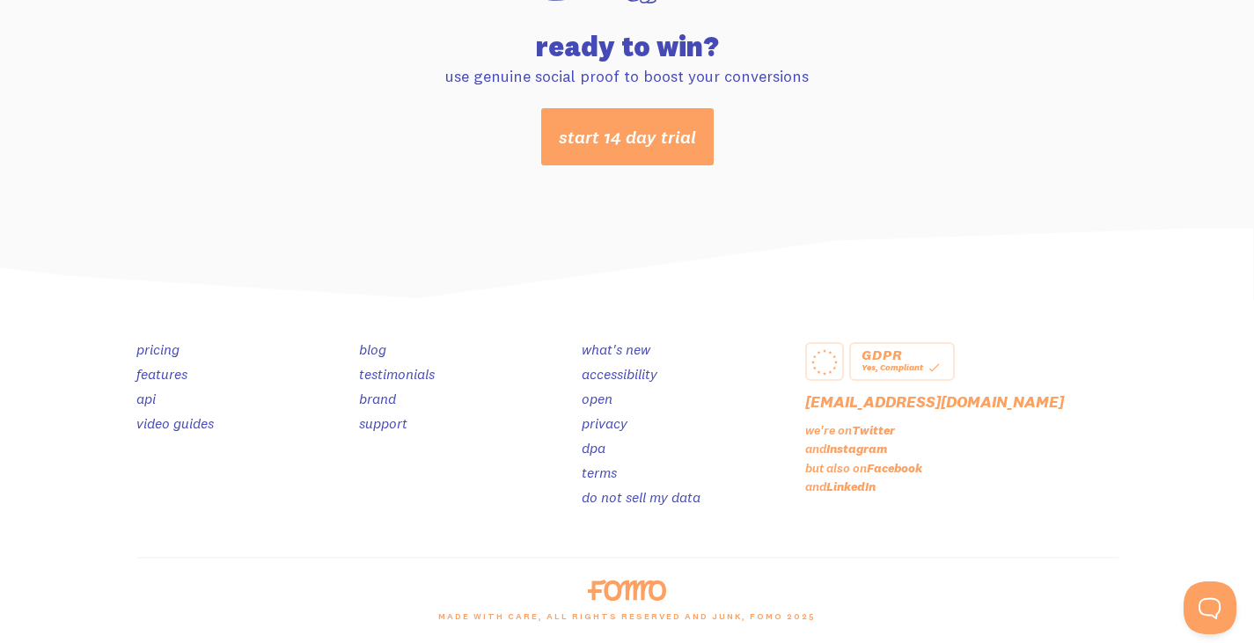
click at [877, 141] on div "start 14 day trial" at bounding box center [627, 136] width 961 height 57
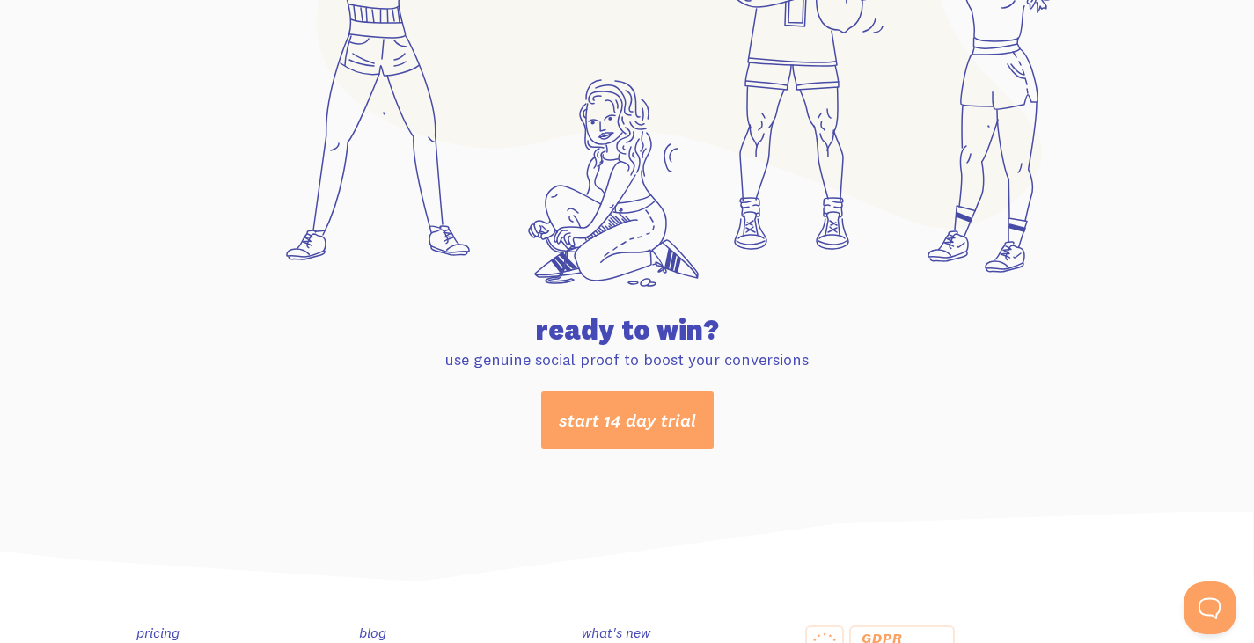
click at [913, 224] on img at bounding box center [627, 46] width 892 height 540
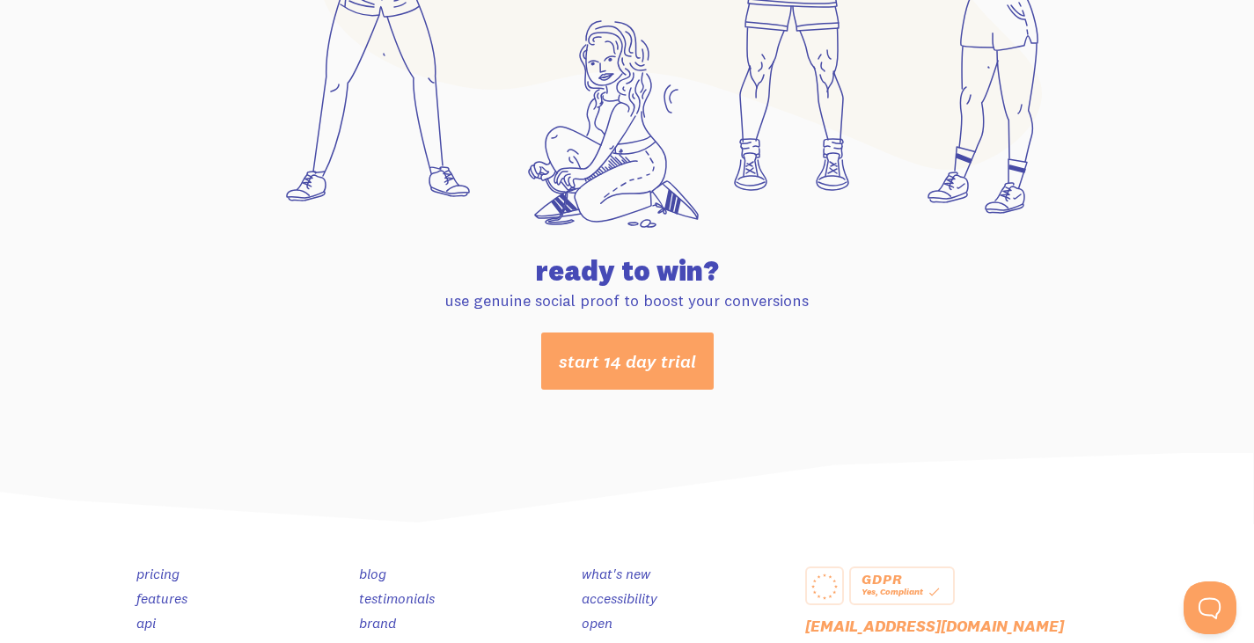
click at [882, 284] on h2 "ready to win?" at bounding box center [627, 271] width 961 height 28
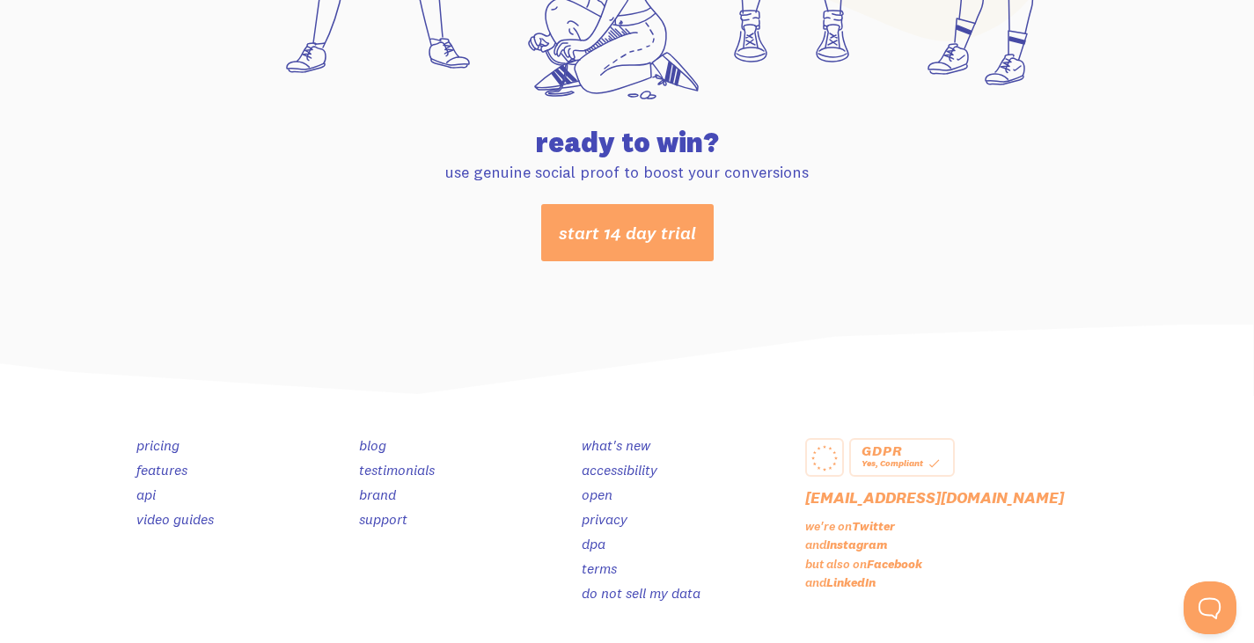
scroll to position [9299, 0]
drag, startPoint x: 926, startPoint y: 291, endPoint x: 840, endPoint y: 287, distance: 86.4
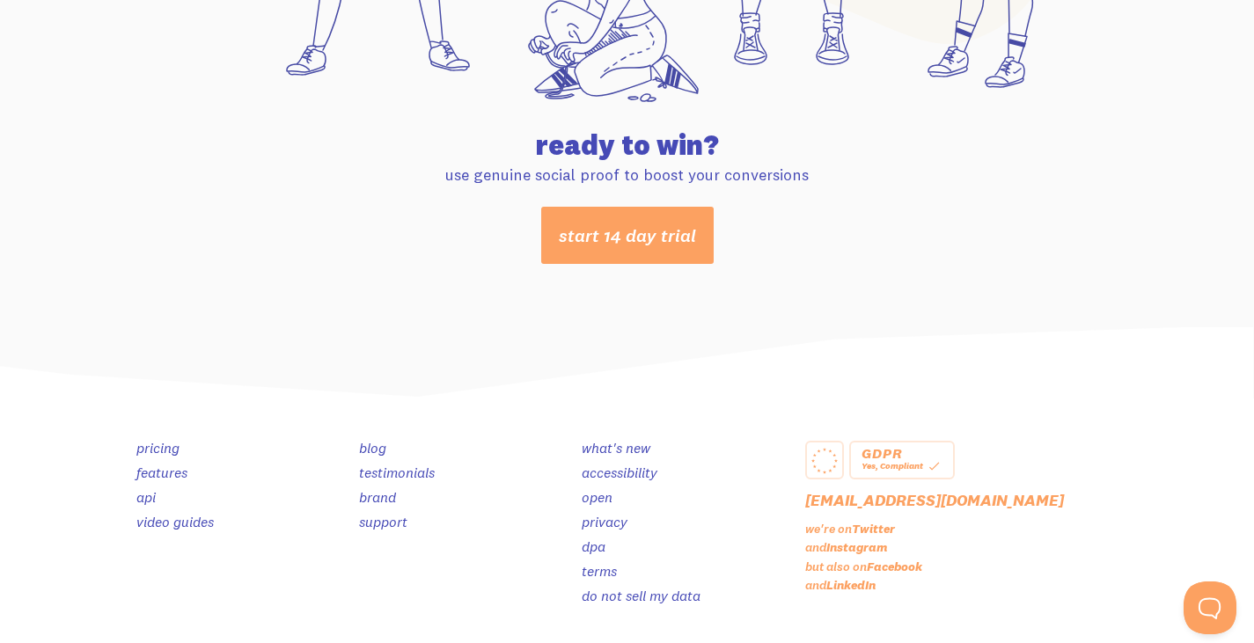
click at [926, 227] on div "start 14 day trial" at bounding box center [627, 235] width 961 height 57
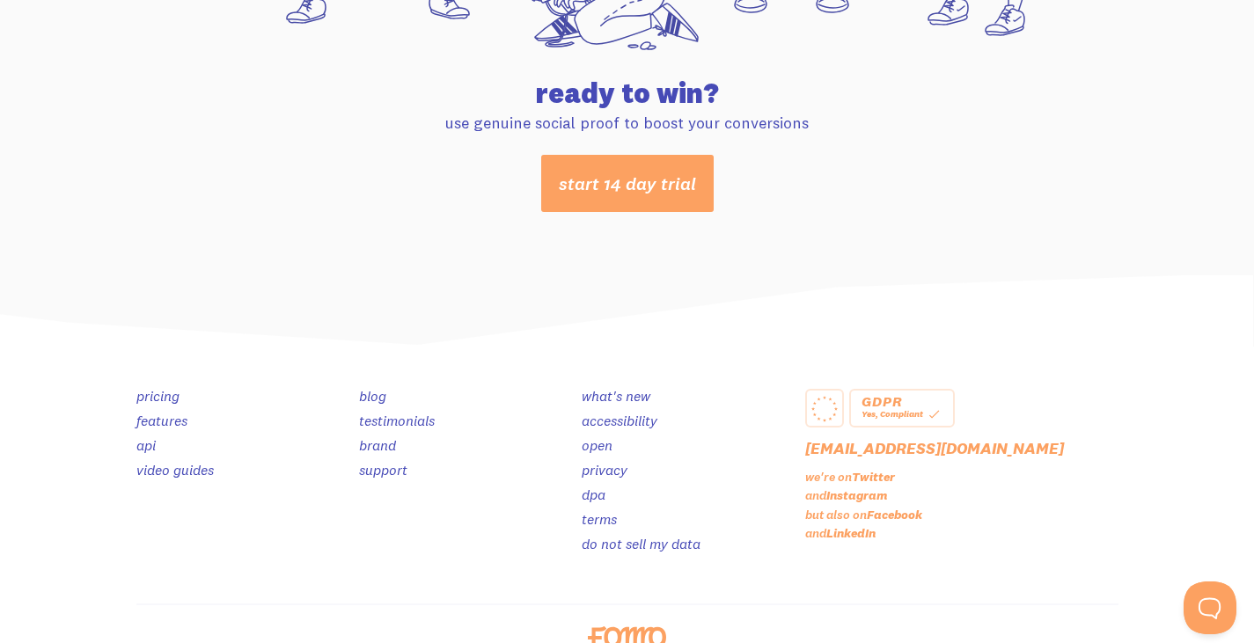
scroll to position [9352, 0]
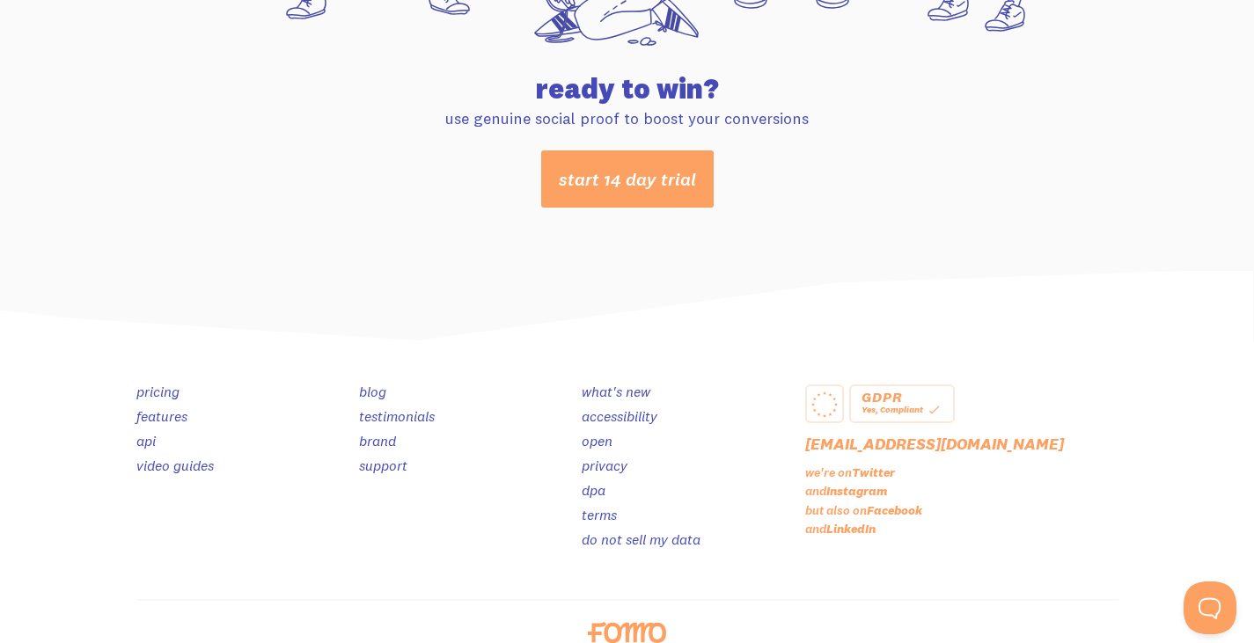
click at [933, 187] on div "start 14 day trial" at bounding box center [627, 179] width 961 height 57
